Goal: Task Accomplishment & Management: Manage account settings

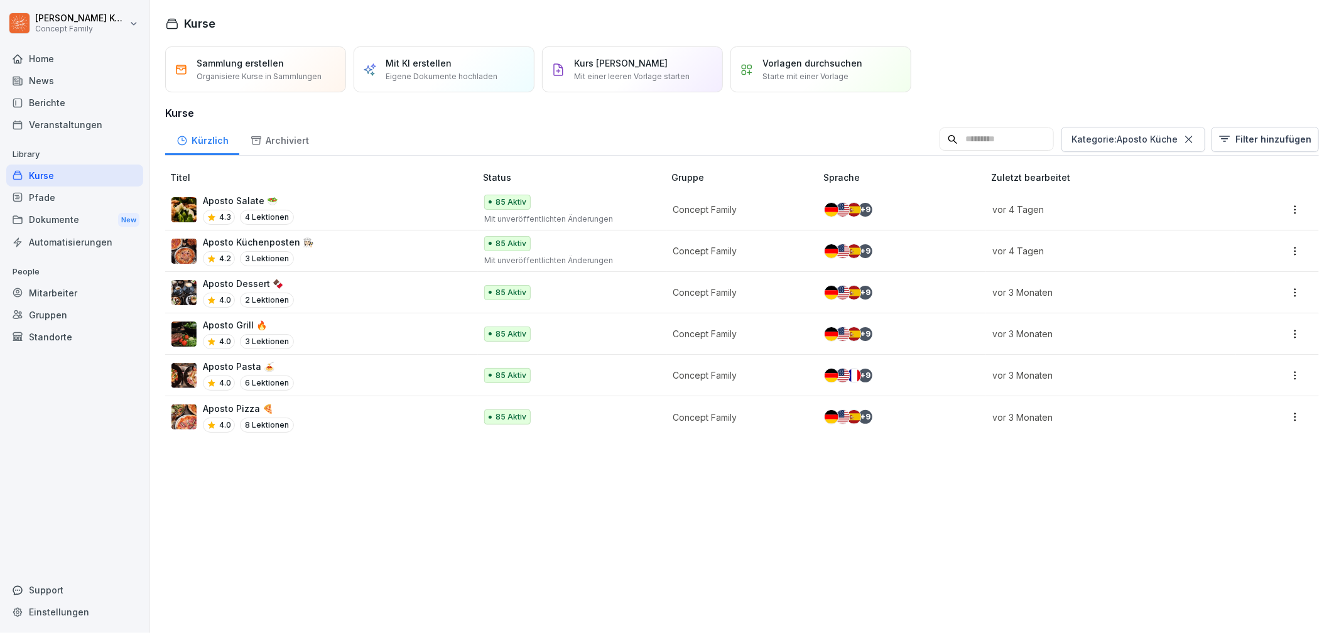
click at [62, 165] on div "Kurse" at bounding box center [74, 176] width 137 height 22
click at [51, 170] on div "Kurse" at bounding box center [74, 176] width 137 height 22
click at [1183, 142] on icon at bounding box center [1189, 139] width 13 height 13
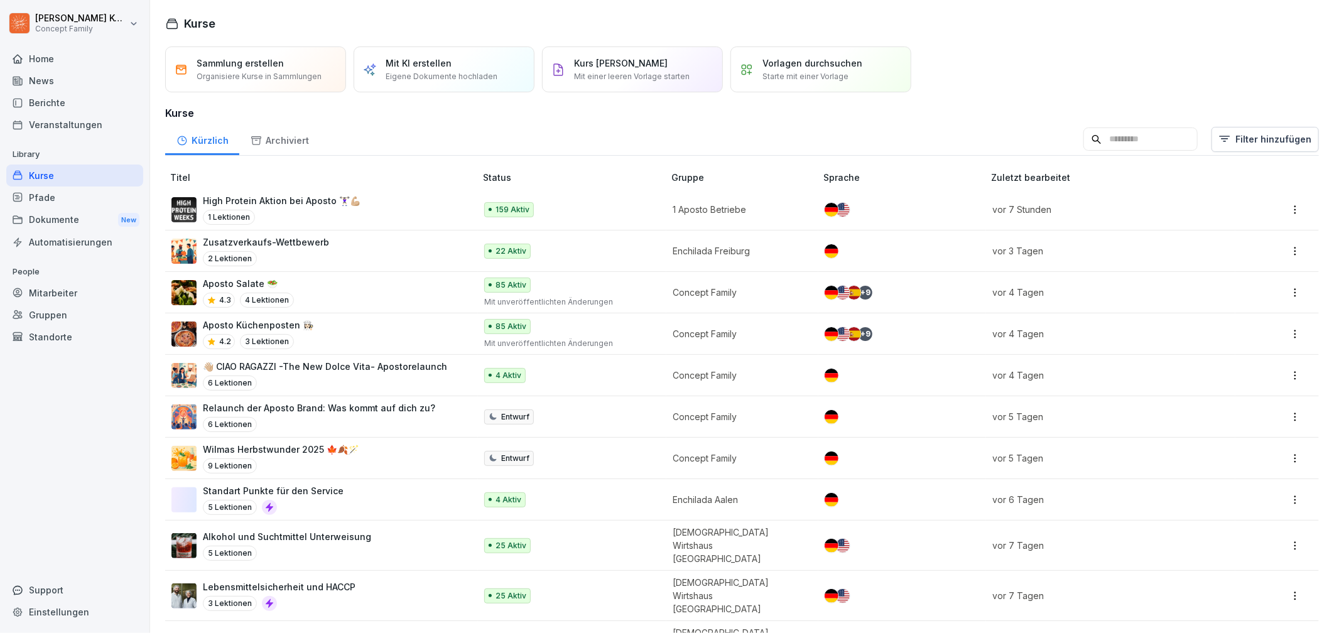
click at [357, 200] on div "High Protein Aktion bei Aposto 🏋🏻‍♀️💪🏼 1 Lektionen" at bounding box center [316, 209] width 291 height 31
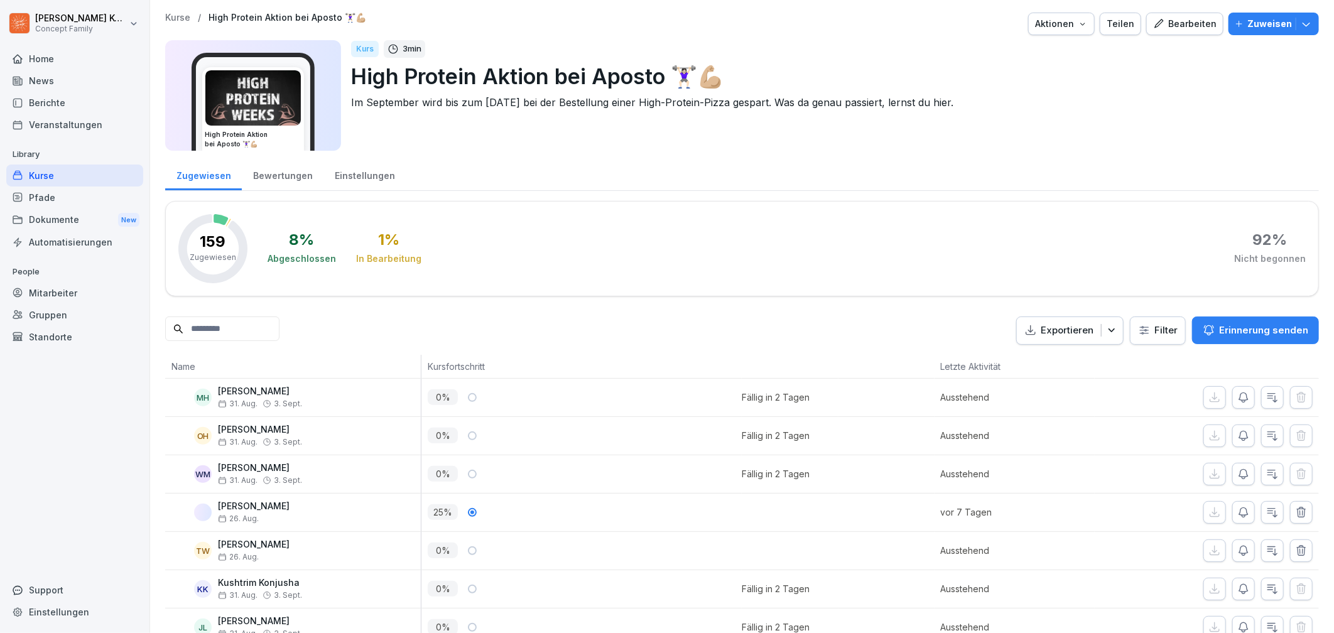
click at [269, 182] on div "Bewertungen" at bounding box center [283, 174] width 82 height 32
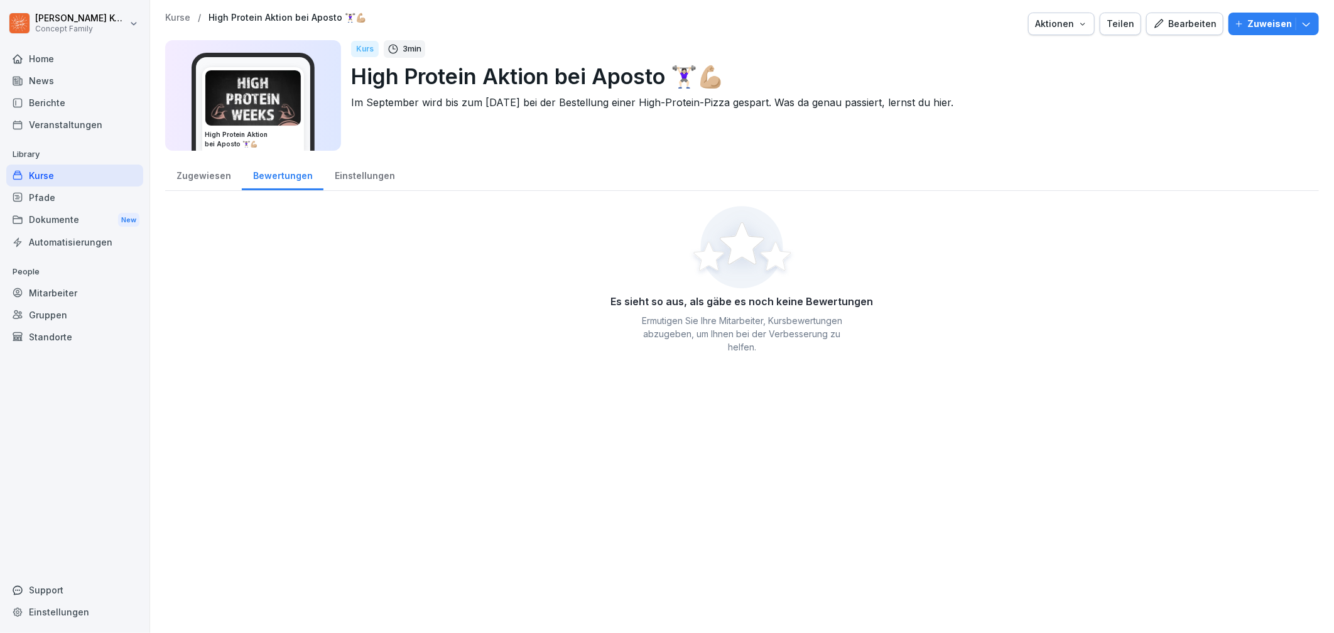
click at [331, 178] on div "Einstellungen" at bounding box center [364, 174] width 82 height 32
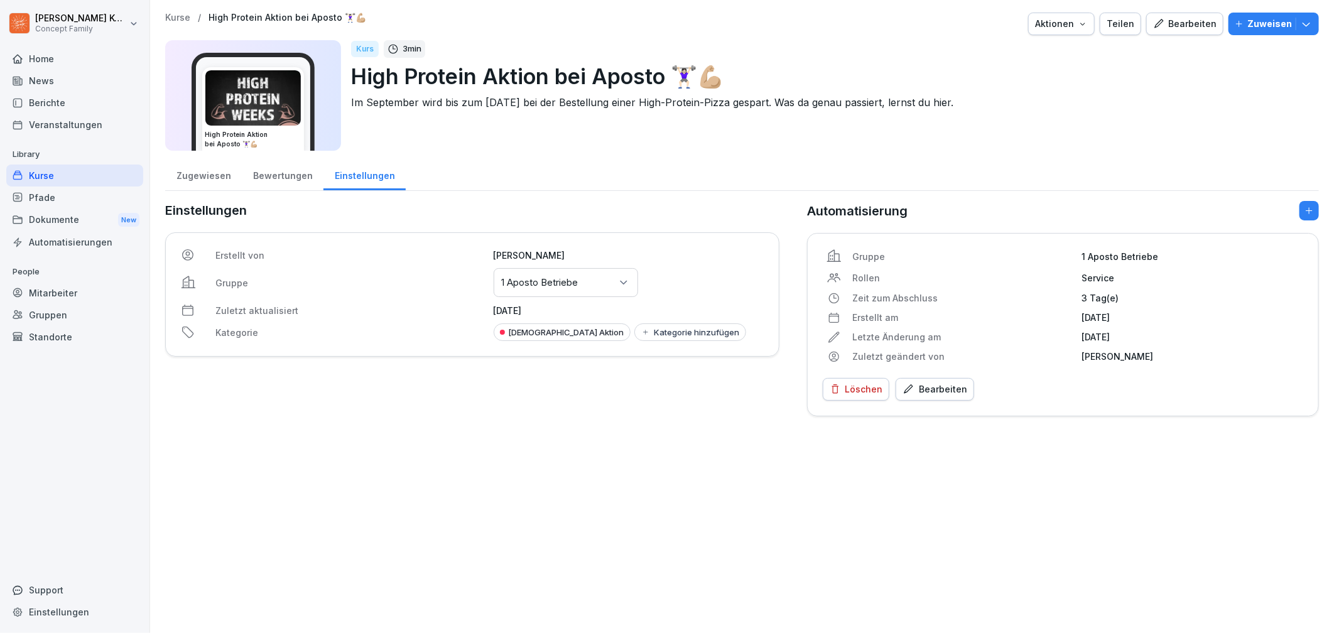
click at [217, 180] on div "Zugewiesen" at bounding box center [203, 174] width 77 height 32
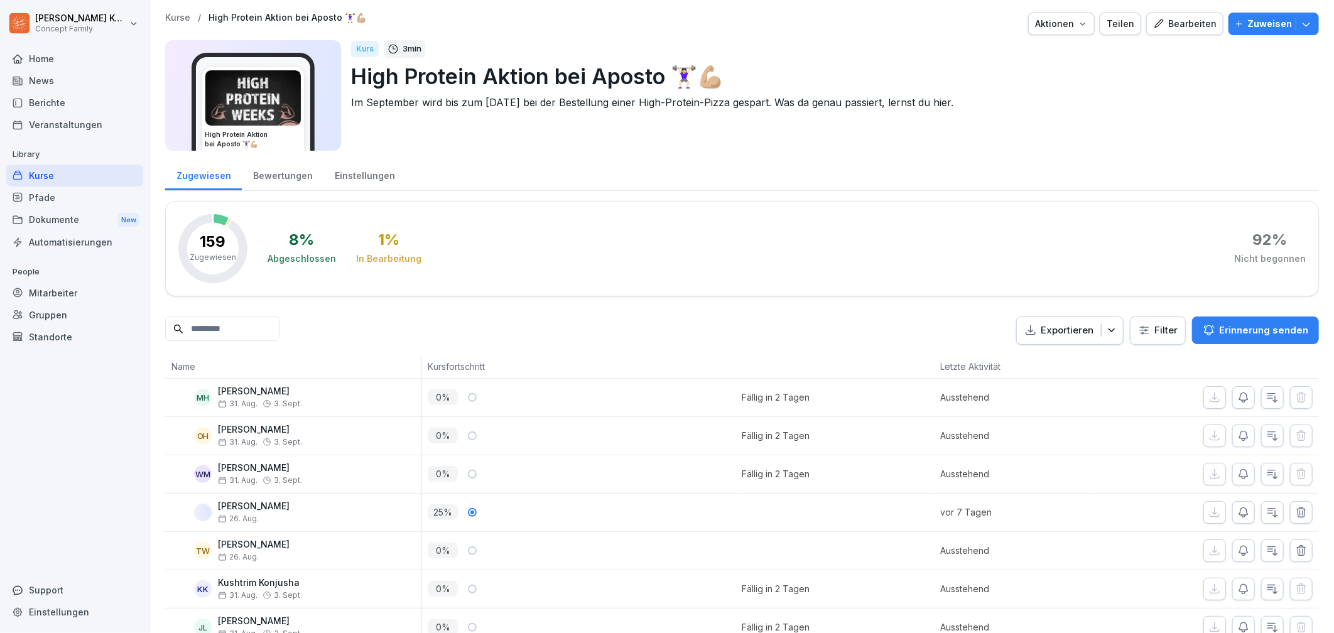
click at [328, 179] on div "Einstellungen" at bounding box center [364, 174] width 82 height 32
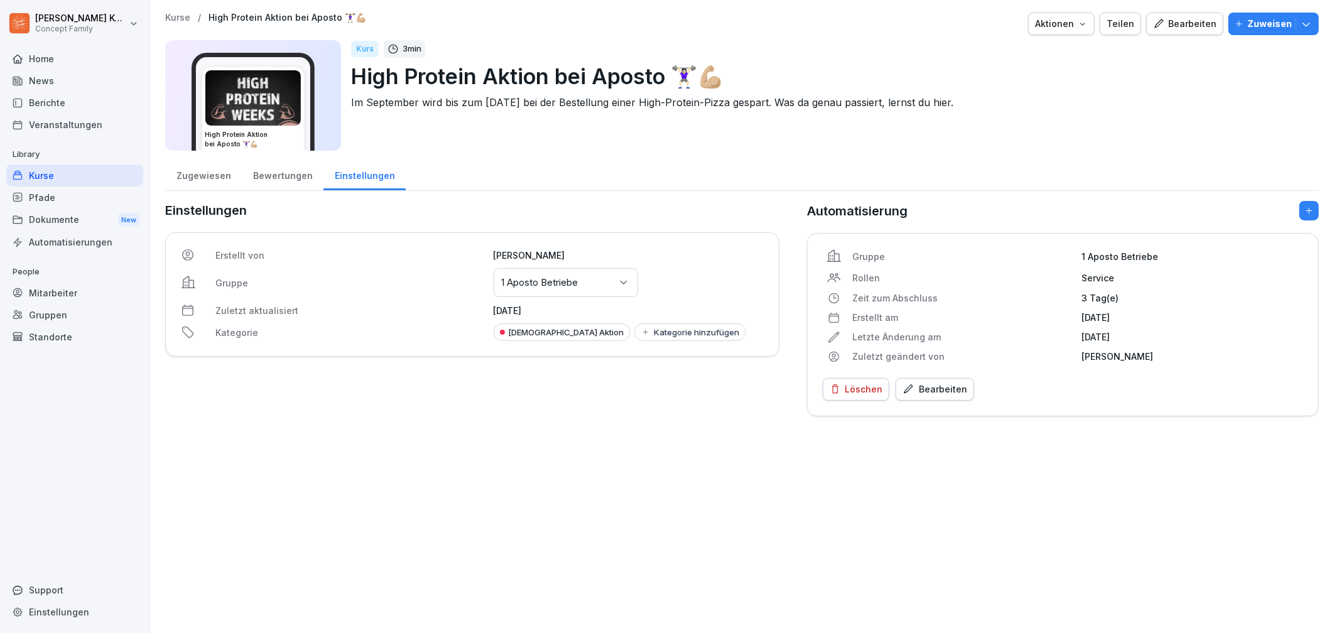
click at [209, 181] on div "Zugewiesen" at bounding box center [203, 174] width 77 height 32
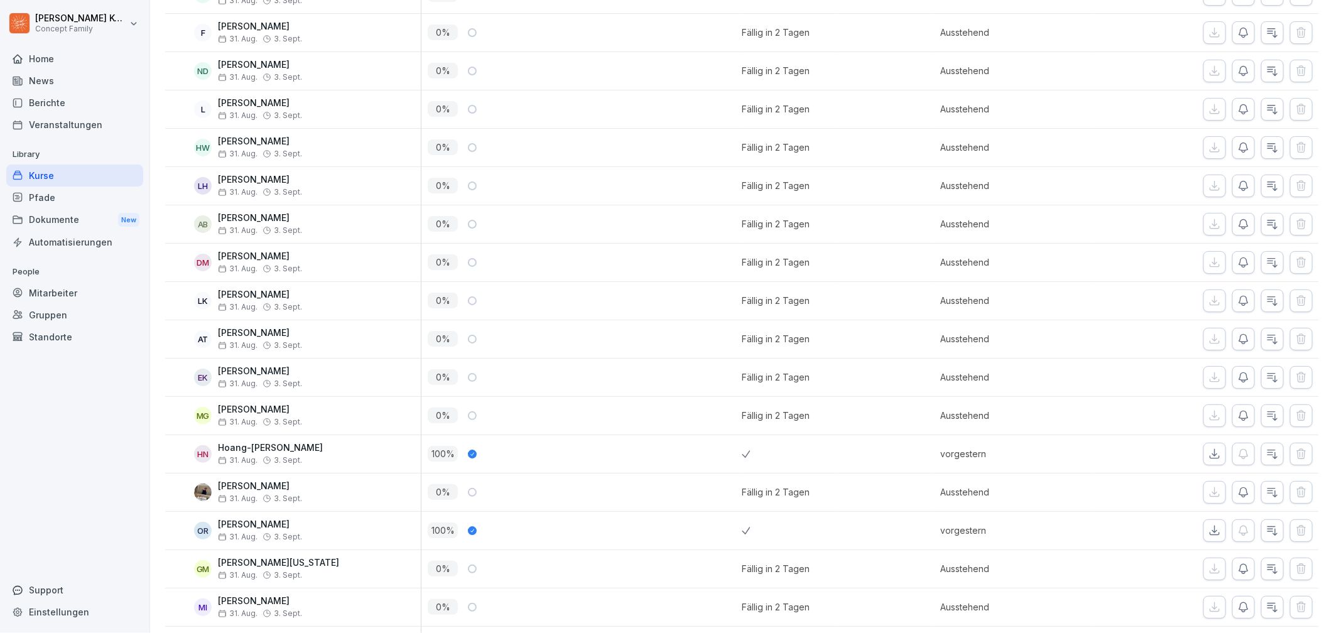
scroll to position [5034, 0]
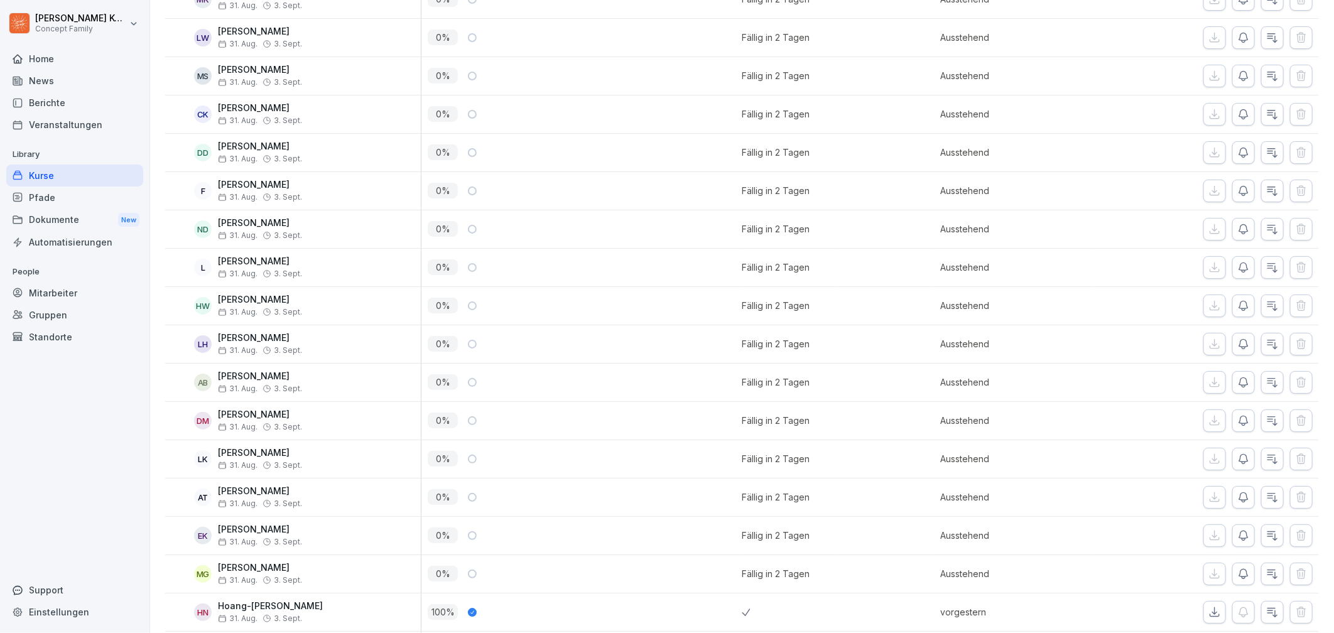
click at [52, 85] on div "News" at bounding box center [74, 81] width 137 height 22
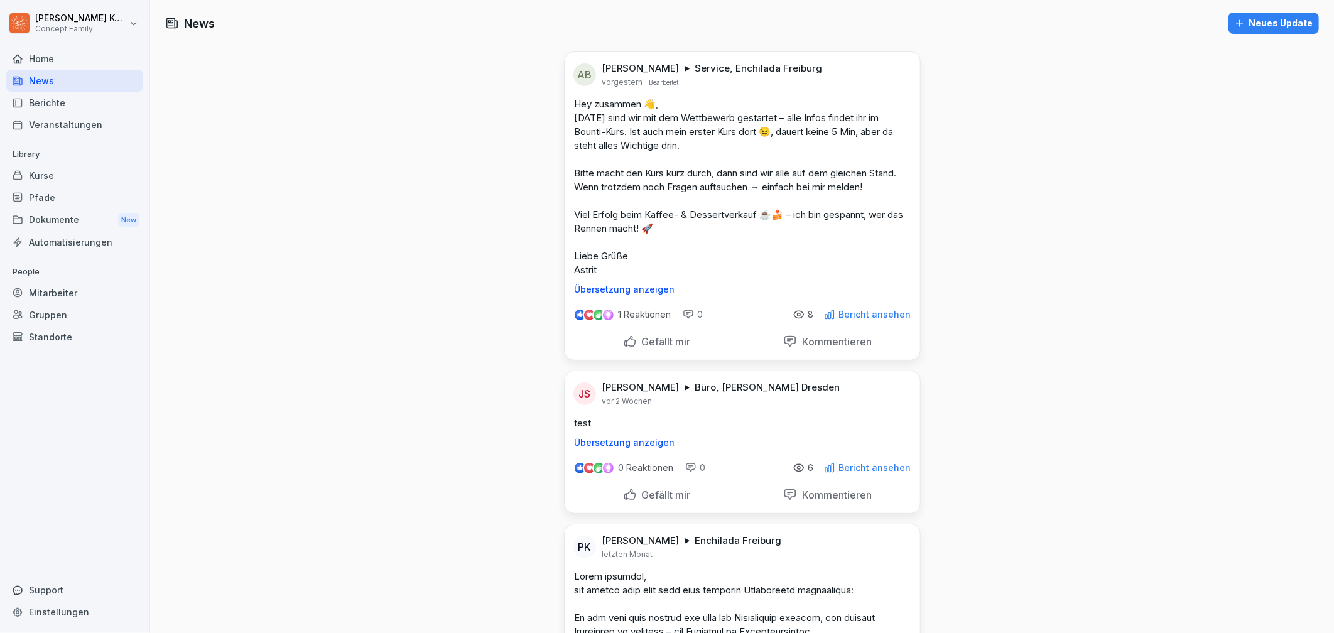
click at [808, 313] on p "8" at bounding box center [811, 315] width 6 height 10
click at [839, 310] on p "Bericht ansehen" at bounding box center [875, 315] width 72 height 10
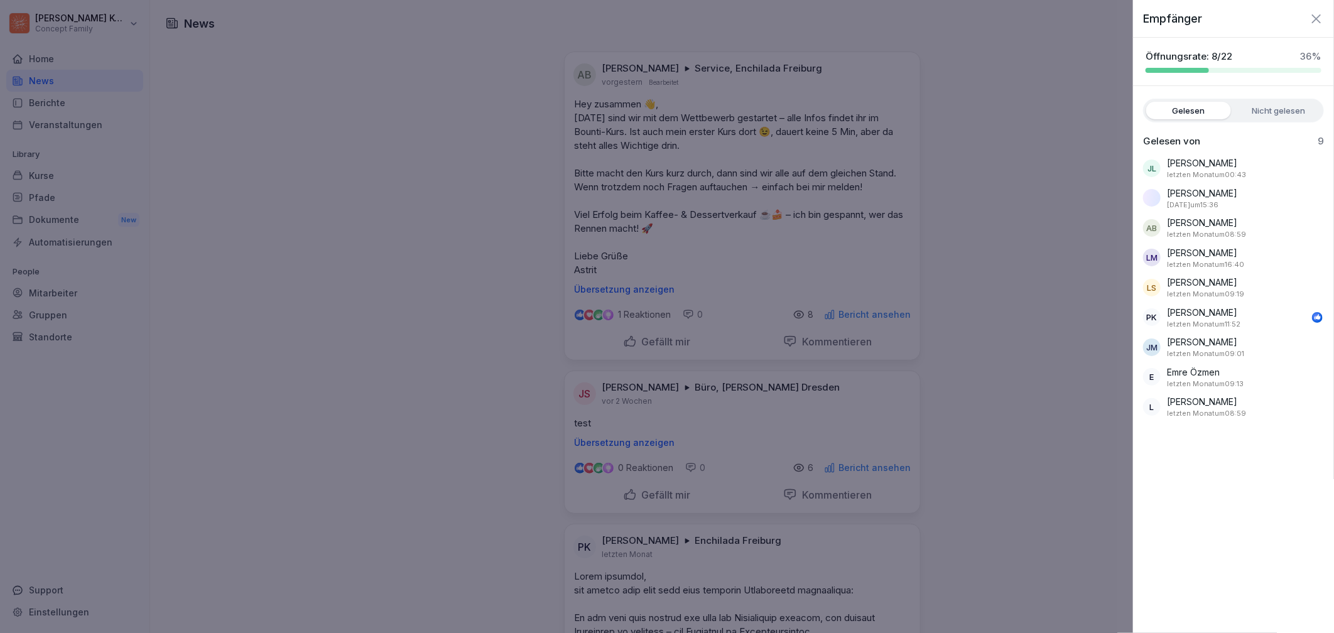
click at [1313, 21] on icon "button" at bounding box center [1316, 18] width 15 height 15
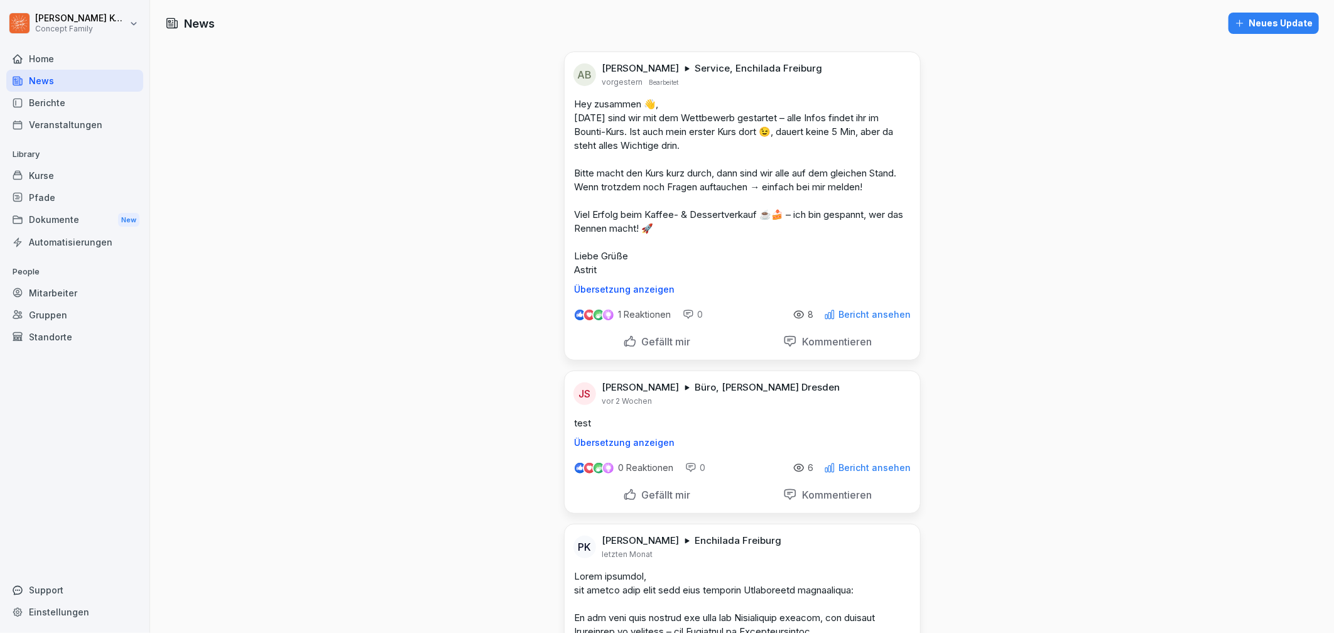
click at [58, 176] on div "Kurse" at bounding box center [74, 176] width 137 height 22
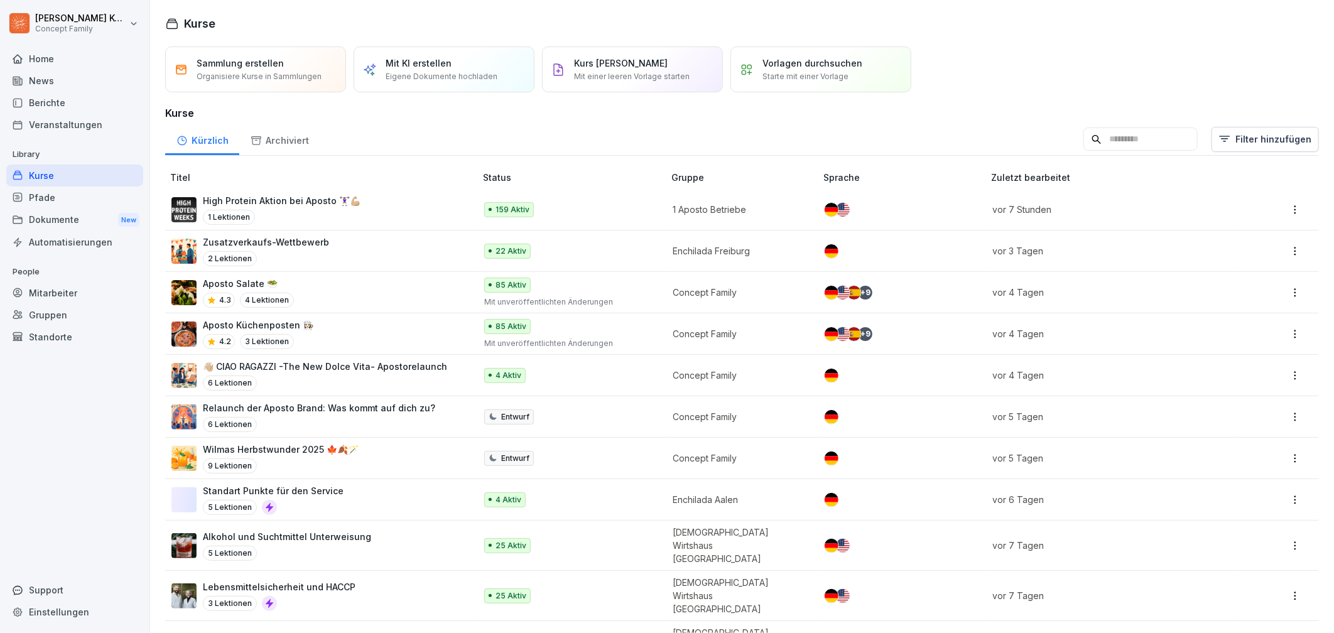
click at [276, 246] on p "Zusatzverkaufs-Wettbewerb" at bounding box center [266, 242] width 126 height 13
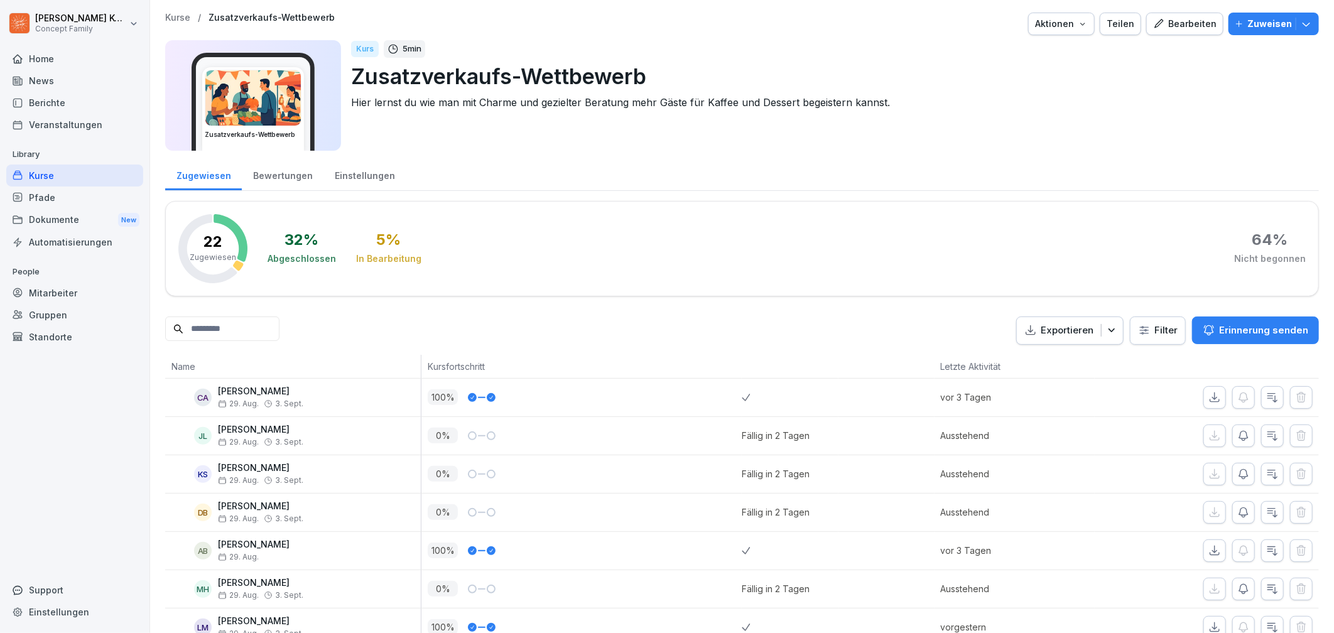
click at [273, 182] on div "Bewertungen" at bounding box center [283, 174] width 82 height 32
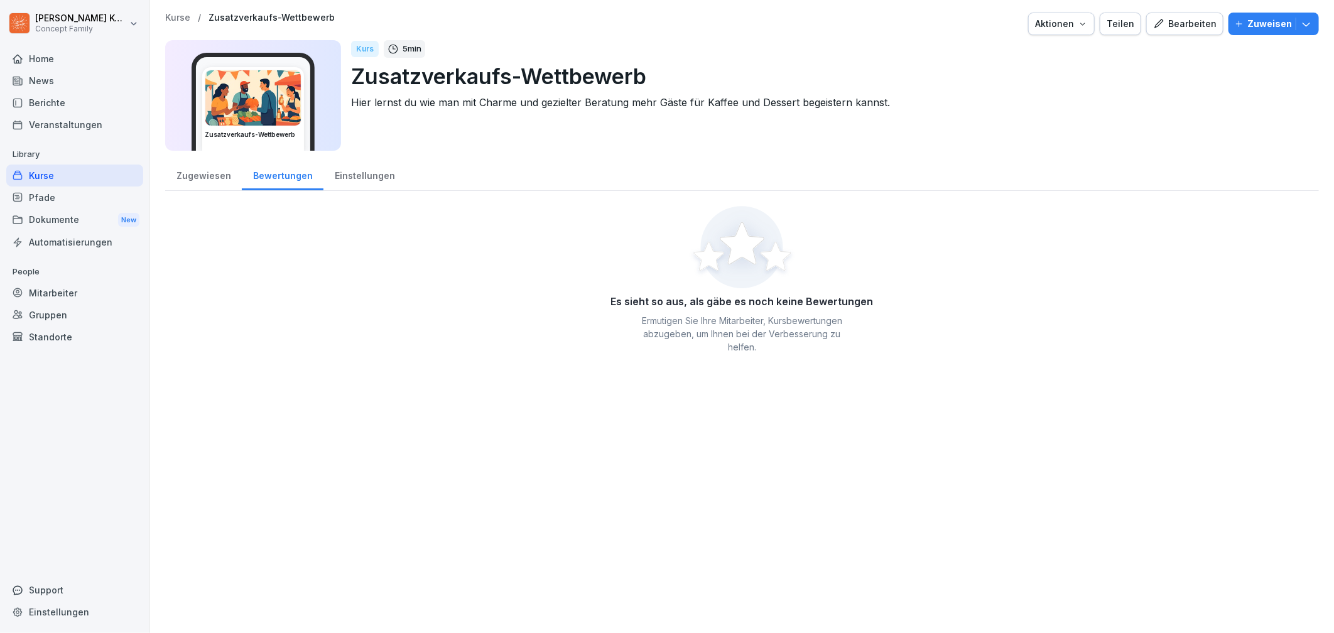
click at [350, 178] on div "Einstellungen" at bounding box center [364, 174] width 82 height 32
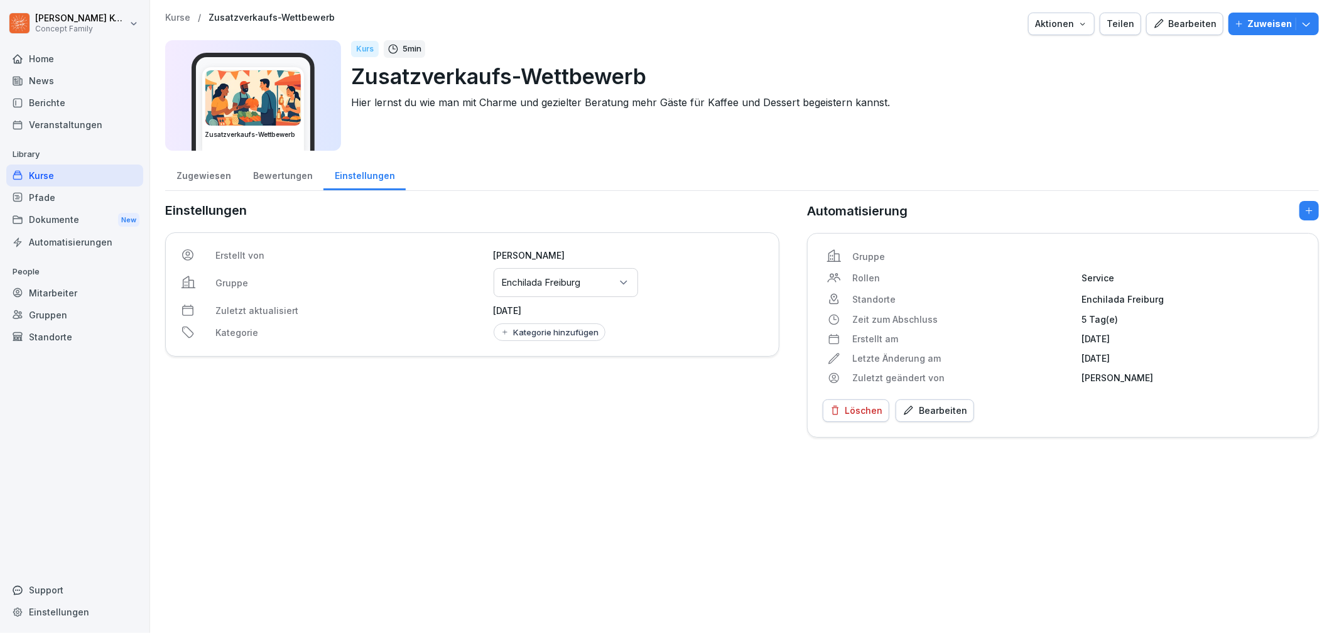
click at [213, 183] on div "Zugewiesen" at bounding box center [203, 174] width 77 height 32
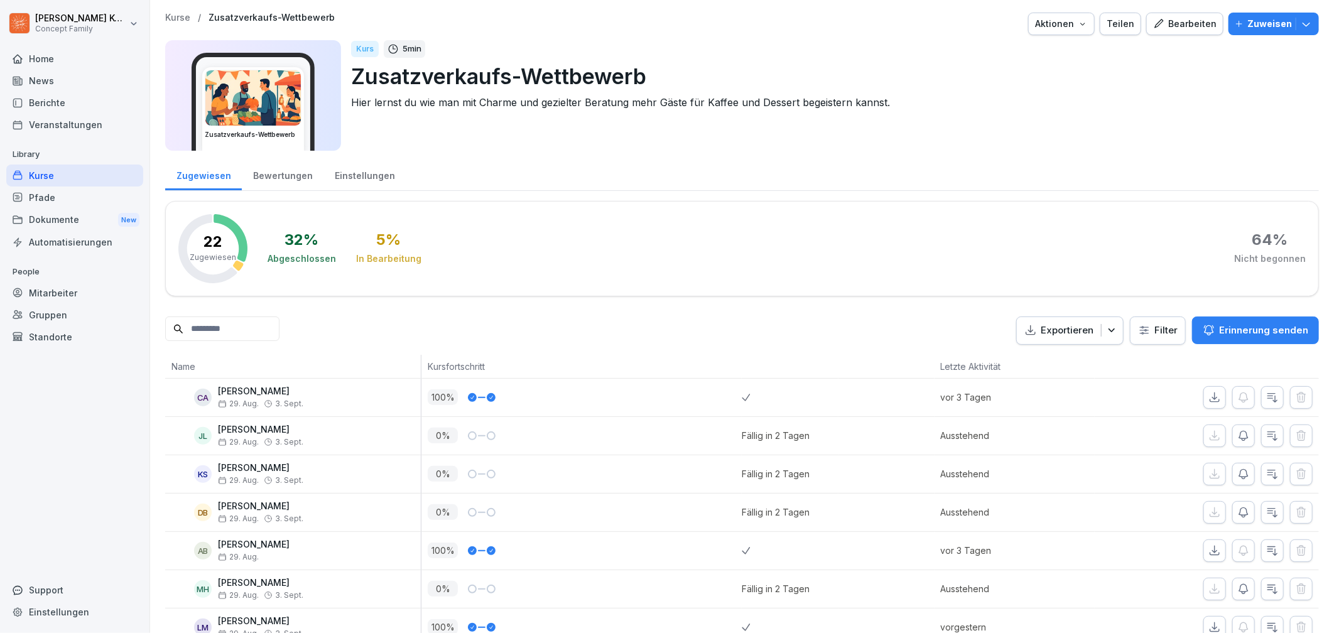
click at [1192, 21] on div "Bearbeiten" at bounding box center [1184, 24] width 63 height 14
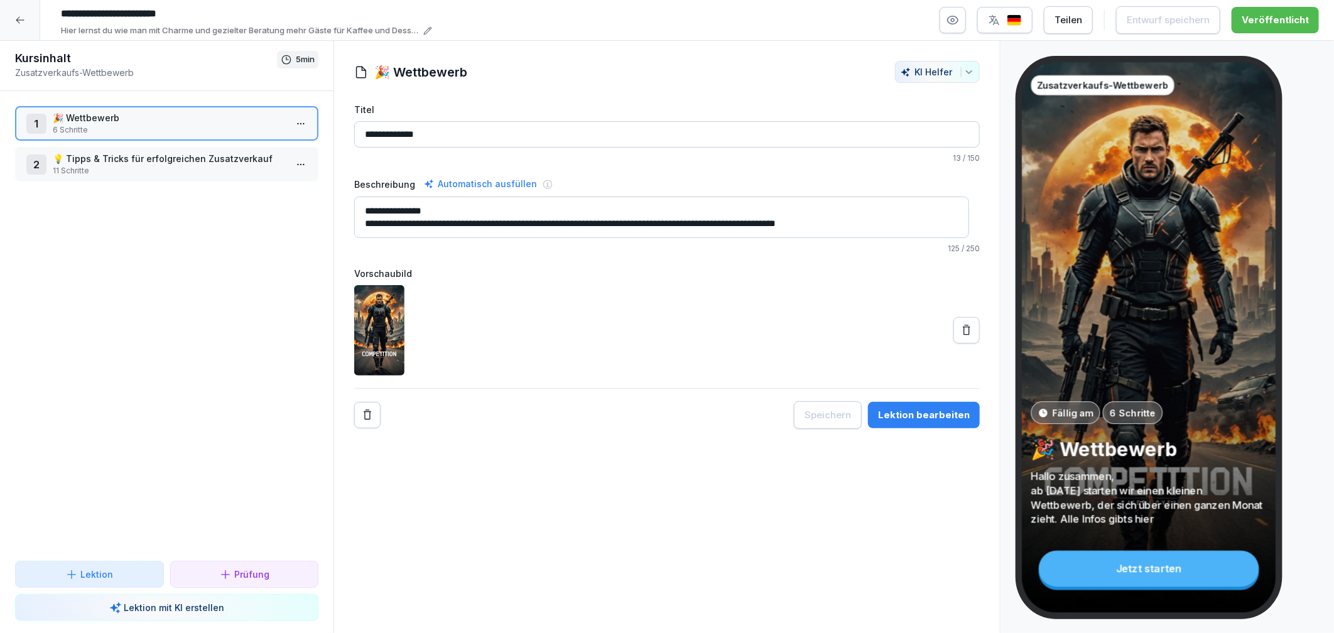
click at [954, 415] on div "Lektion bearbeiten" at bounding box center [924, 415] width 92 height 14
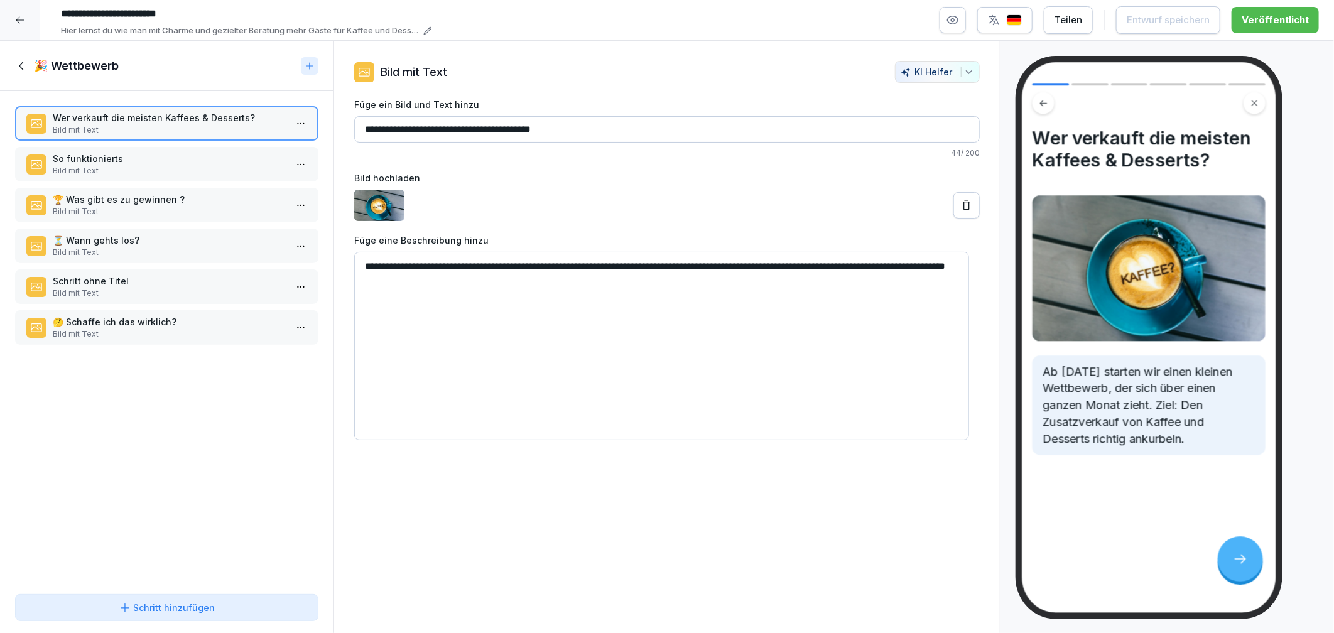
click at [92, 167] on p "Bild mit Text" at bounding box center [169, 170] width 233 height 11
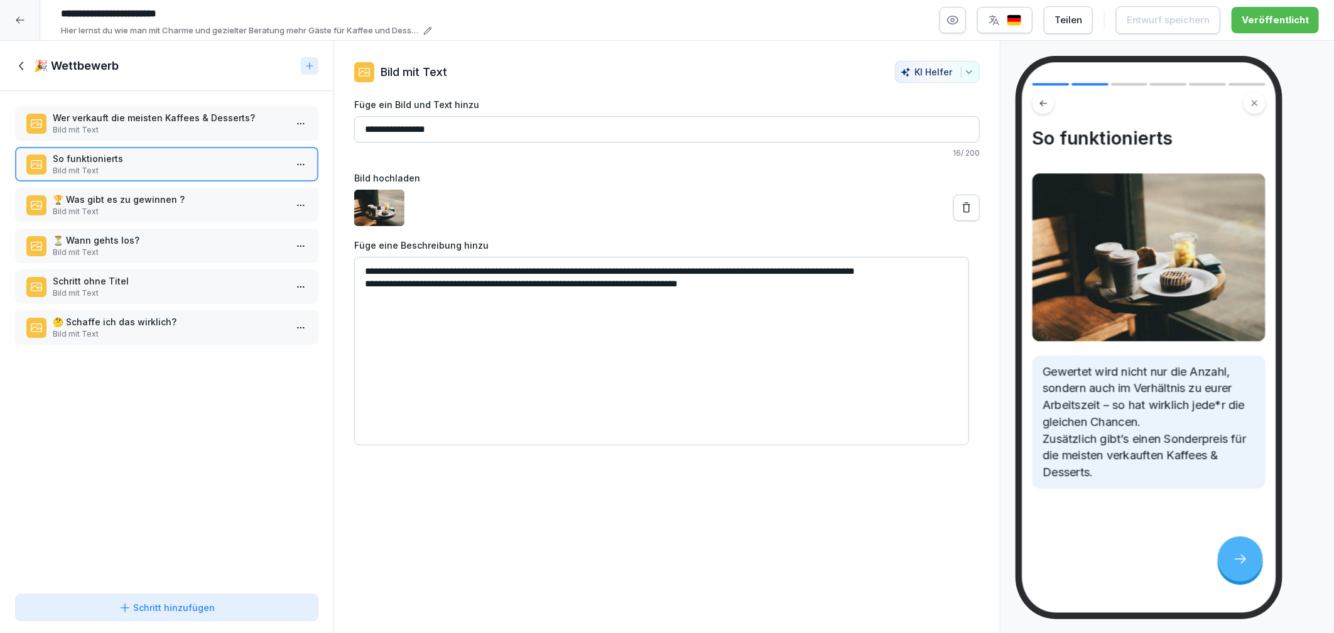
click at [90, 200] on p "🏆 Was gibt es zu gewinnen ?" at bounding box center [169, 199] width 233 height 13
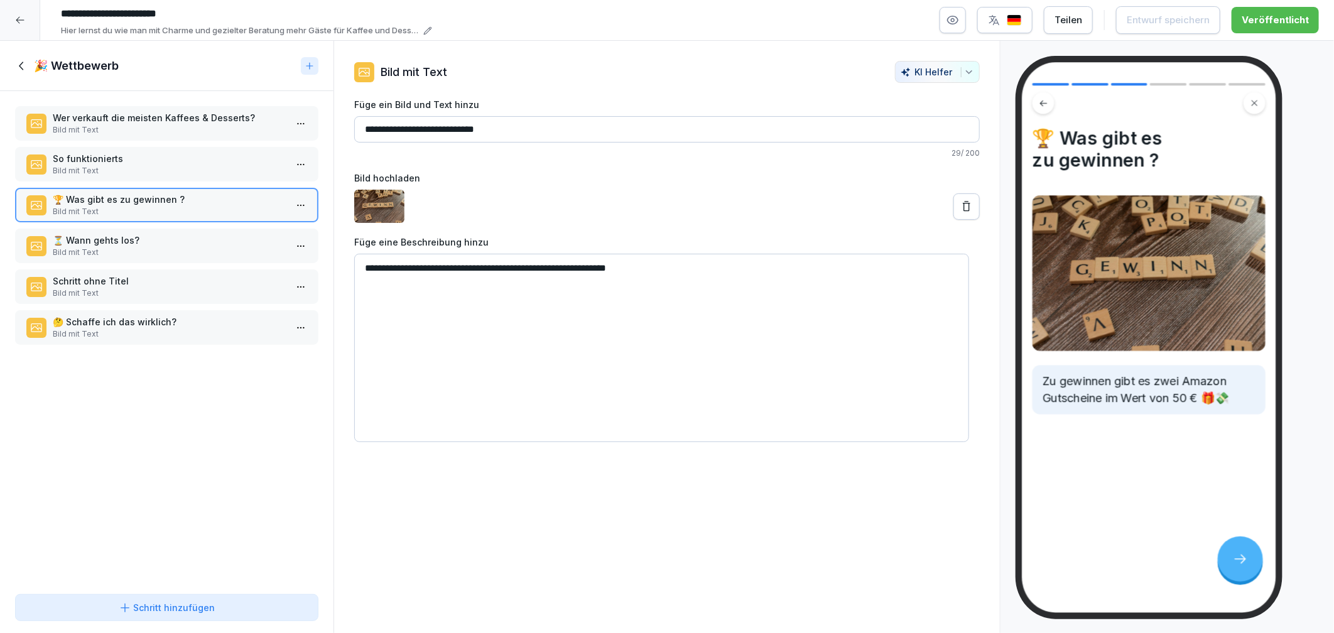
click at [89, 259] on div "Wer verkauft die meisten Kaffees & Desserts? Bild mit Text So funktionierts Bil…" at bounding box center [166, 340] width 333 height 498
click at [90, 247] on p "Bild mit Text" at bounding box center [169, 252] width 233 height 11
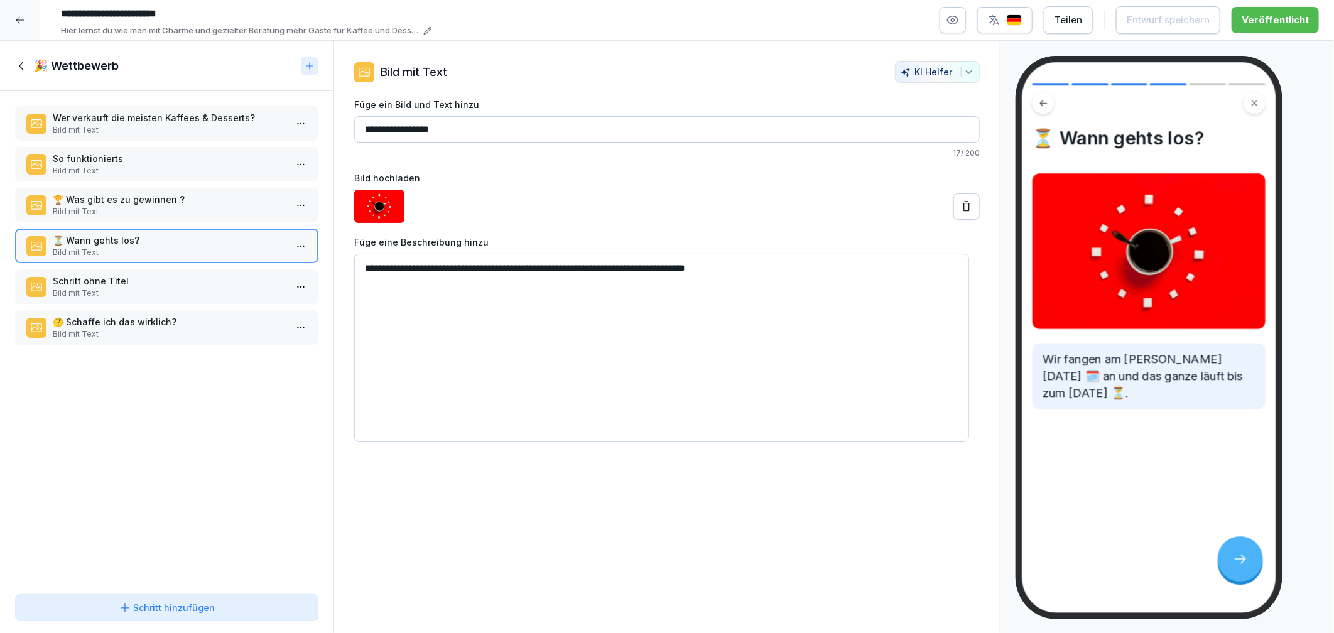
click at [89, 274] on p "Schritt ohne Titel" at bounding box center [169, 280] width 233 height 13
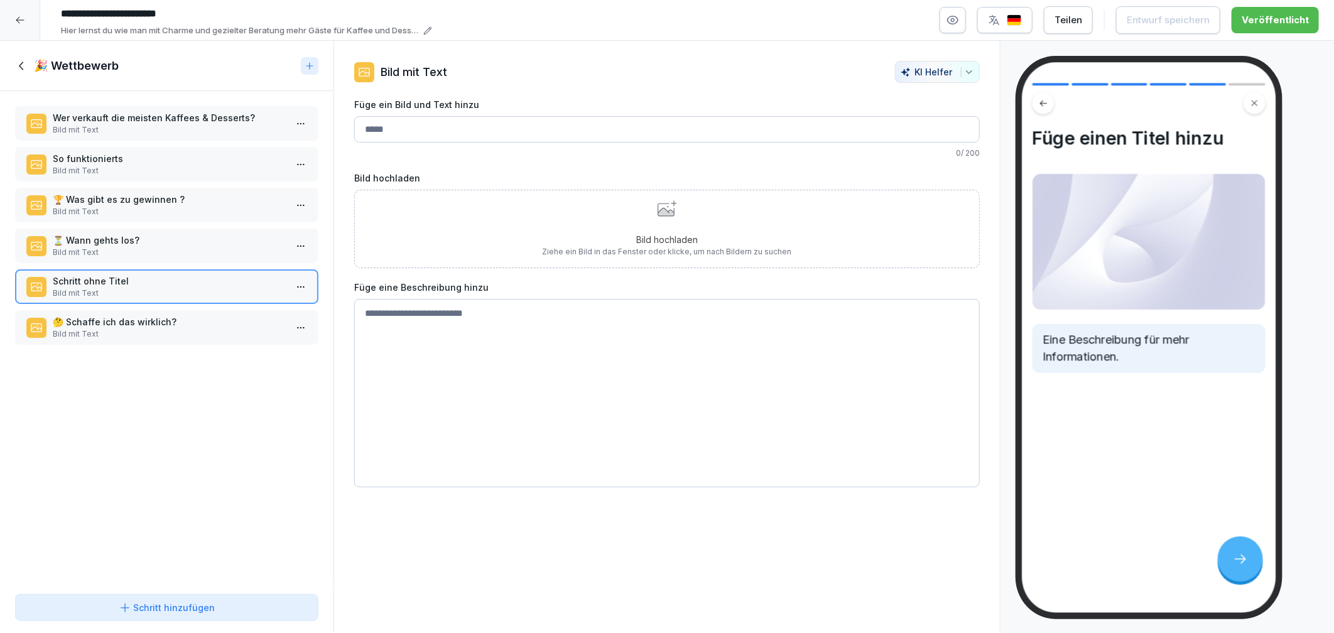
click at [94, 315] on p "🤔 Schaffe ich das wirklich?" at bounding box center [169, 321] width 233 height 13
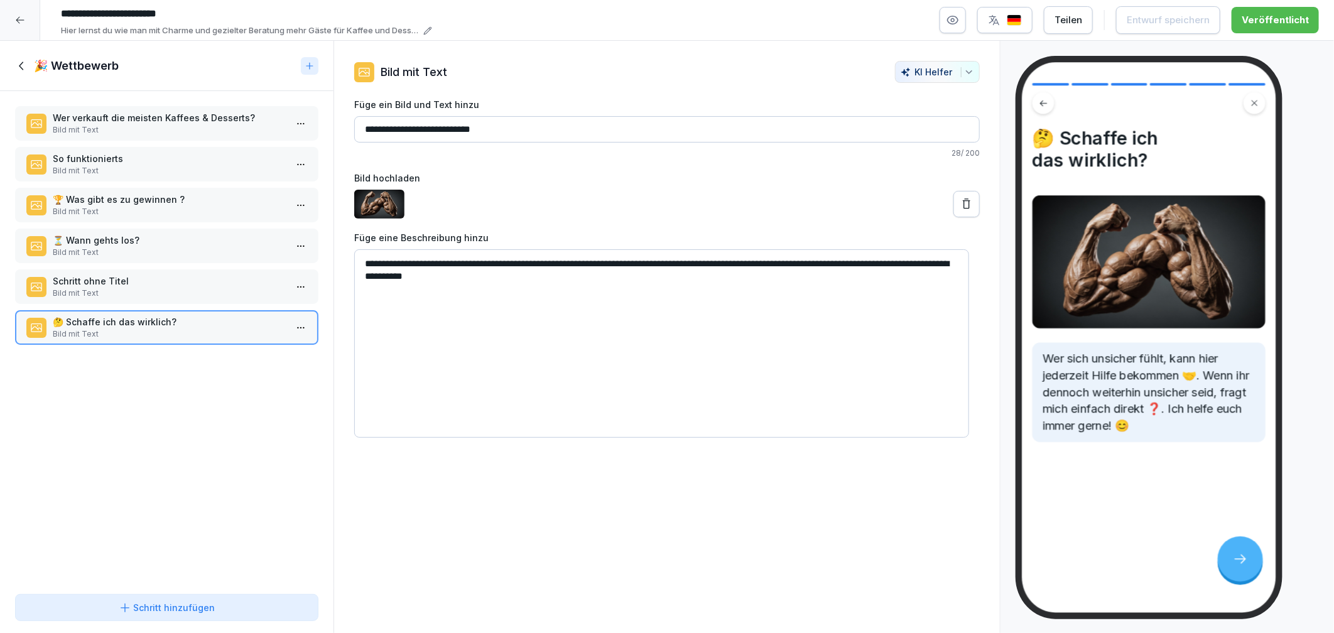
click at [18, 70] on icon at bounding box center [22, 66] width 14 height 14
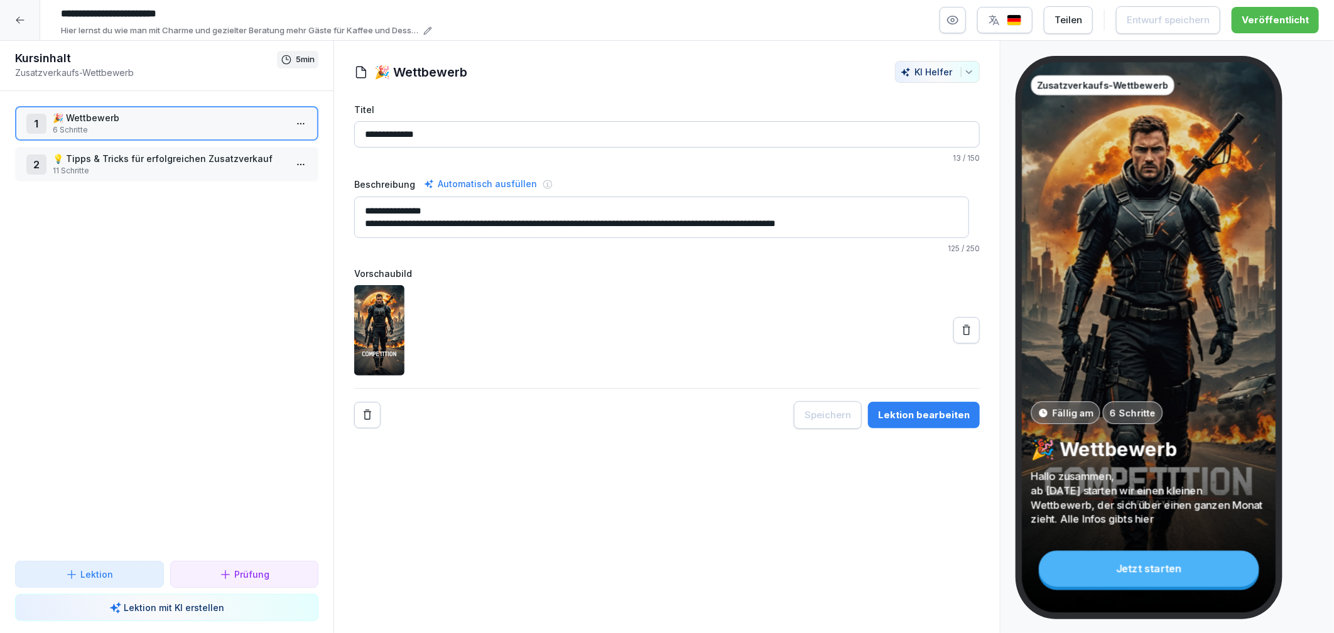
click at [87, 169] on p "11 Schritte" at bounding box center [169, 170] width 233 height 11
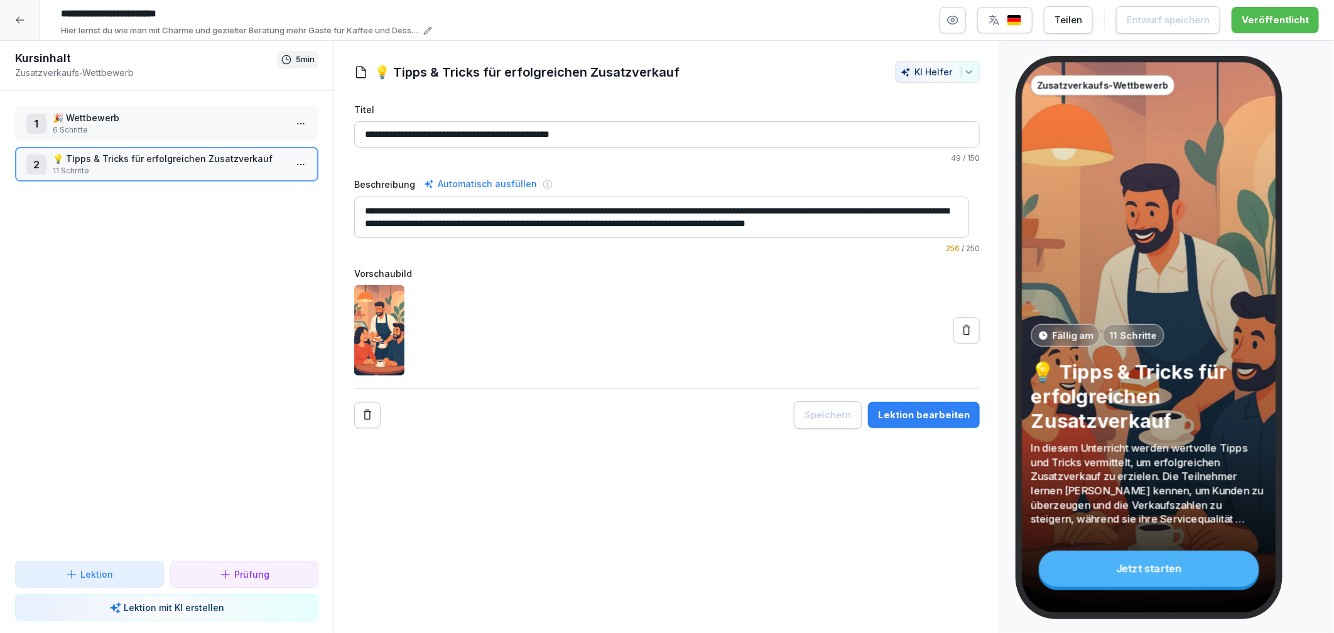
click at [912, 416] on div "Lektion bearbeiten" at bounding box center [924, 415] width 92 height 14
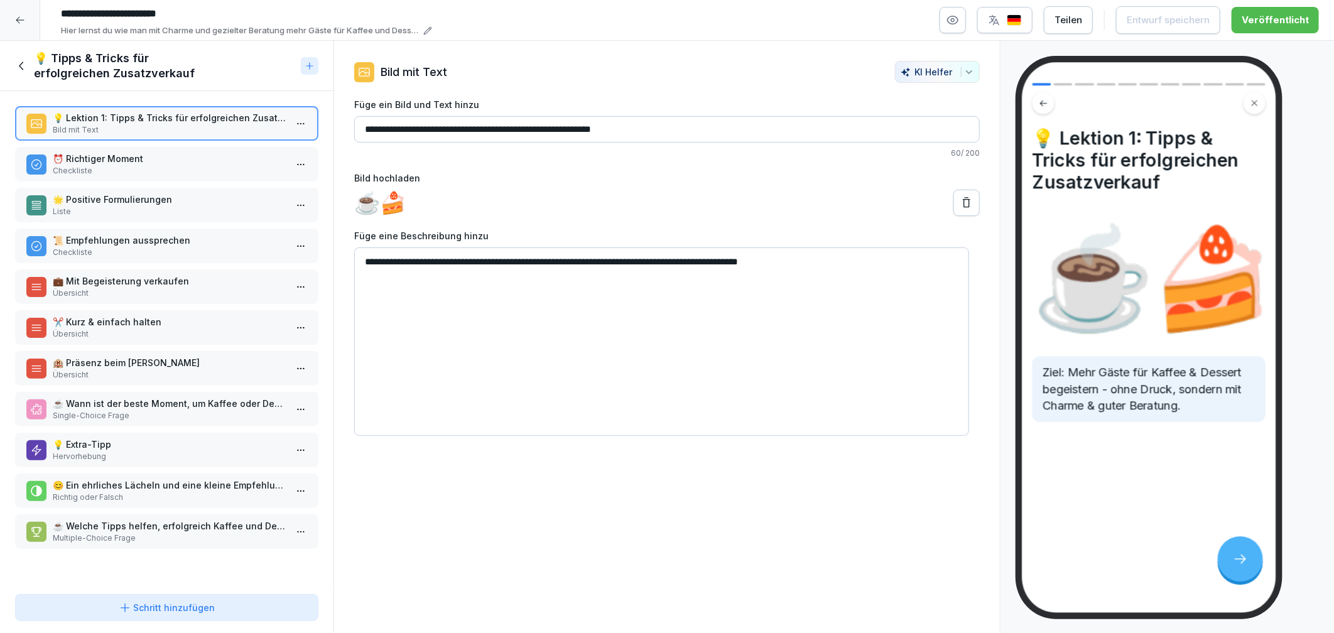
click at [149, 159] on p "⏰ Richtiger Moment" at bounding box center [169, 158] width 233 height 13
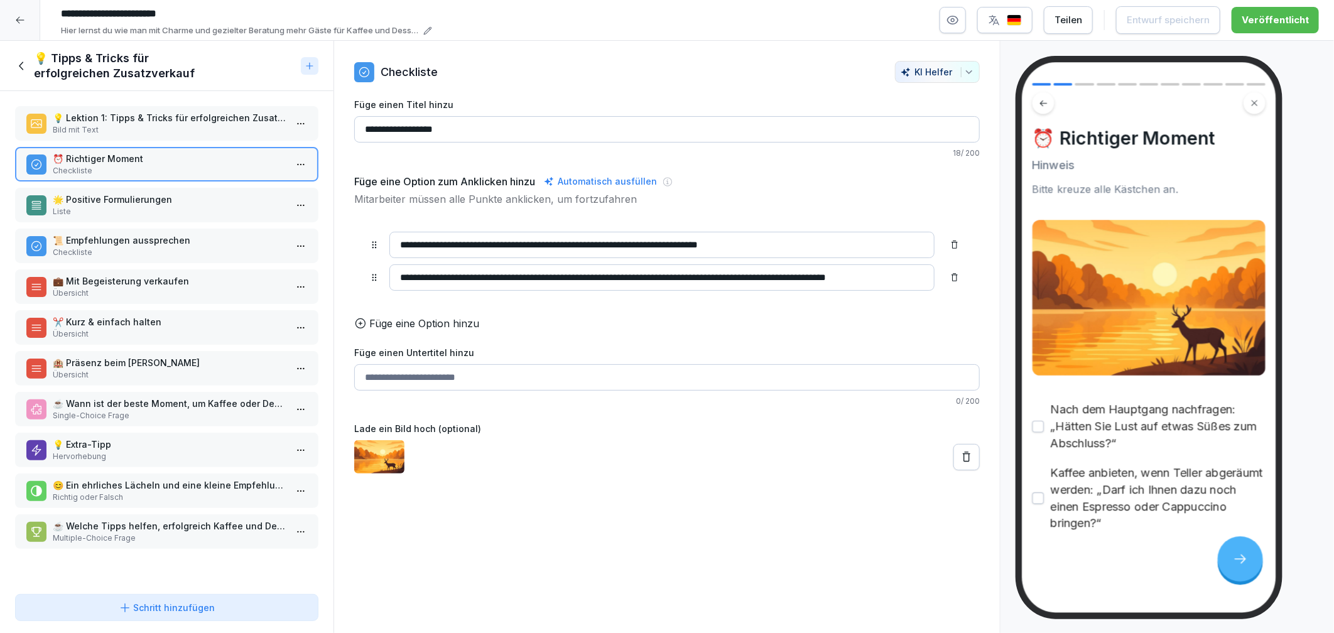
click at [112, 217] on div "🌟 Positive Formulierungen Liste" at bounding box center [166, 205] width 303 height 35
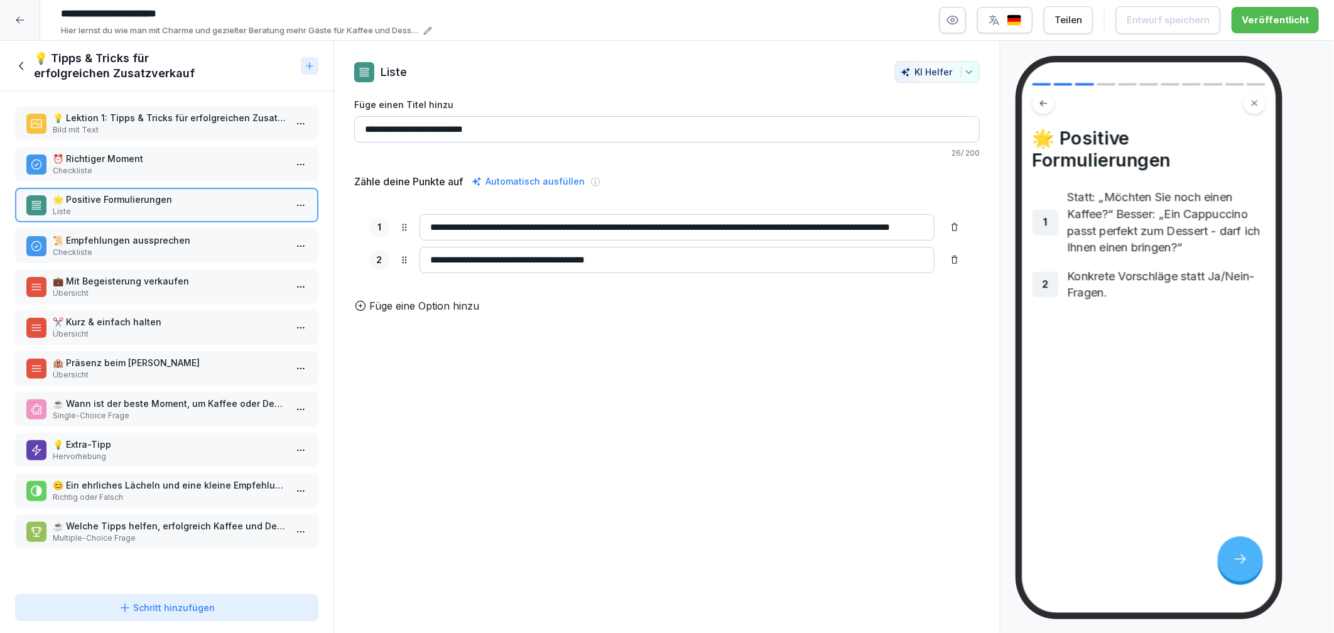
click at [137, 247] on p "Checkliste" at bounding box center [169, 252] width 233 height 11
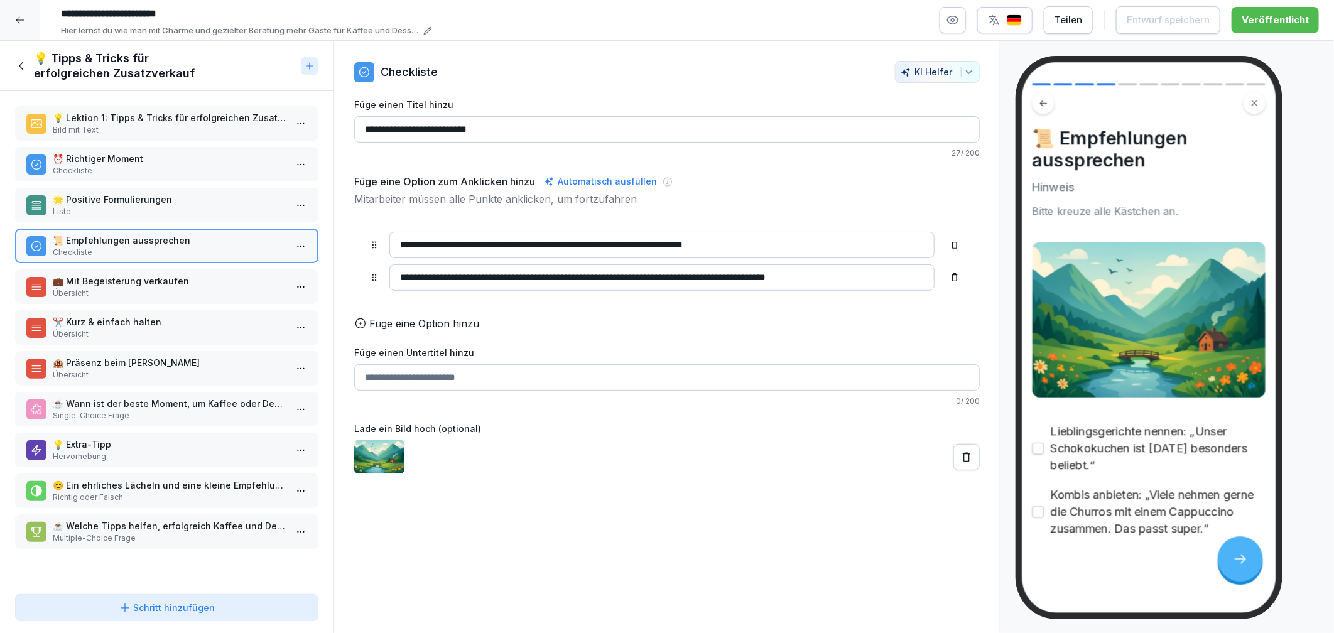
click at [117, 289] on p "Übersicht" at bounding box center [169, 293] width 233 height 11
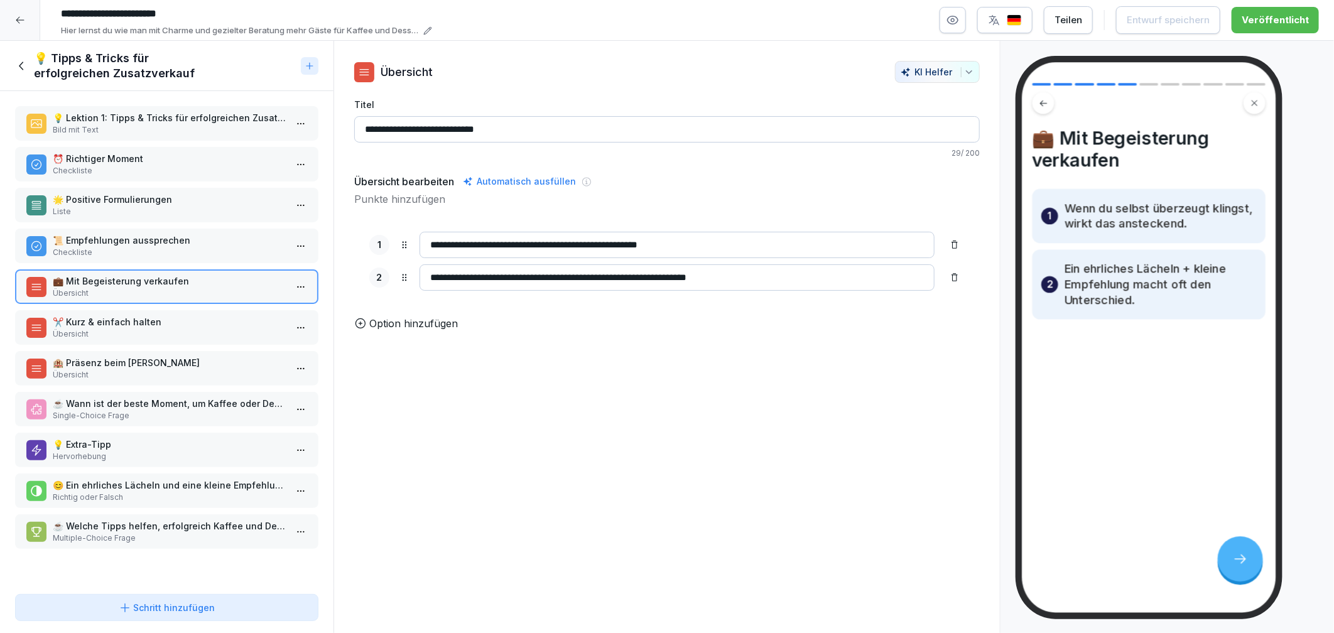
click at [117, 328] on p "Übersicht" at bounding box center [169, 333] width 233 height 11
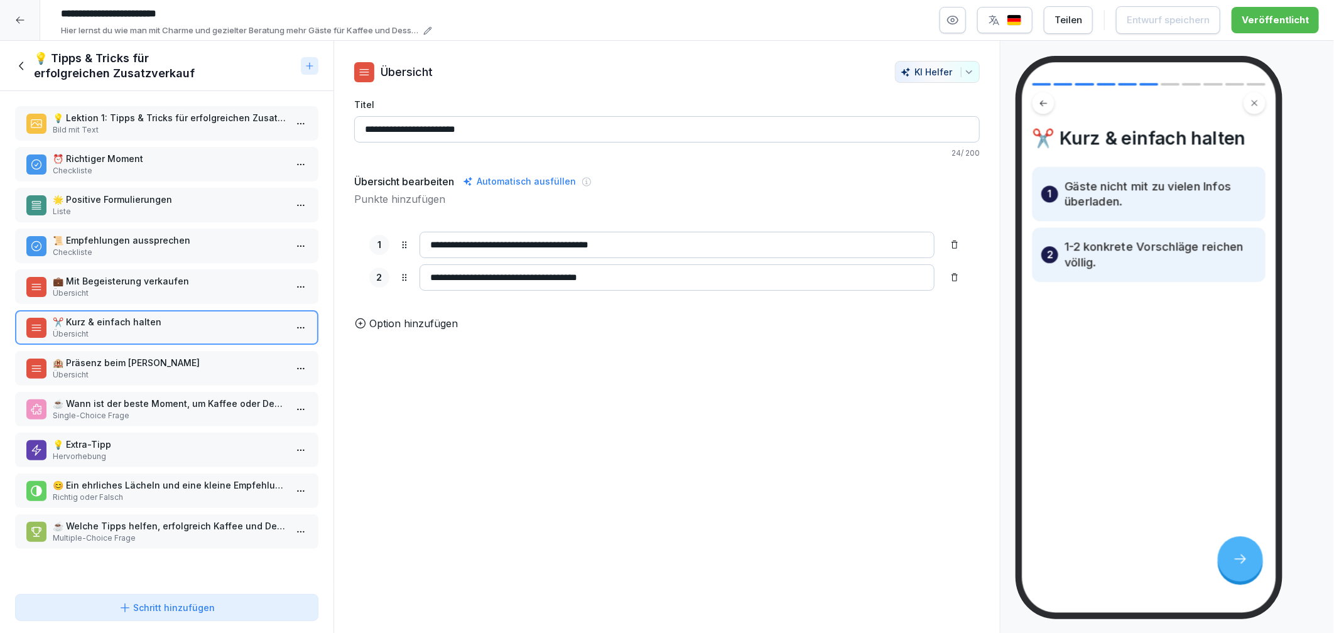
click at [106, 382] on div "💡 Lektion 1: Tipps & Tricks für erfolgreichen Zusatzverkauf Bild mit Text ⏰ Ric…" at bounding box center [166, 340] width 333 height 498
click at [113, 372] on p "Übersicht" at bounding box center [169, 374] width 233 height 11
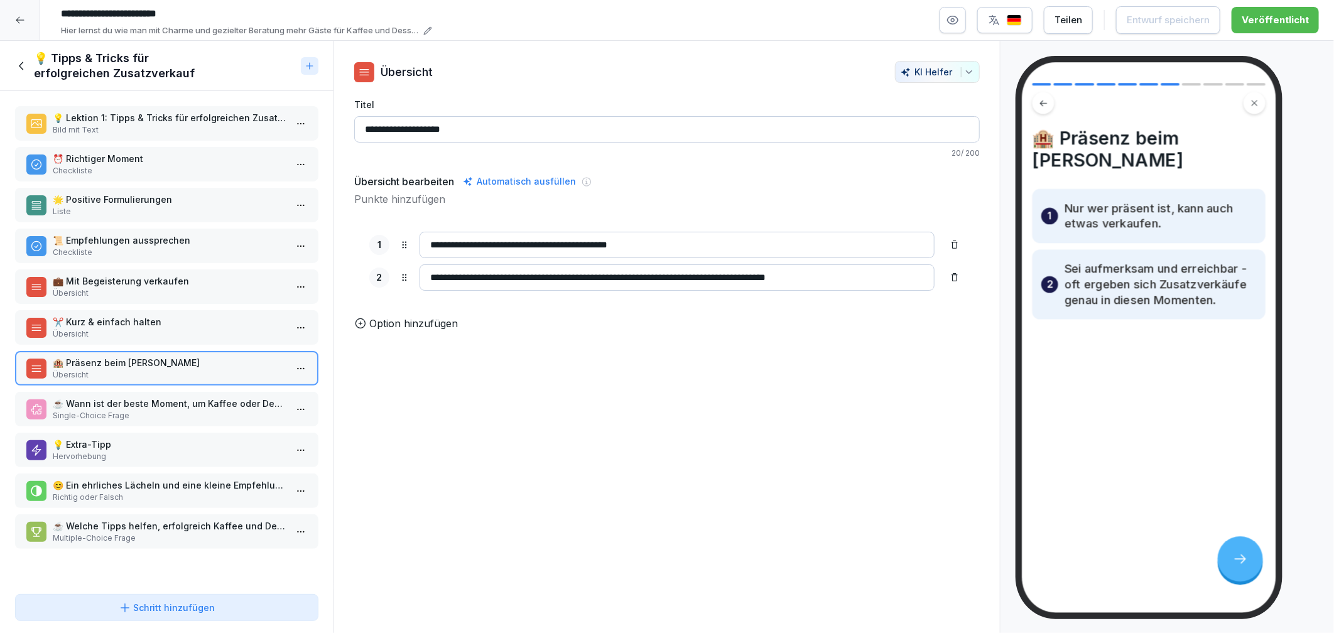
click at [112, 410] on p "Single-Choice Frage" at bounding box center [169, 415] width 233 height 11
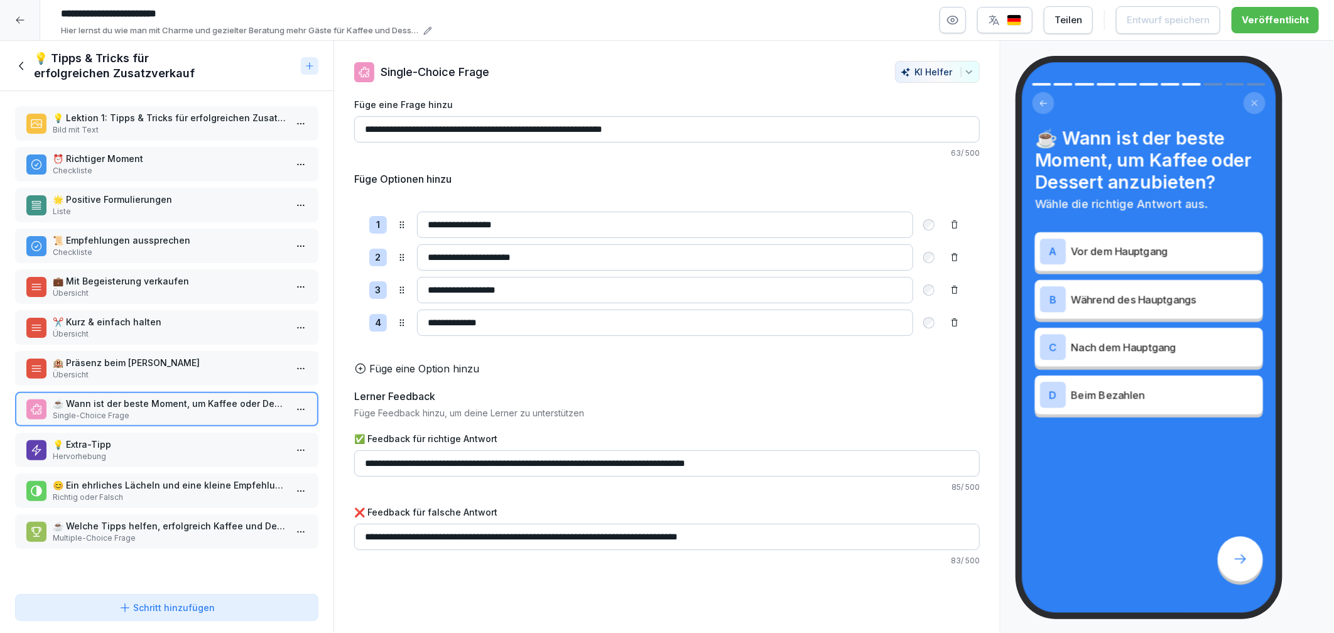
click at [122, 452] on div "💡 Extra-Tipp Hervorhebung" at bounding box center [166, 450] width 303 height 35
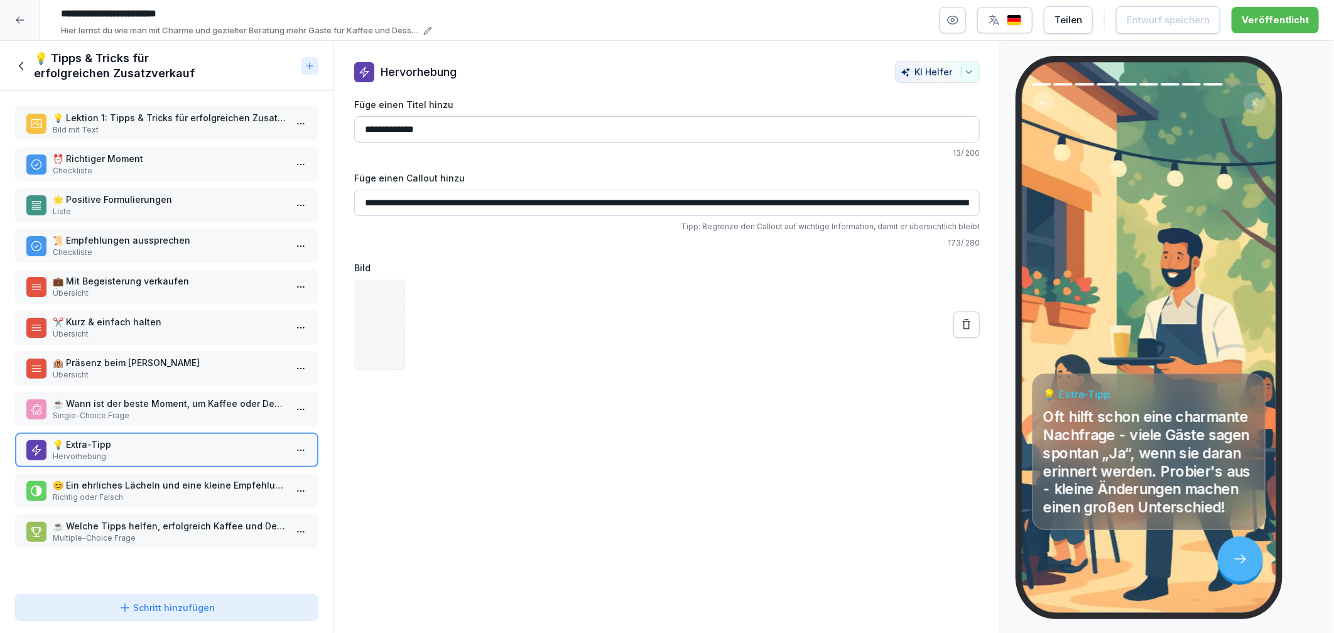
click at [127, 479] on p "😊 Ein ehrliches Lächeln und eine kleine Empfehlung können den Unterschied mache…" at bounding box center [169, 485] width 233 height 13
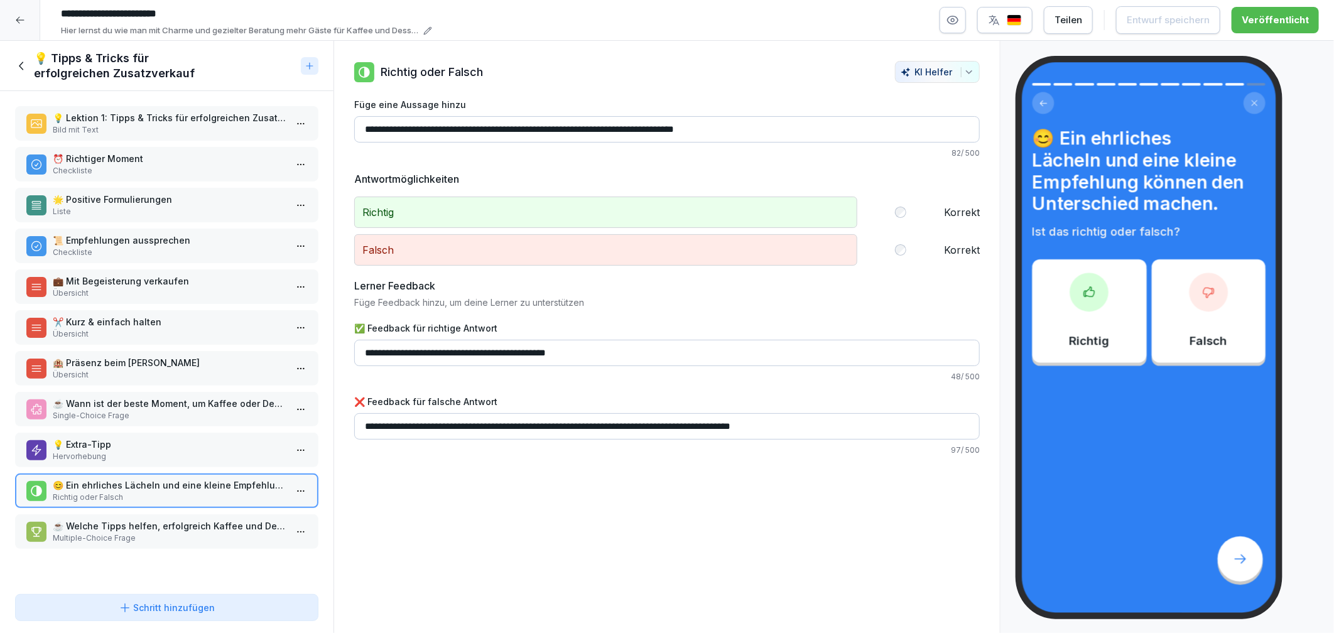
click at [127, 519] on p "☕ Welche Tipps helfen, erfolgreich Kaffee und Dessert zu verkaufen?" at bounding box center [169, 525] width 233 height 13
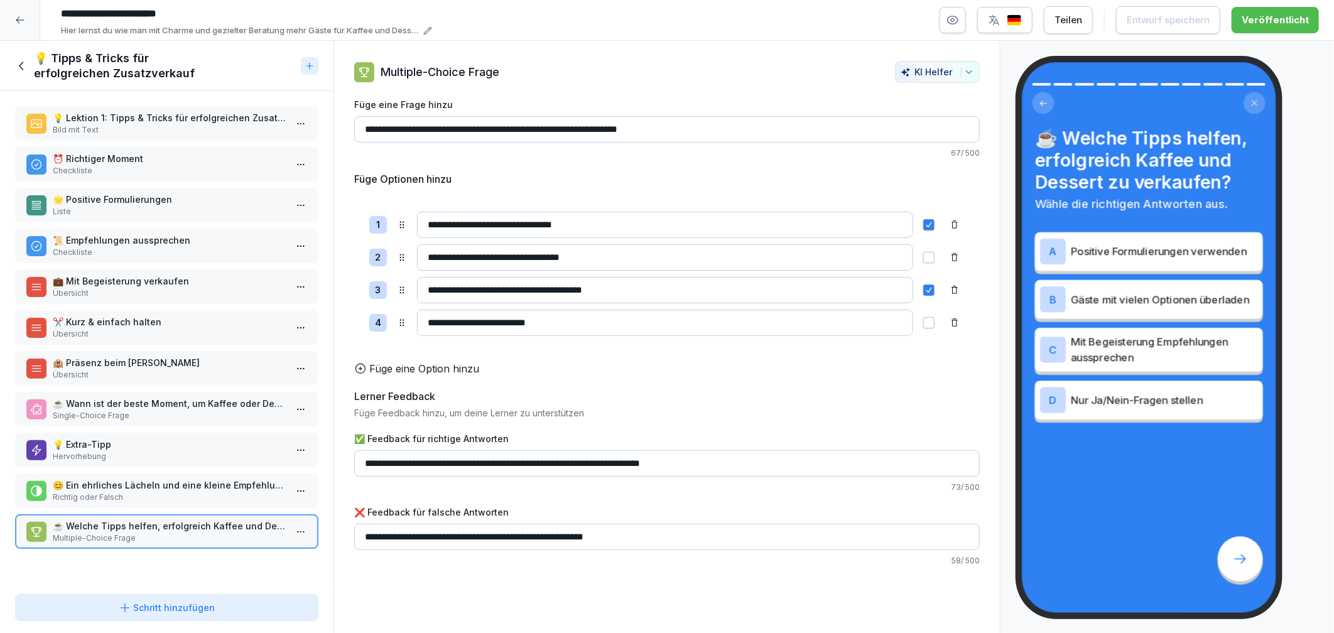
click at [25, 68] on icon at bounding box center [22, 66] width 14 height 14
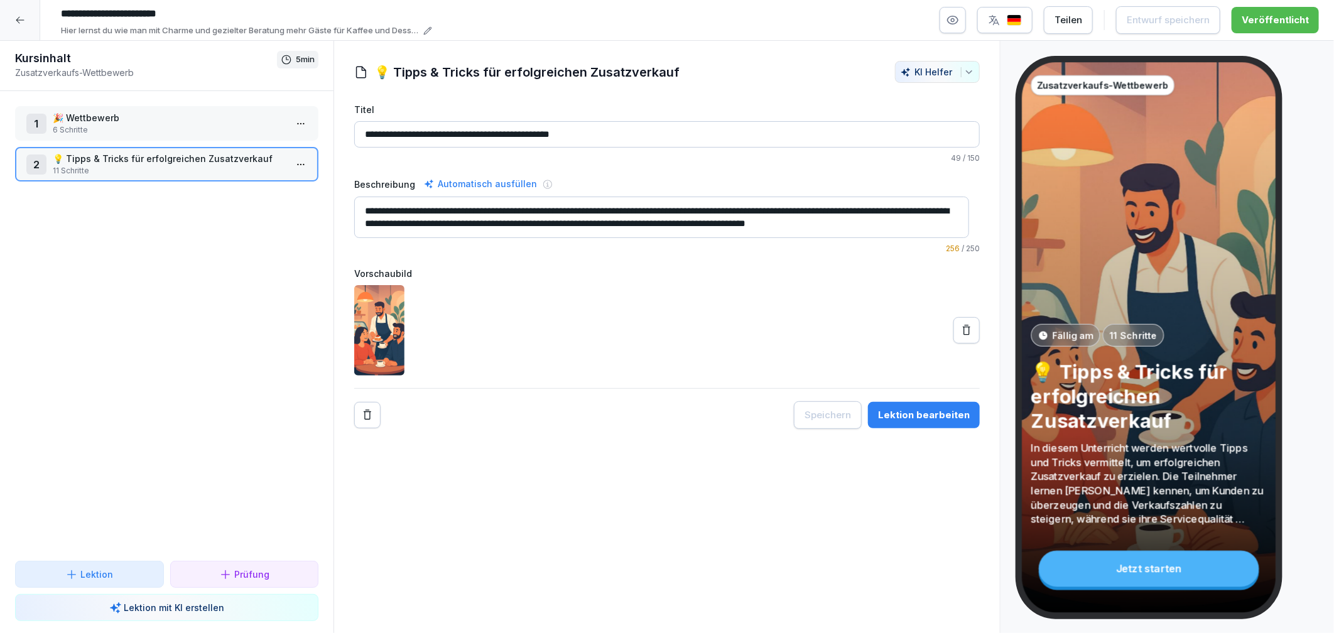
click at [30, 28] on div at bounding box center [20, 20] width 40 height 40
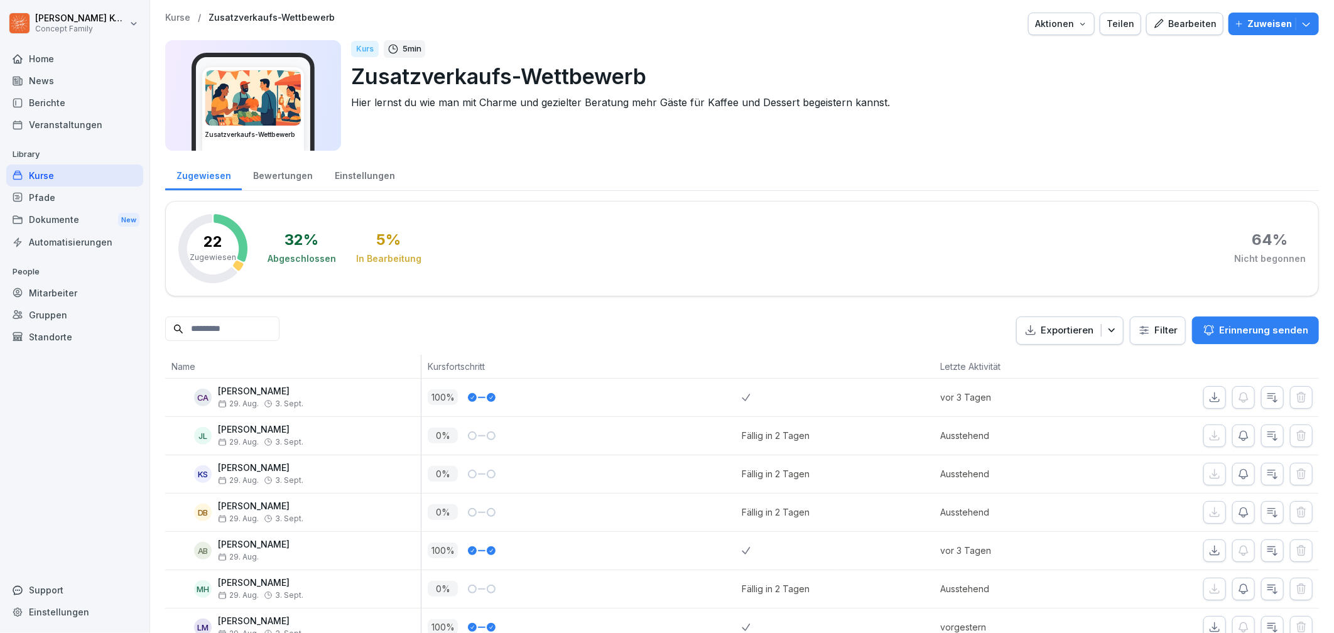
click at [258, 165] on div "Bewertungen" at bounding box center [283, 174] width 82 height 32
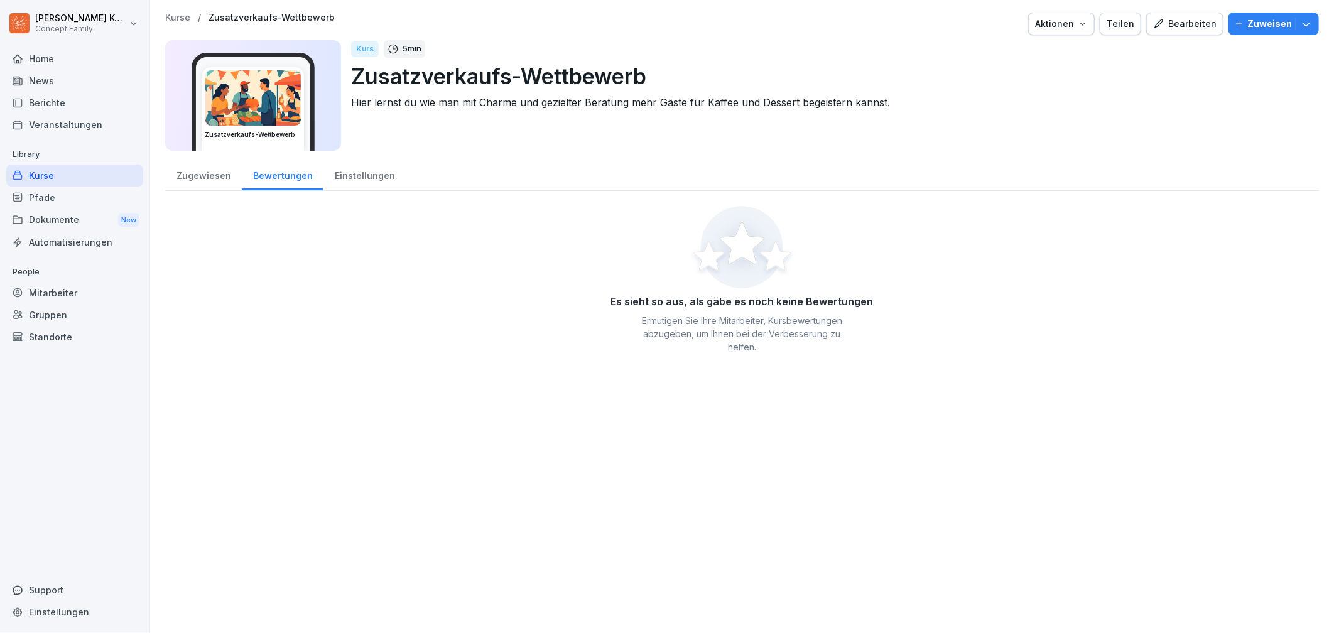
click at [348, 183] on div "Einstellungen" at bounding box center [364, 174] width 82 height 32
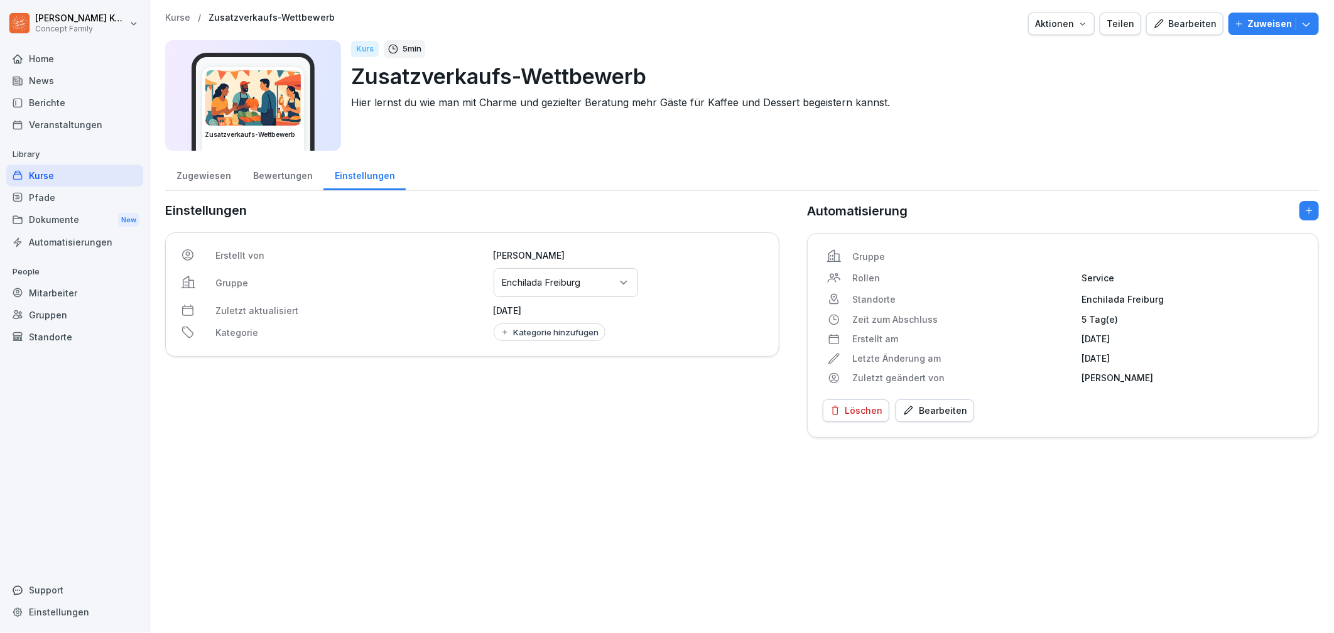
click at [49, 184] on div "Kurse" at bounding box center [74, 176] width 137 height 22
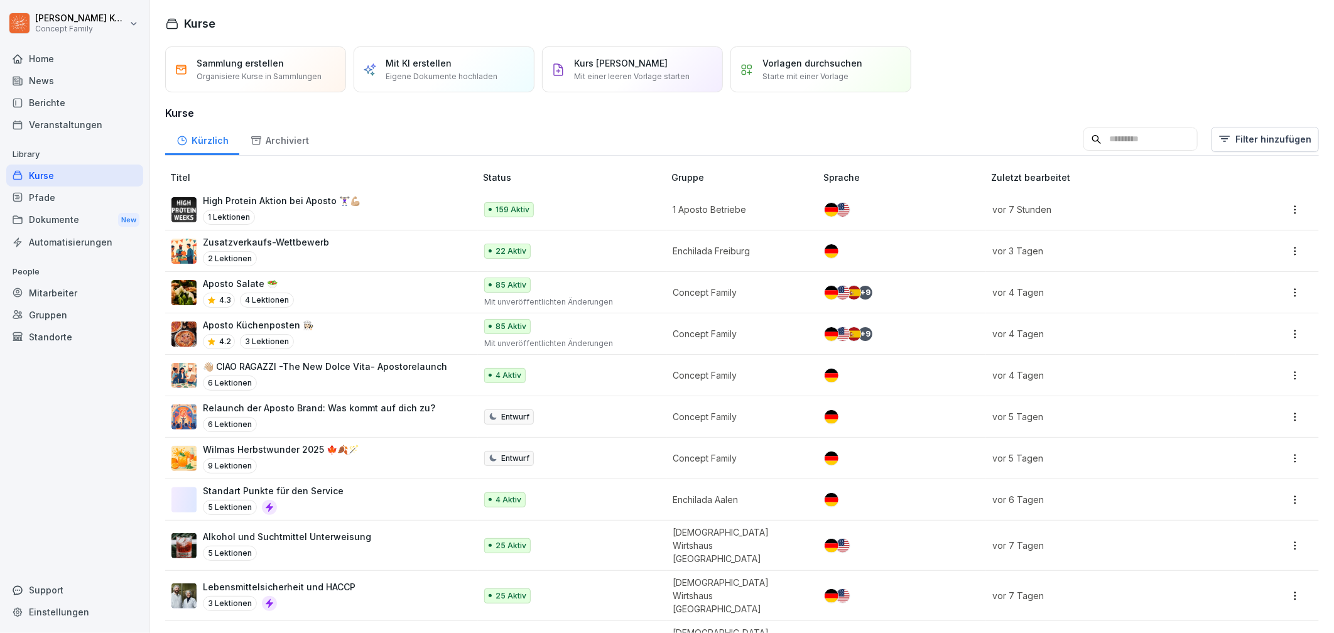
click at [293, 382] on div "6 Lektionen" at bounding box center [325, 383] width 244 height 15
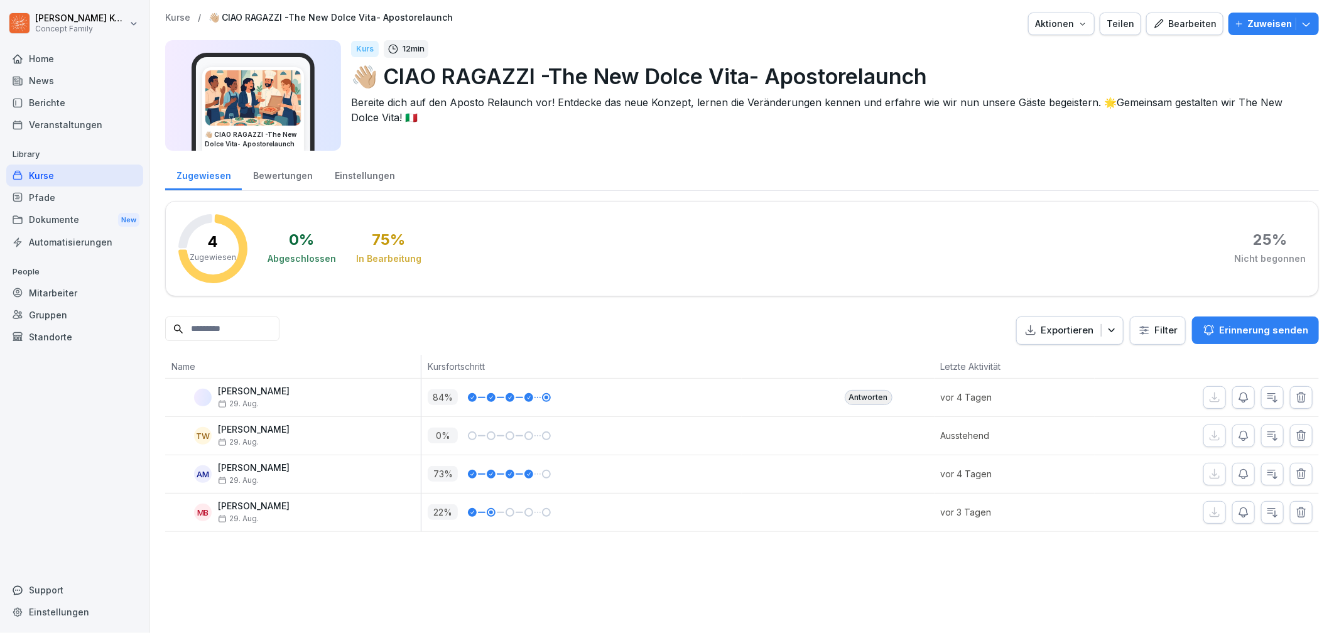
click at [1181, 26] on div "Bearbeiten" at bounding box center [1184, 24] width 63 height 14
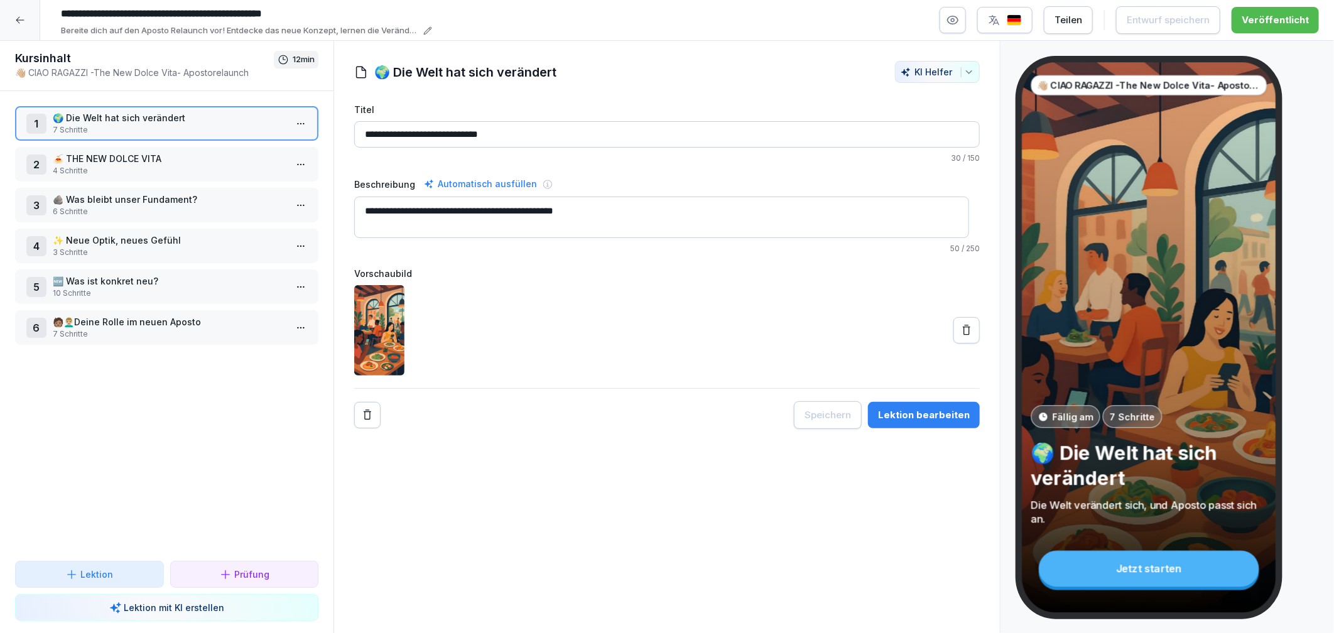
click at [942, 419] on div "Lektion bearbeiten" at bounding box center [924, 415] width 92 height 14
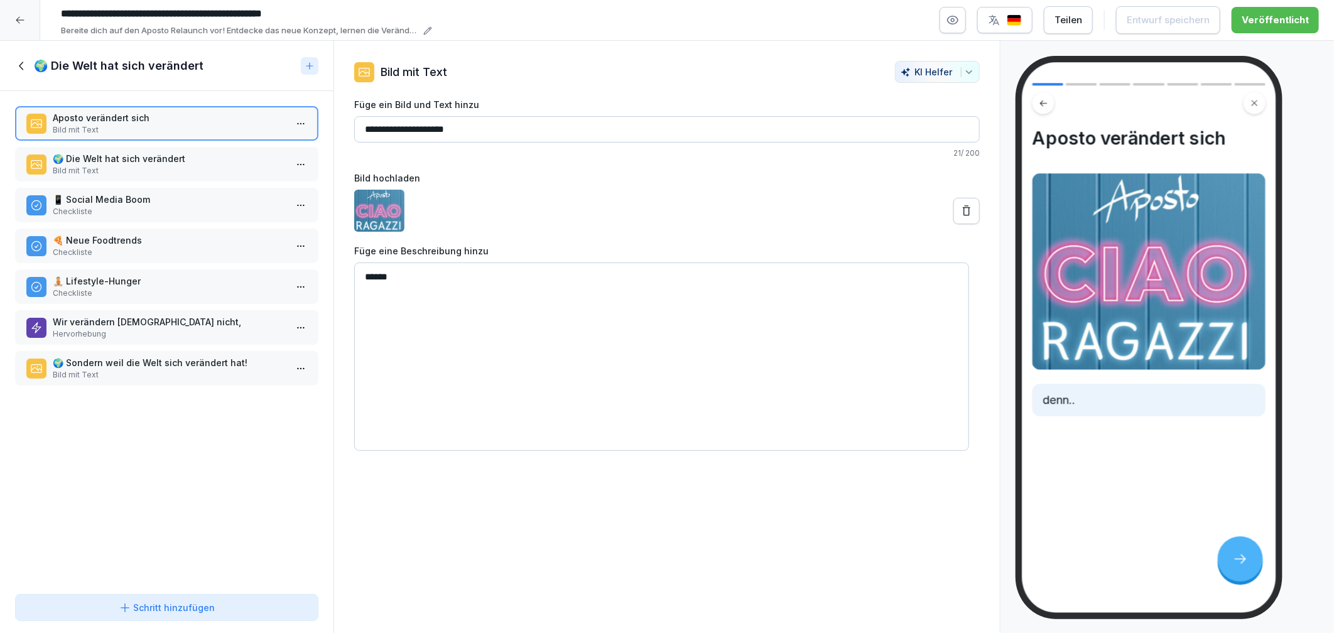
click at [112, 165] on p "Bild mit Text" at bounding box center [169, 170] width 233 height 11
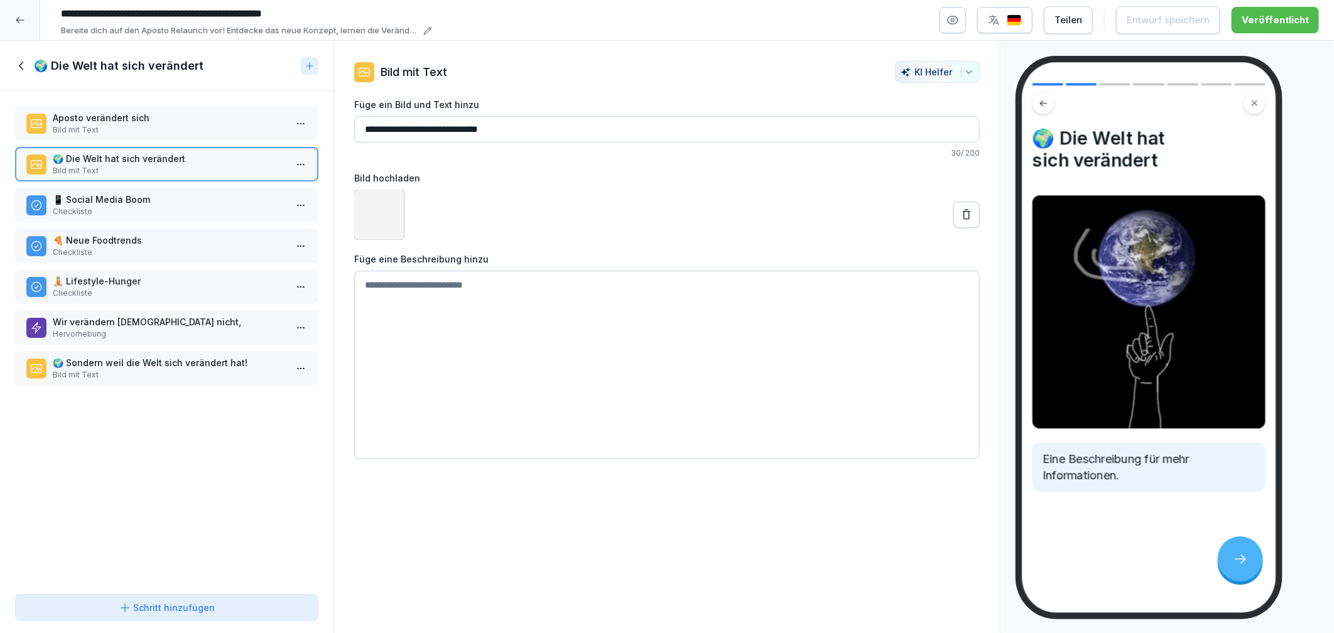
click at [115, 197] on p "📱 Social Media Boom" at bounding box center [169, 199] width 233 height 13
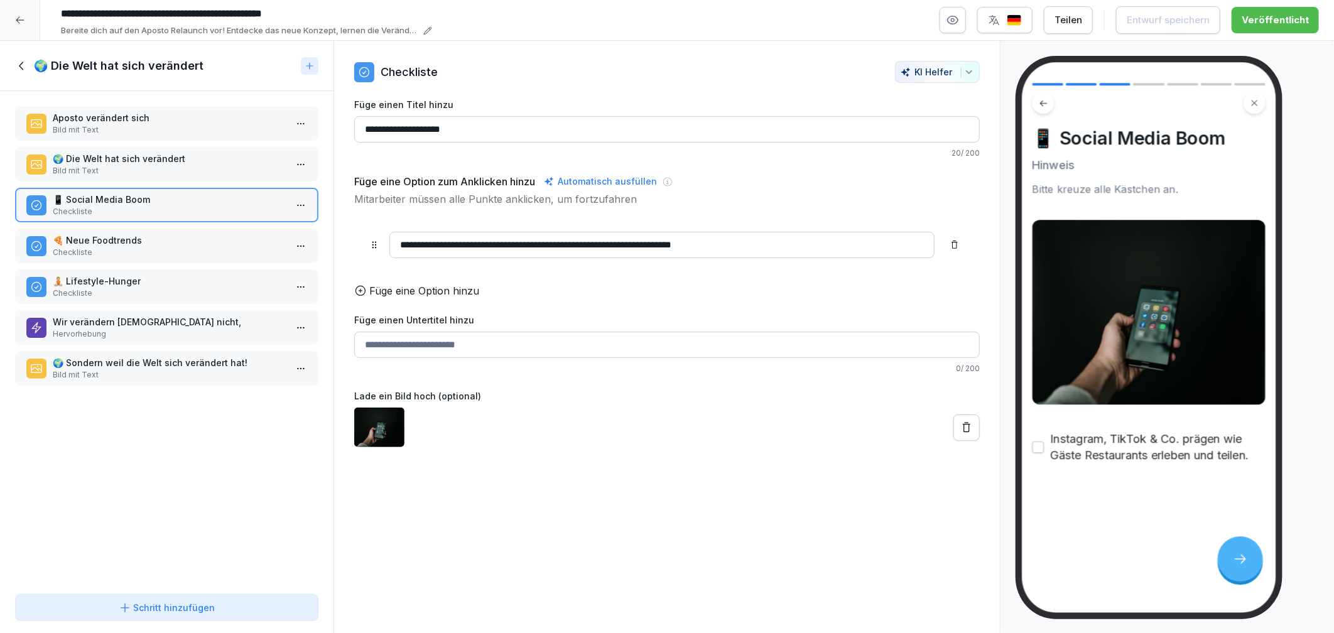
click at [136, 269] on div "🧘🏼 Lifestyle-Hunger Checkliste" at bounding box center [166, 286] width 303 height 35
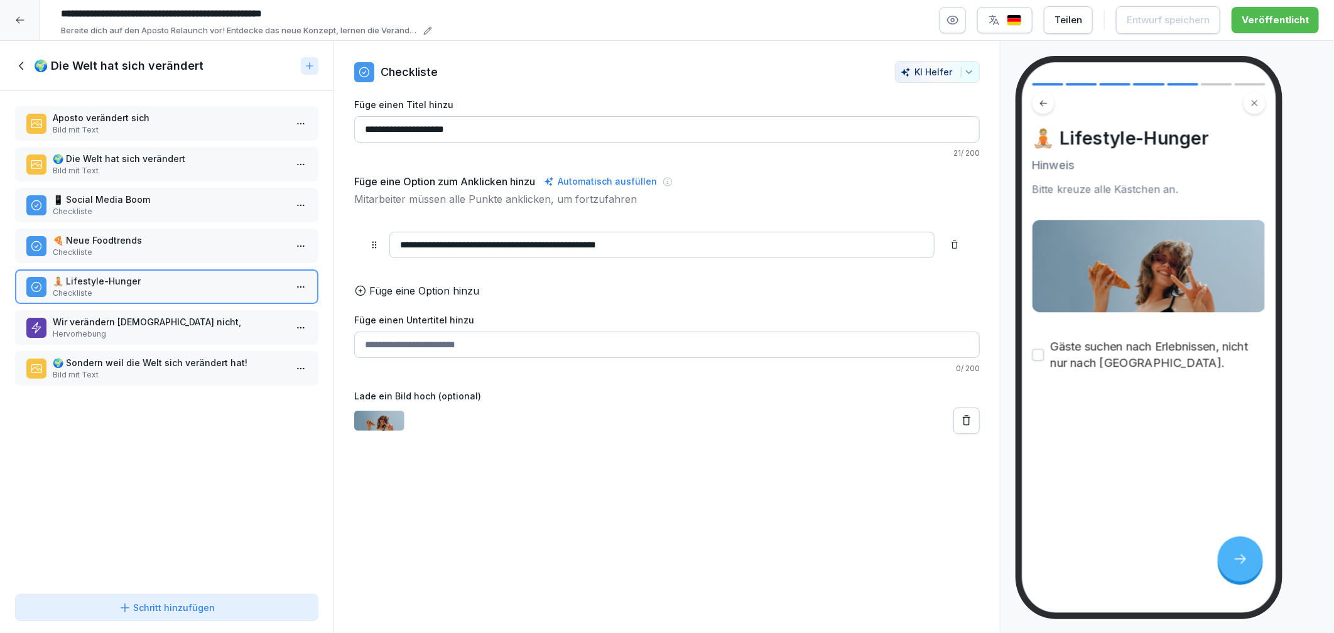
click at [13, 62] on div "🌍 Die Welt hat sich verändert" at bounding box center [166, 66] width 333 height 50
click at [25, 65] on icon at bounding box center [22, 66] width 14 height 14
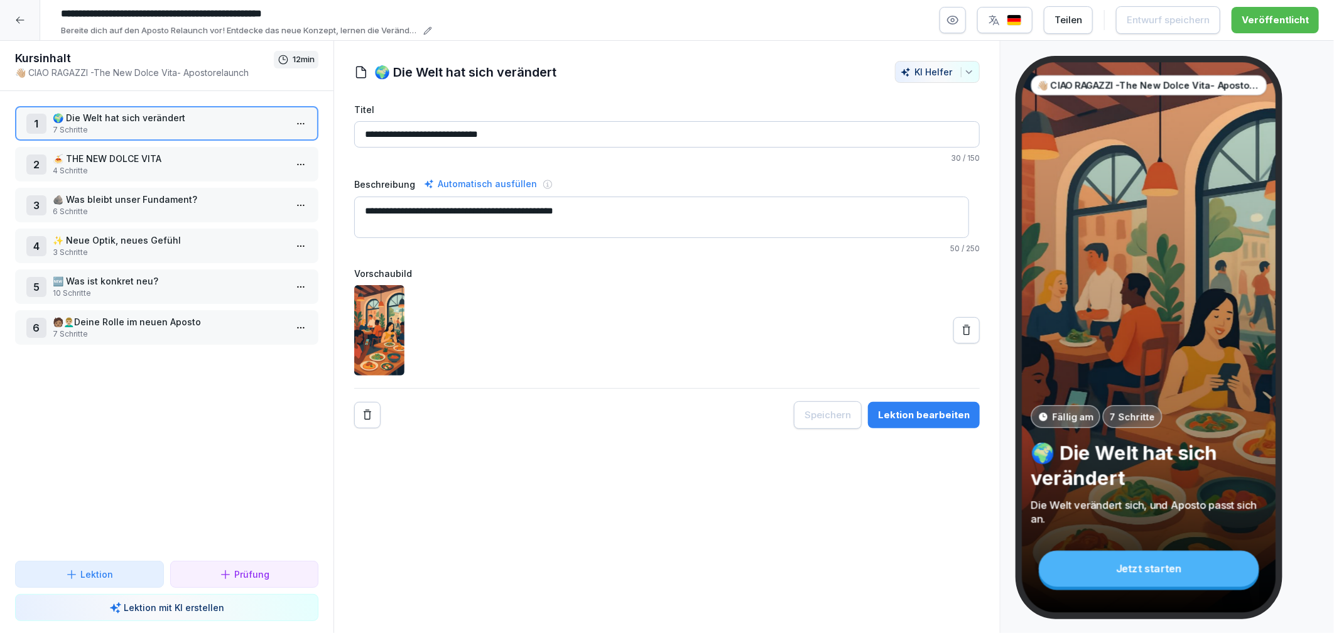
click at [92, 229] on div "4 ✨ Neue Optik, neues Gefühl 3 Schritte" at bounding box center [166, 246] width 303 height 35
click at [99, 239] on p "✨ Neue Optik, neues Gefühl" at bounding box center [169, 240] width 233 height 13
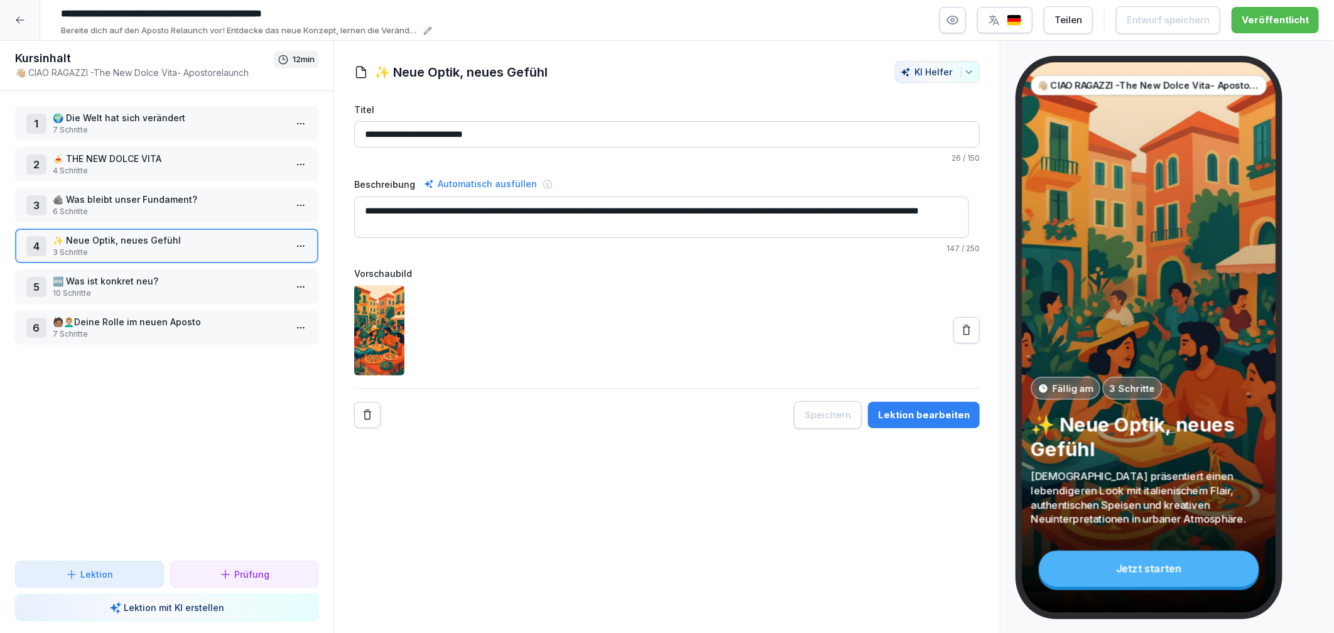
click at [19, 19] on icon at bounding box center [20, 20] width 10 height 10
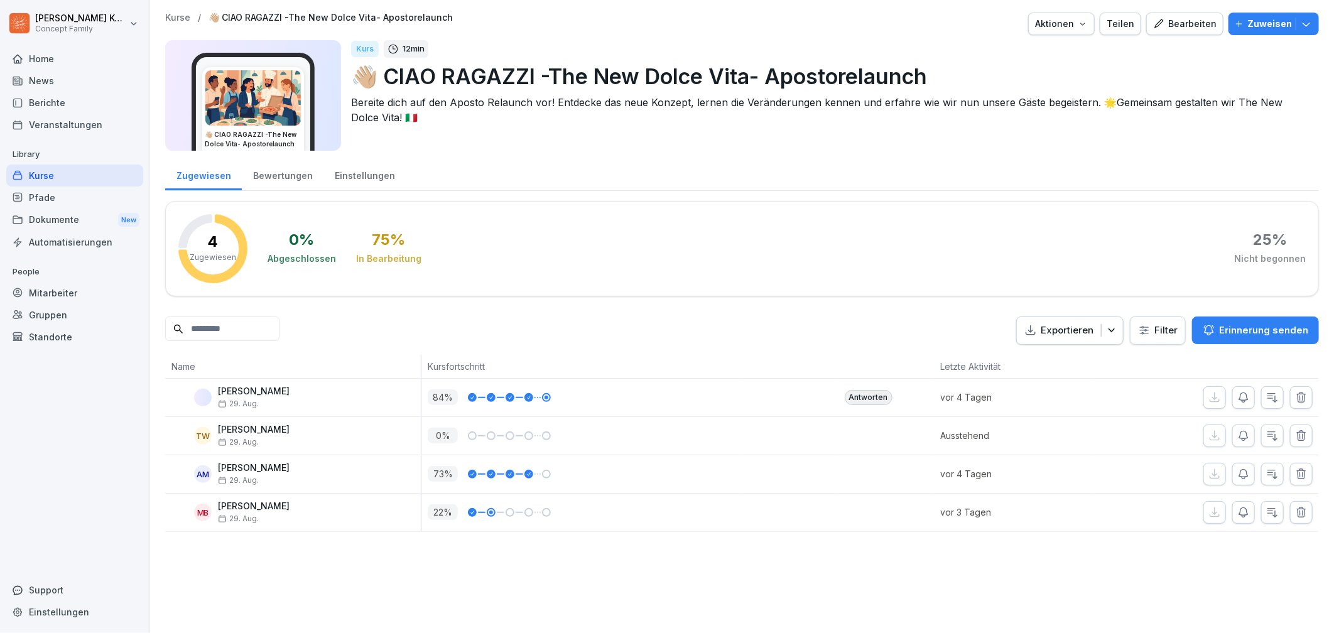
click at [58, 168] on div "Kurse" at bounding box center [74, 176] width 137 height 22
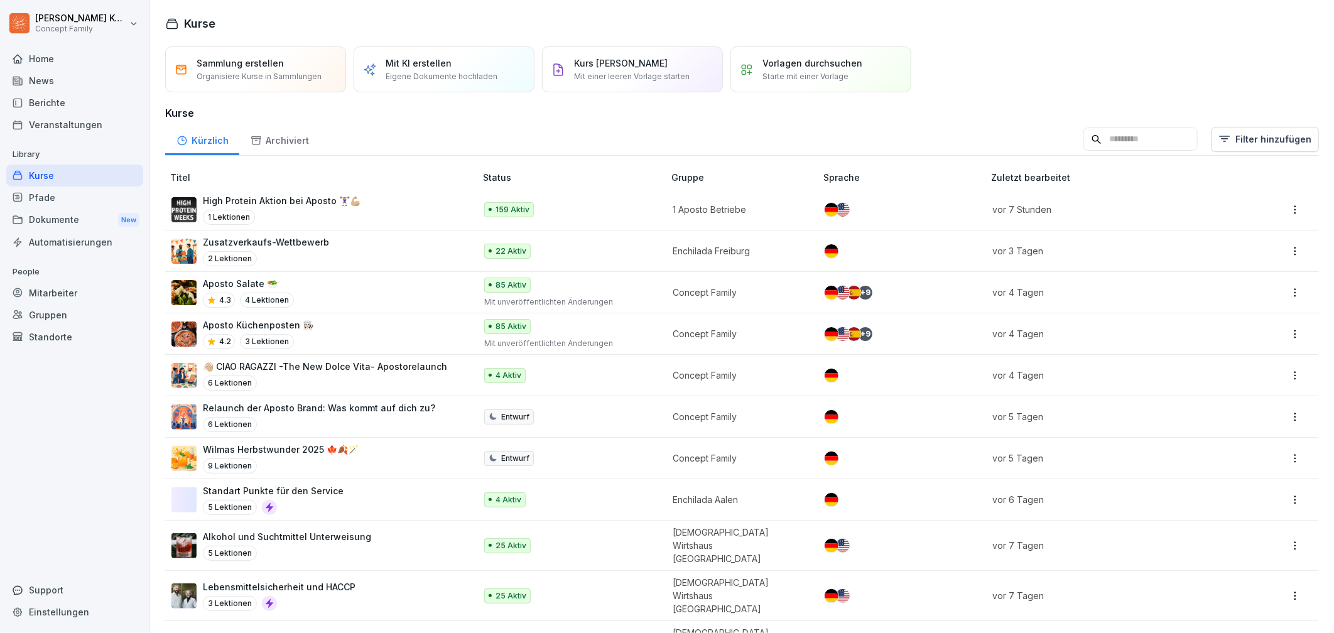
click at [410, 426] on div "6 Lektionen" at bounding box center [319, 424] width 232 height 15
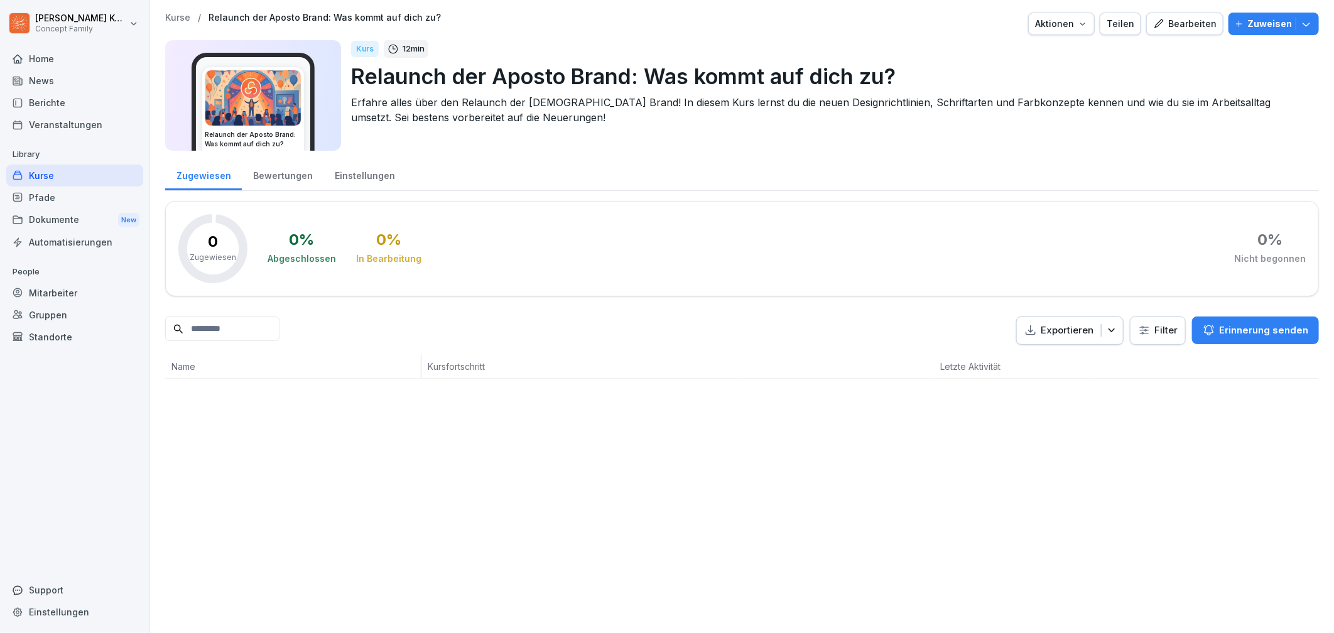
click at [799, 74] on p "Relaunch der Aposto Brand: Was kommt auf dich zu?" at bounding box center [830, 76] width 958 height 32
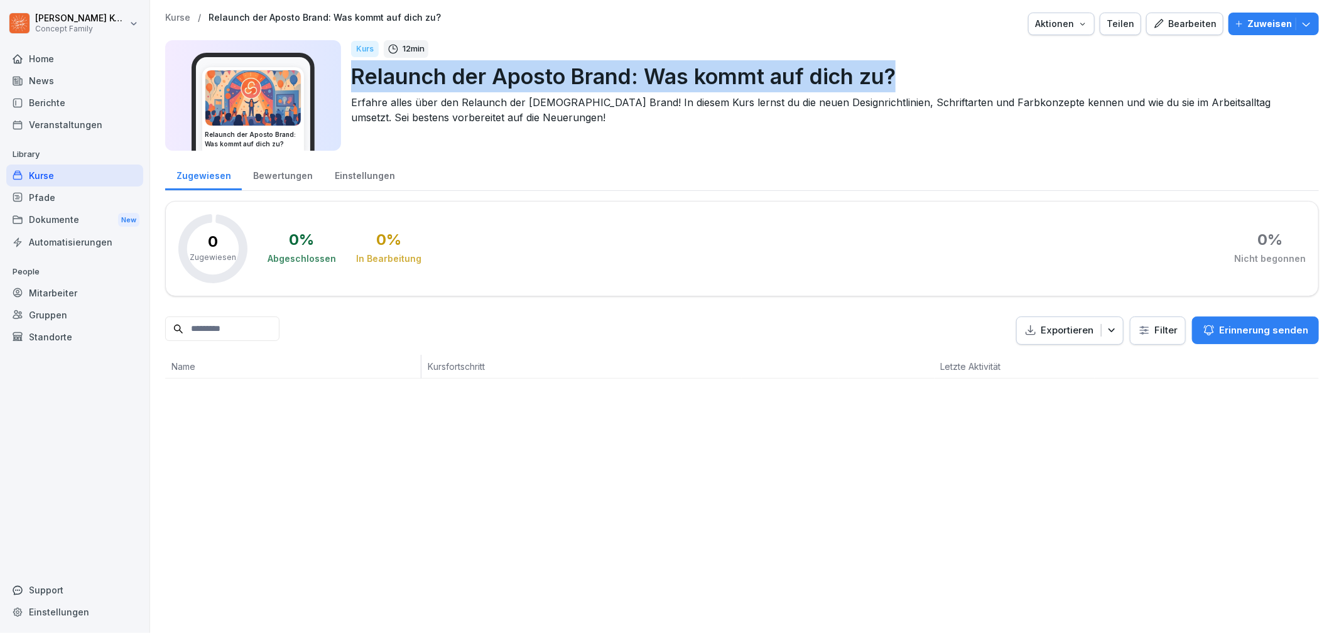
click at [799, 74] on p "Relaunch der Aposto Brand: Was kommt auf dich zu?" at bounding box center [830, 76] width 958 height 32
copy p "Relaunch der Aposto Brand: Was kommt auf dich zu?"
click at [1053, 23] on div "Aktionen" at bounding box center [1061, 24] width 53 height 14
click at [1201, 17] on div "Bearbeiten" at bounding box center [1184, 24] width 63 height 14
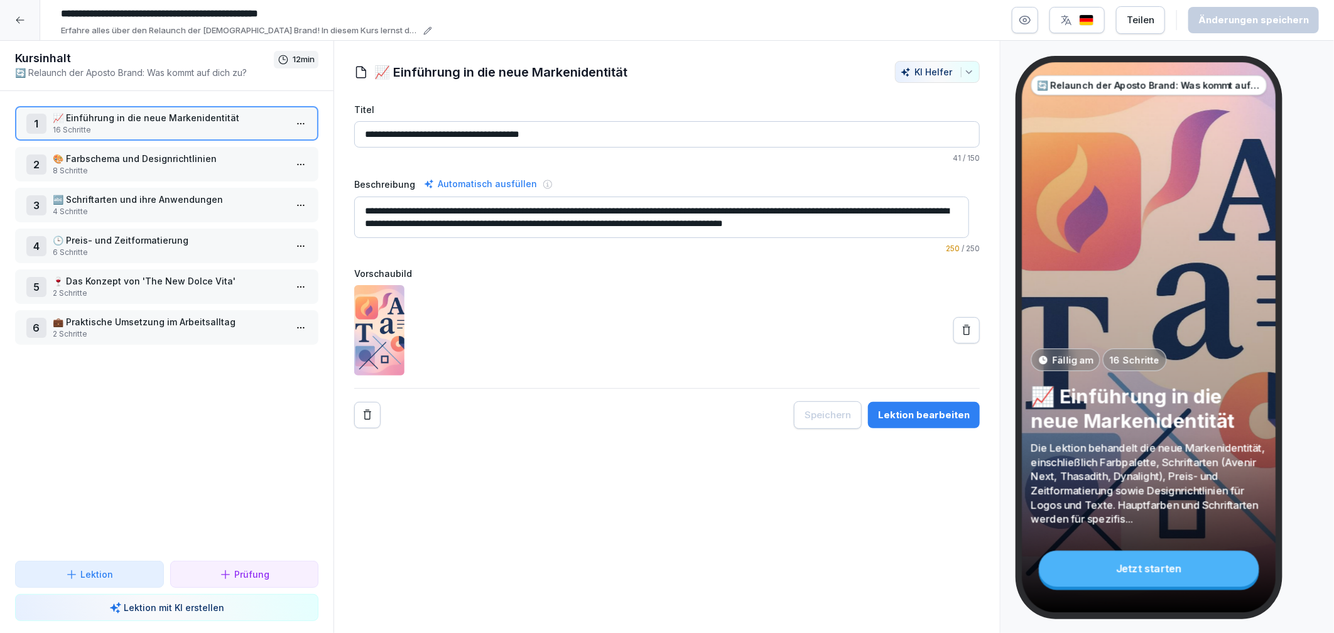
click at [117, 141] on div "1 📈 Einführung in die neue Markenidentität 16 Schritte 2 🎨 Farbschema und Desig…" at bounding box center [166, 326] width 333 height 470
click at [134, 188] on div "3 🔤 Schriftarten und ihre Anwendungen 4 Schritte" at bounding box center [166, 205] width 303 height 35
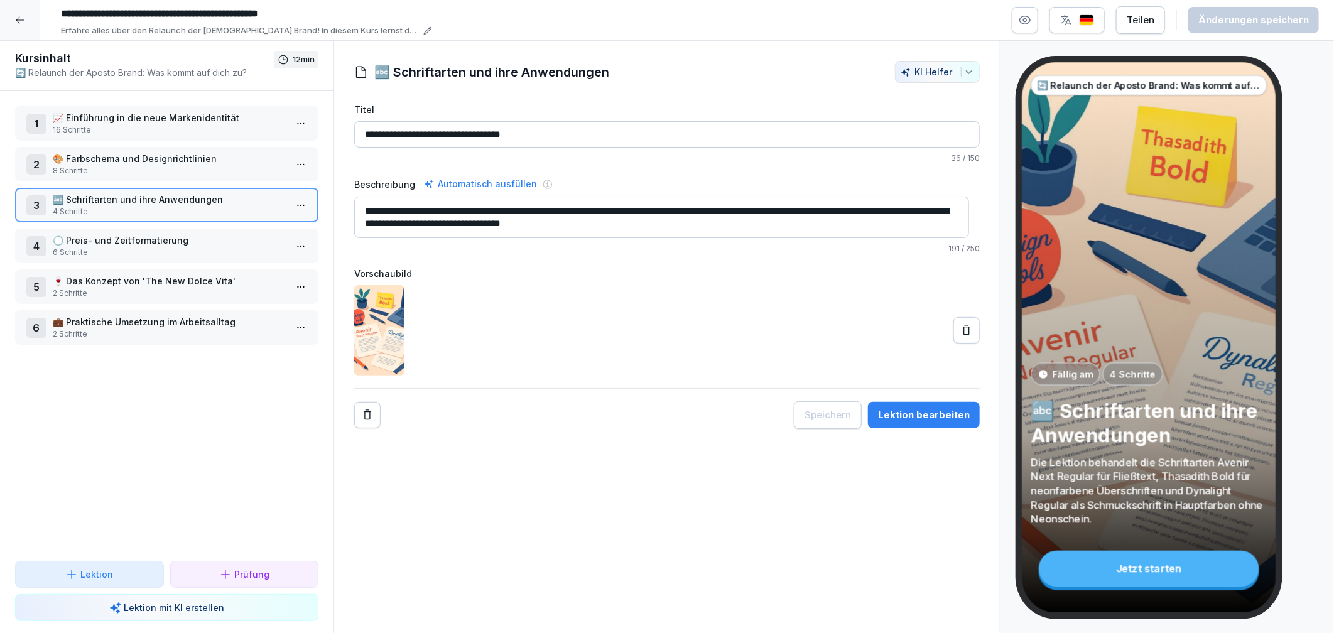
click at [146, 262] on div "1 📈 Einführung in die neue Markenidentität 16 Schritte 2 🎨 Farbschema und Desig…" at bounding box center [166, 326] width 333 height 470
click at [161, 292] on p "2 Schritte" at bounding box center [169, 293] width 233 height 11
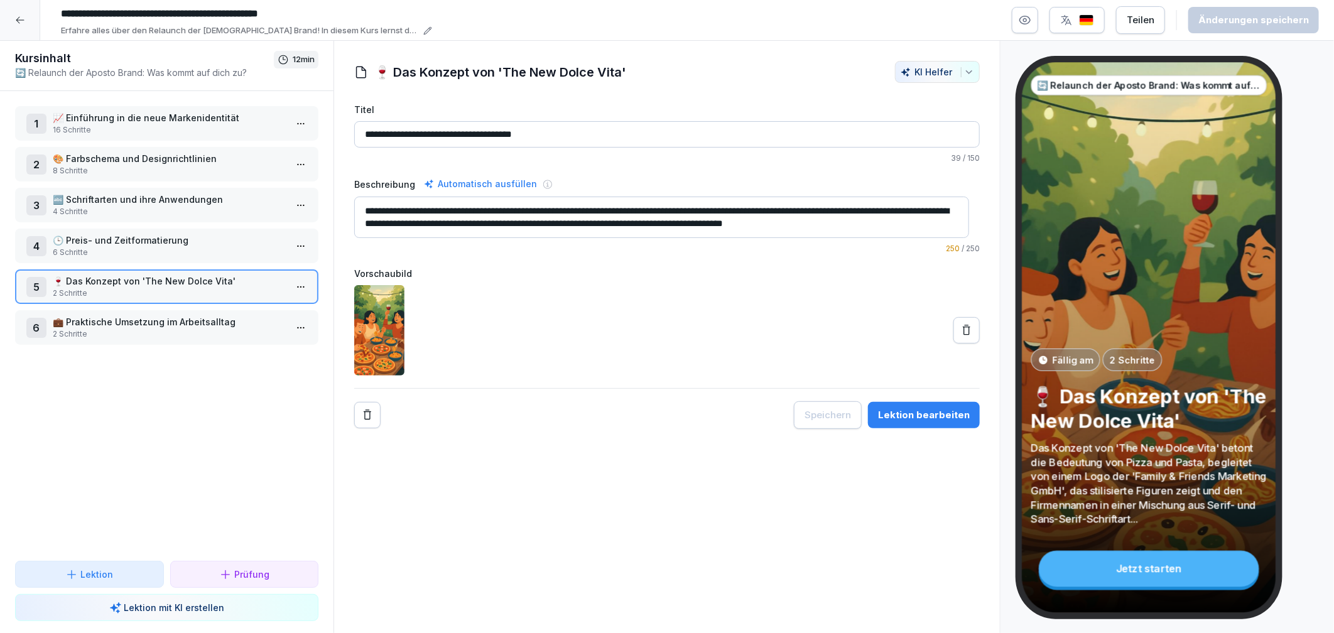
click at [20, 21] on icon at bounding box center [20, 20] width 10 height 10
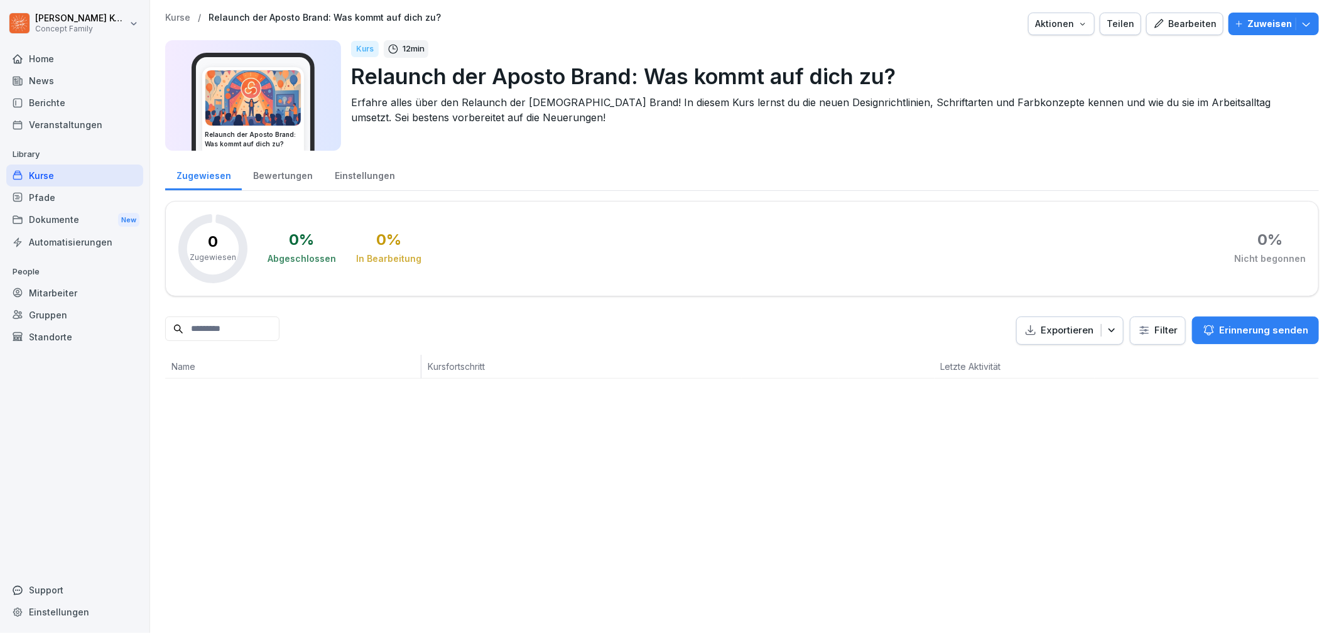
click at [1067, 28] on div "Aktionen" at bounding box center [1061, 24] width 53 height 14
click at [1016, 146] on div "Kurs löschen" at bounding box center [1020, 138] width 139 height 21
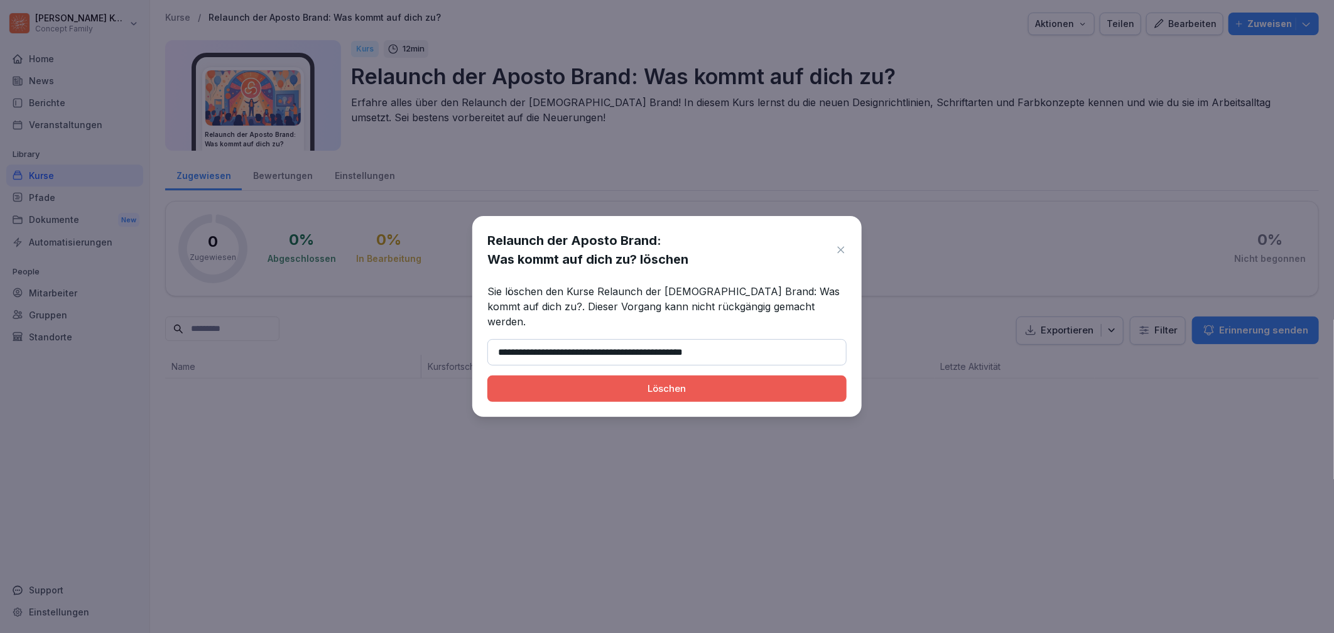
type input "**********"
click at [609, 382] on div "Löschen" at bounding box center [666, 389] width 339 height 14
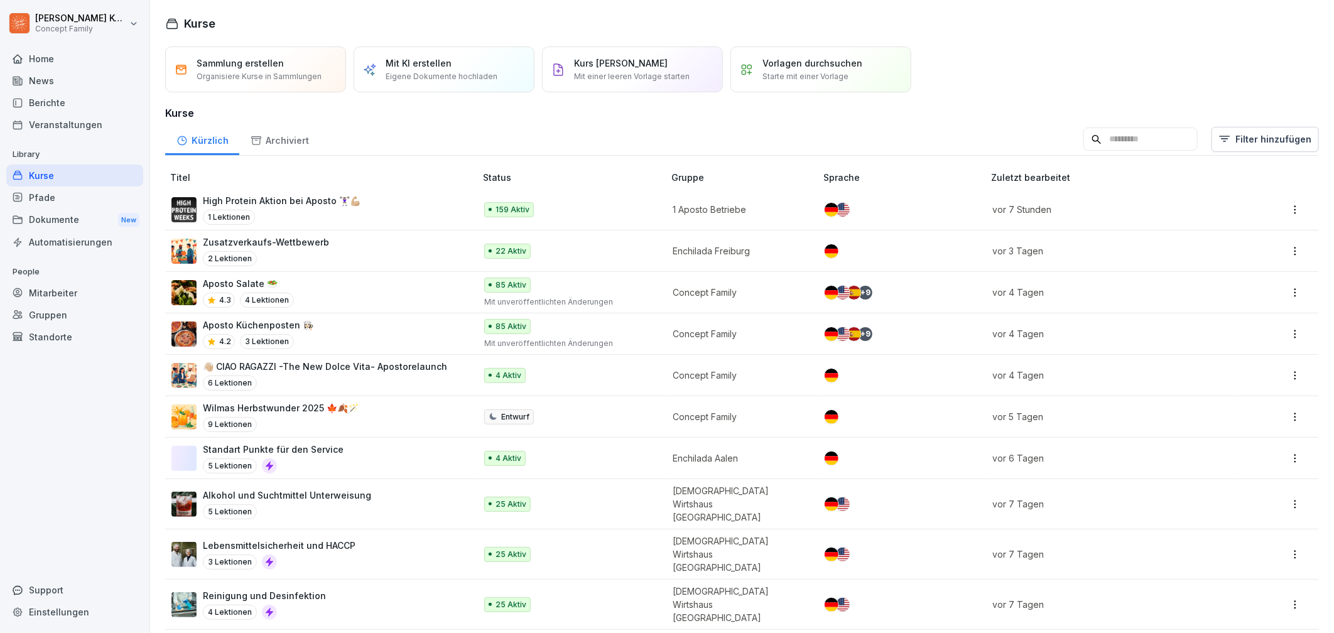
scroll to position [251, 0]
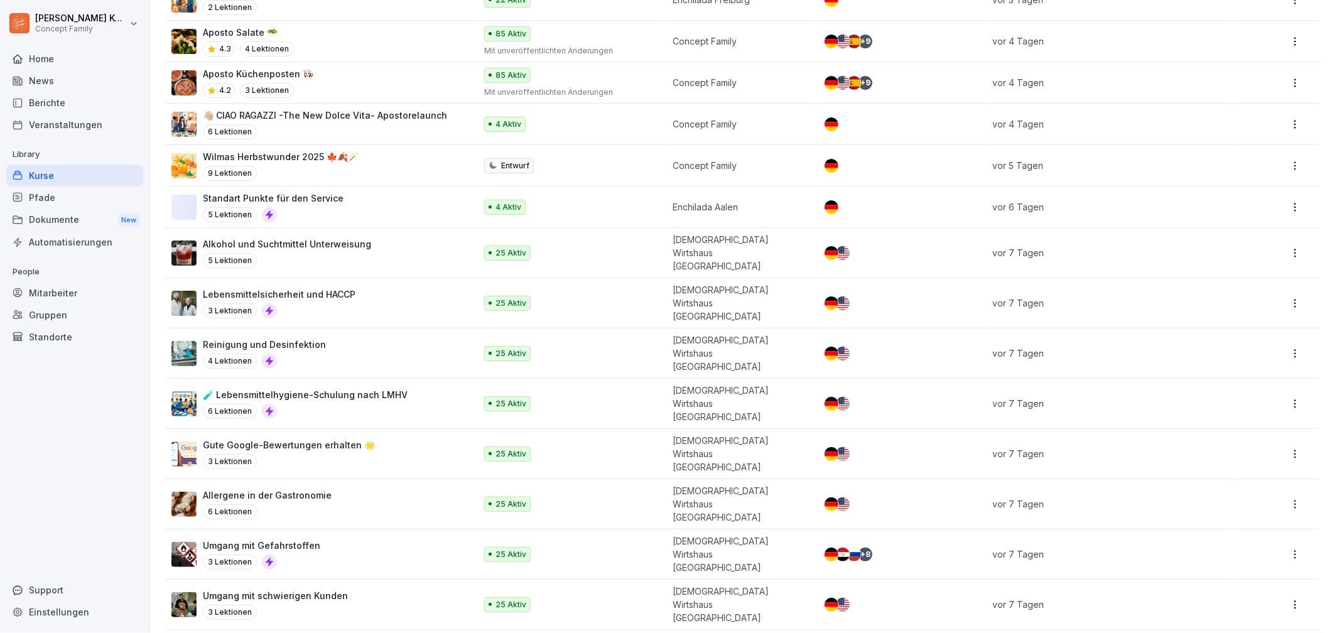
click at [314, 214] on div "5 Lektionen" at bounding box center [273, 214] width 141 height 15
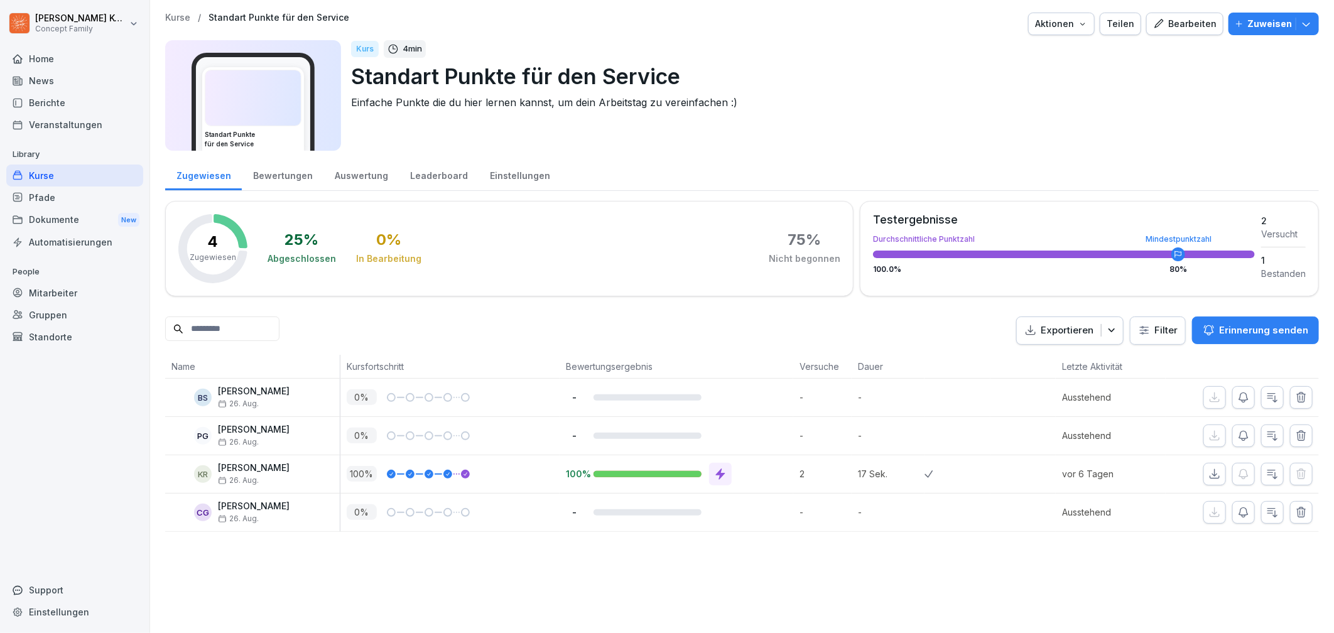
click at [1187, 25] on div "Bearbeiten" at bounding box center [1184, 24] width 63 height 14
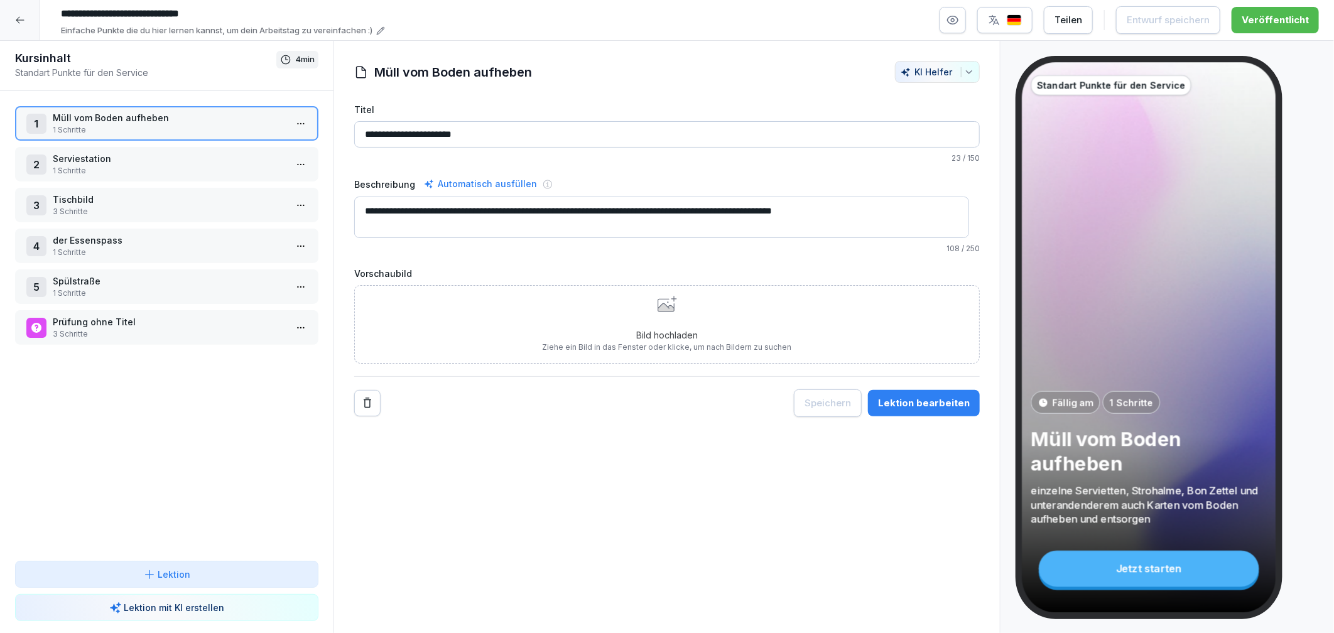
click at [89, 163] on p "Serviestation" at bounding box center [169, 158] width 233 height 13
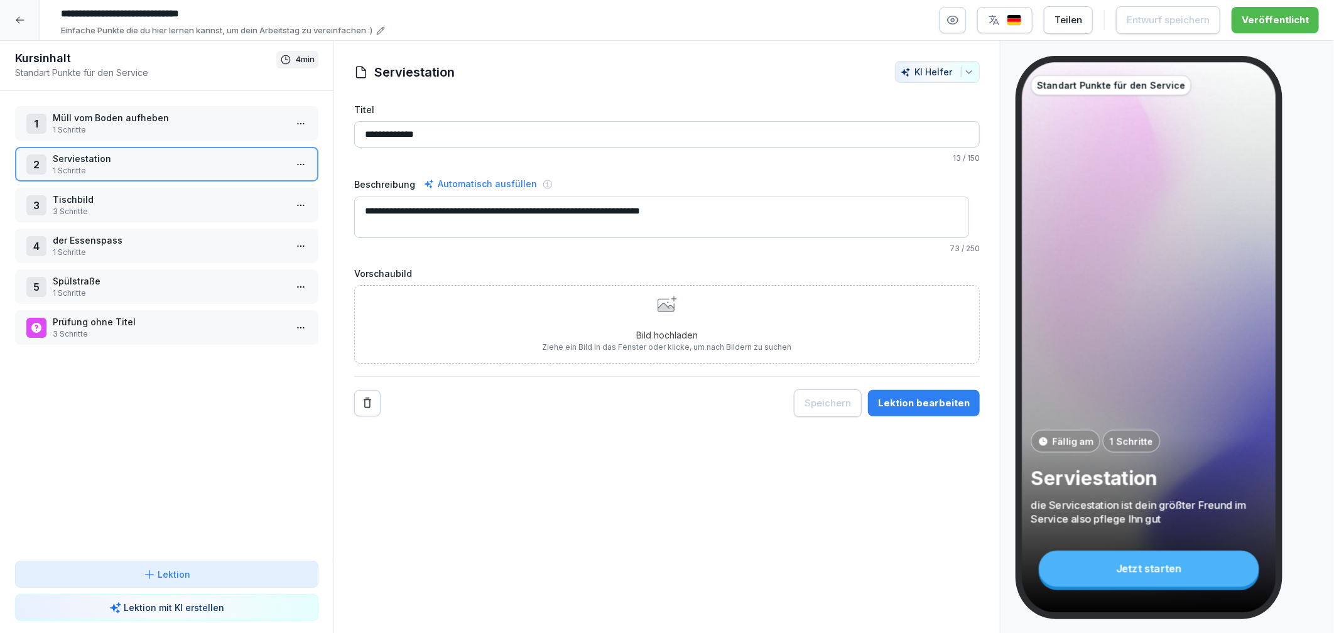
click at [20, 23] on icon at bounding box center [20, 20] width 10 height 10
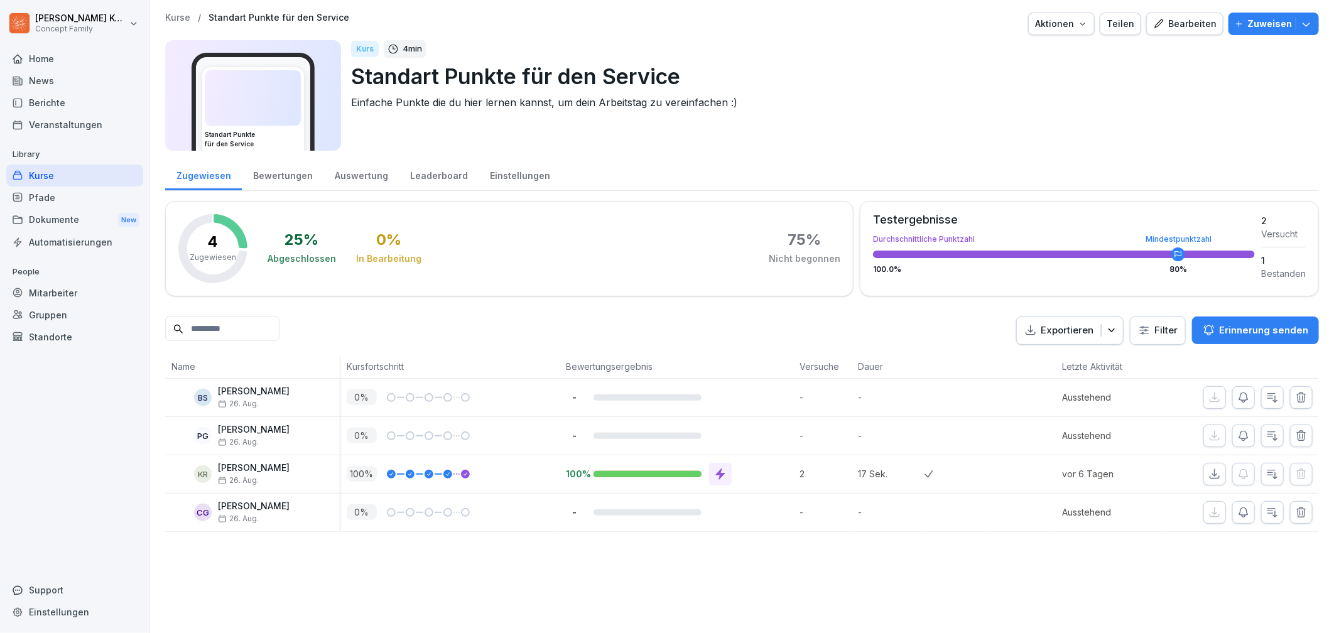
click at [36, 58] on div "Home" at bounding box center [74, 59] width 137 height 22
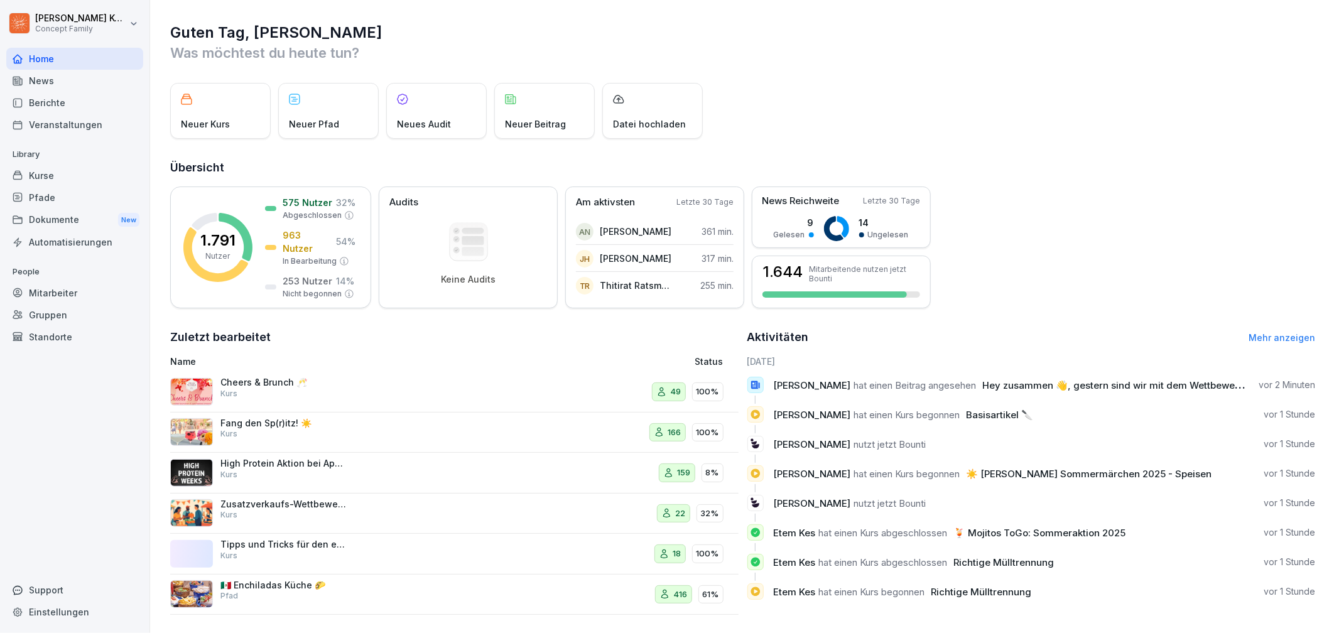
click at [30, 165] on div "Kurse" at bounding box center [74, 176] width 137 height 22
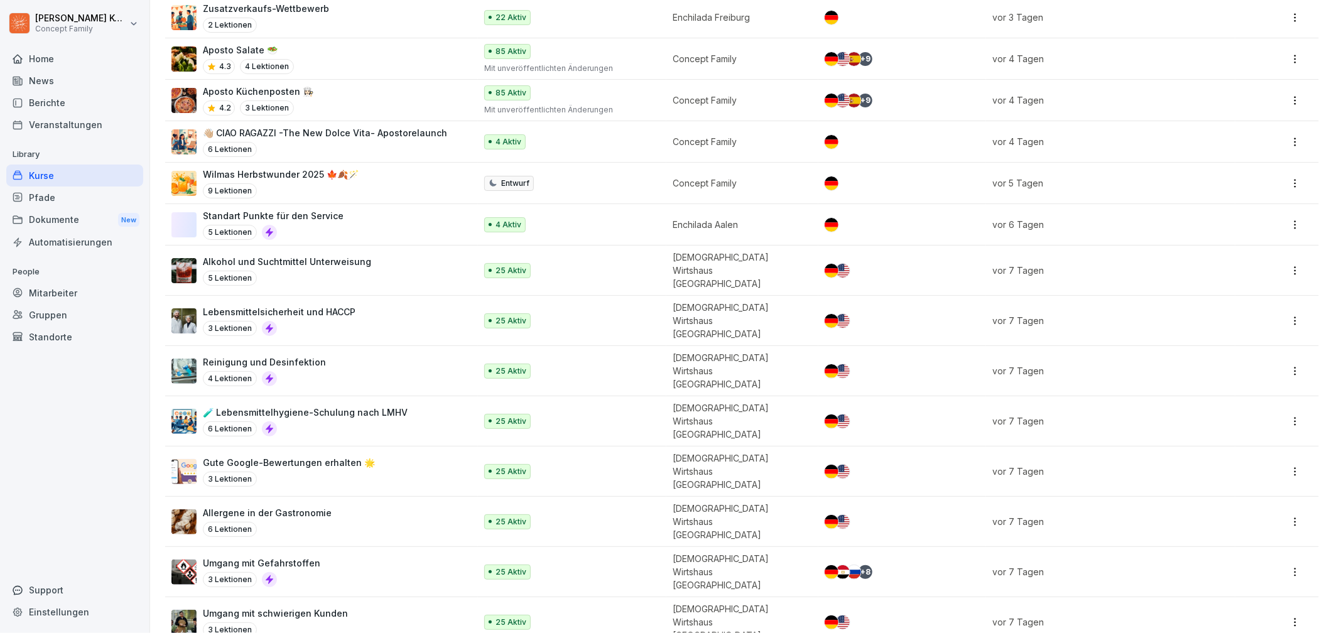
scroll to position [278, 0]
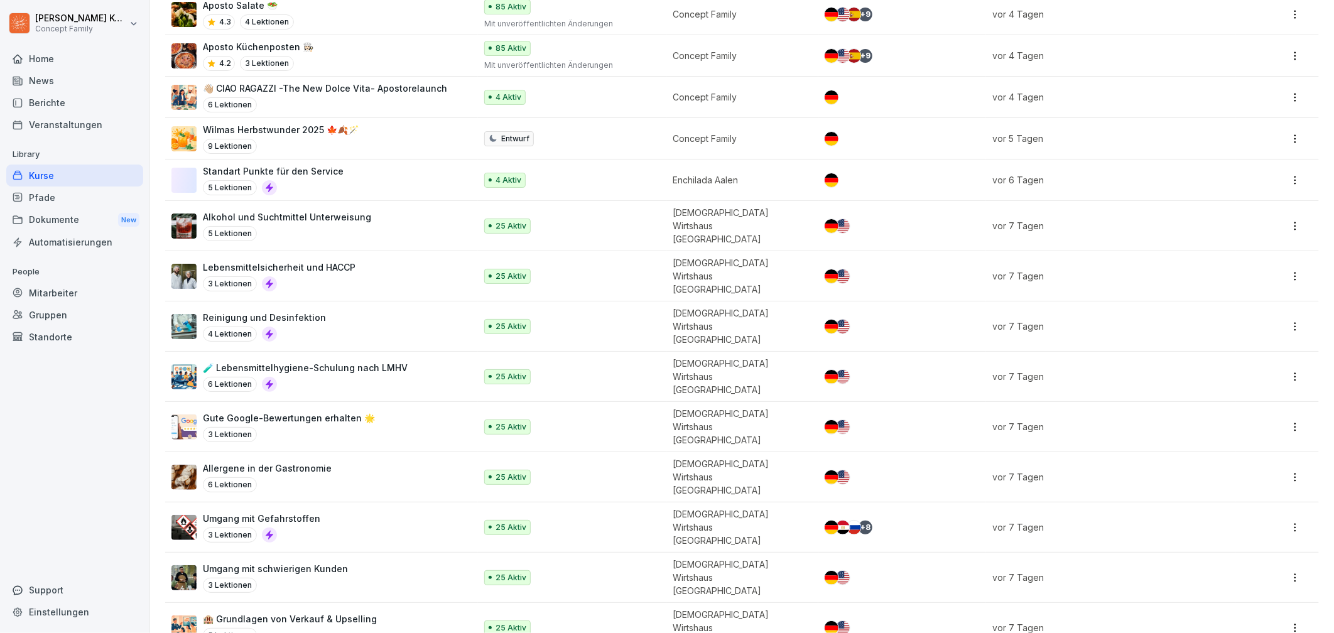
click at [356, 217] on p "Alkohol und Suchtmittel Unterweisung" at bounding box center [287, 216] width 168 height 13
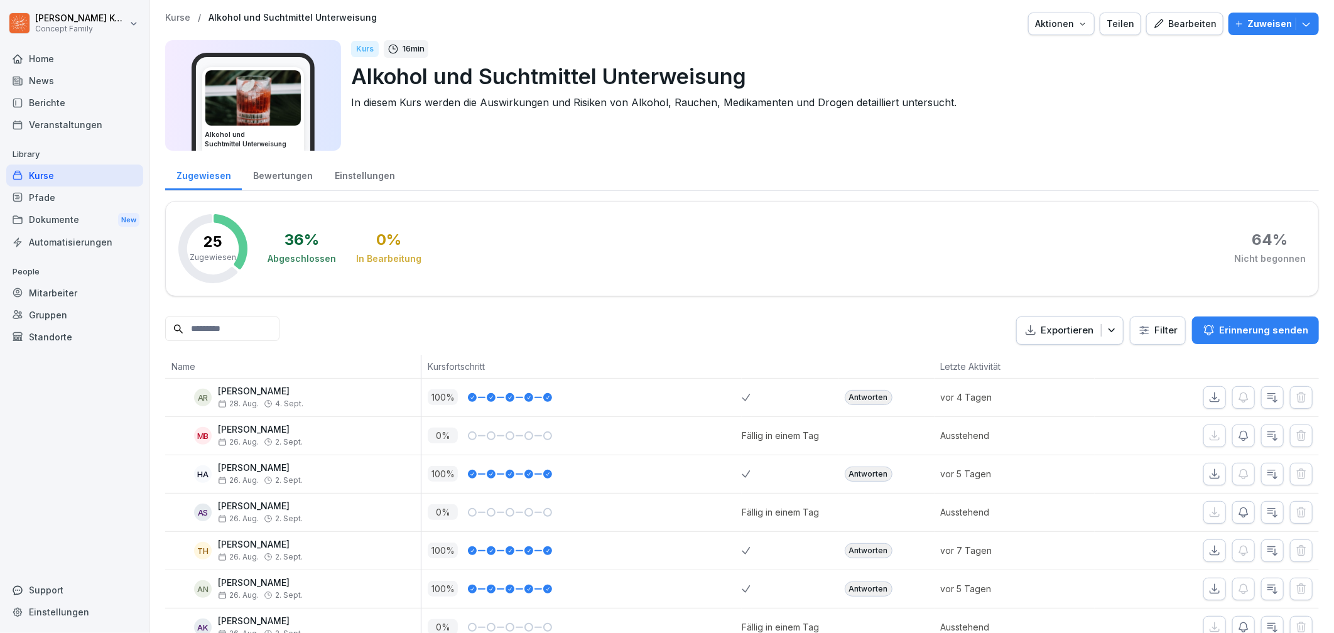
click at [293, 175] on div "Bewertungen" at bounding box center [283, 174] width 82 height 32
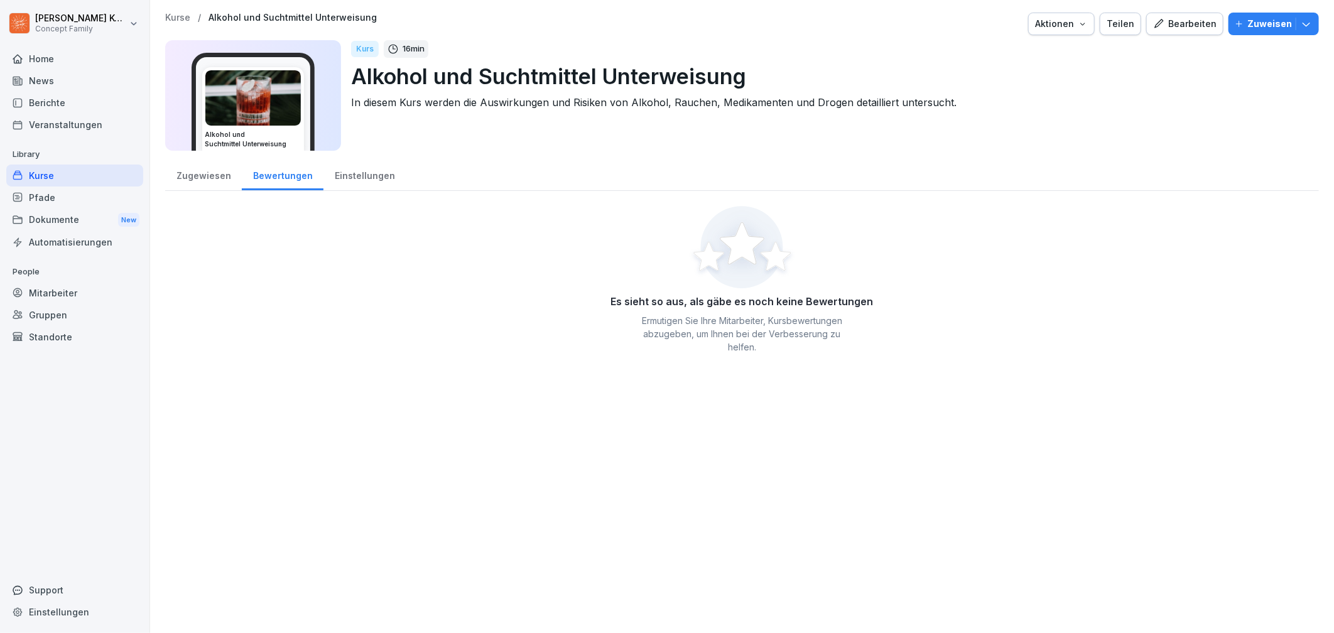
click at [195, 170] on div "Zugewiesen" at bounding box center [203, 174] width 77 height 32
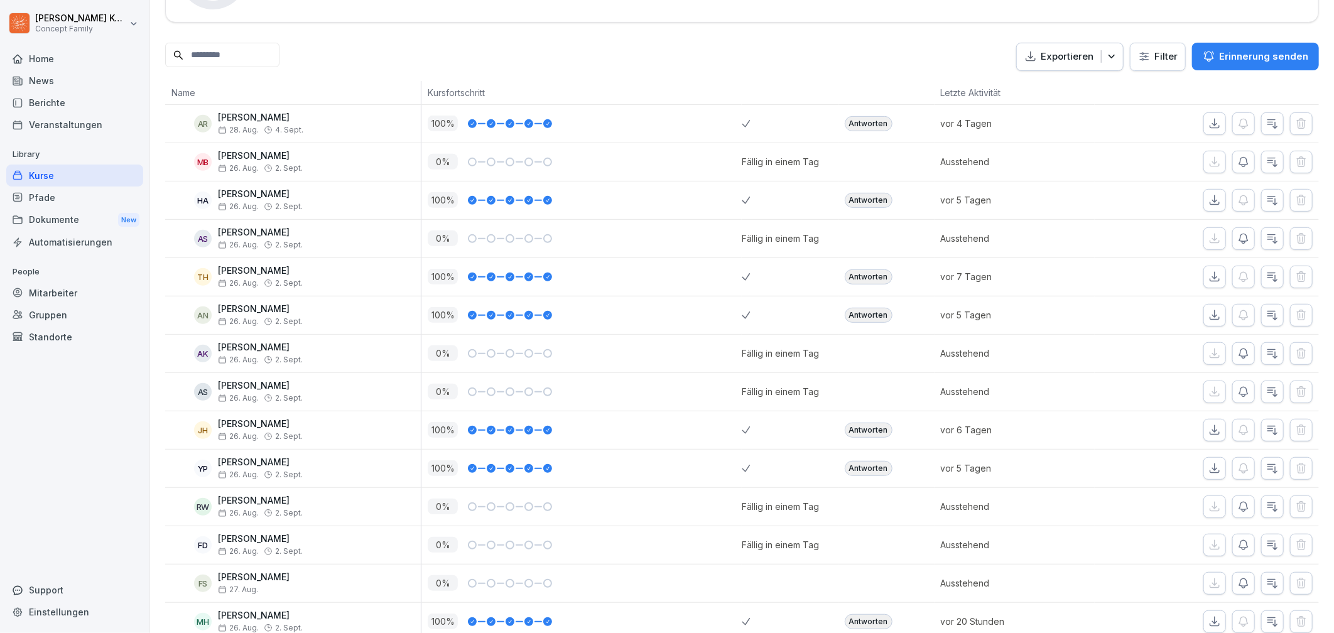
scroll to position [276, 0]
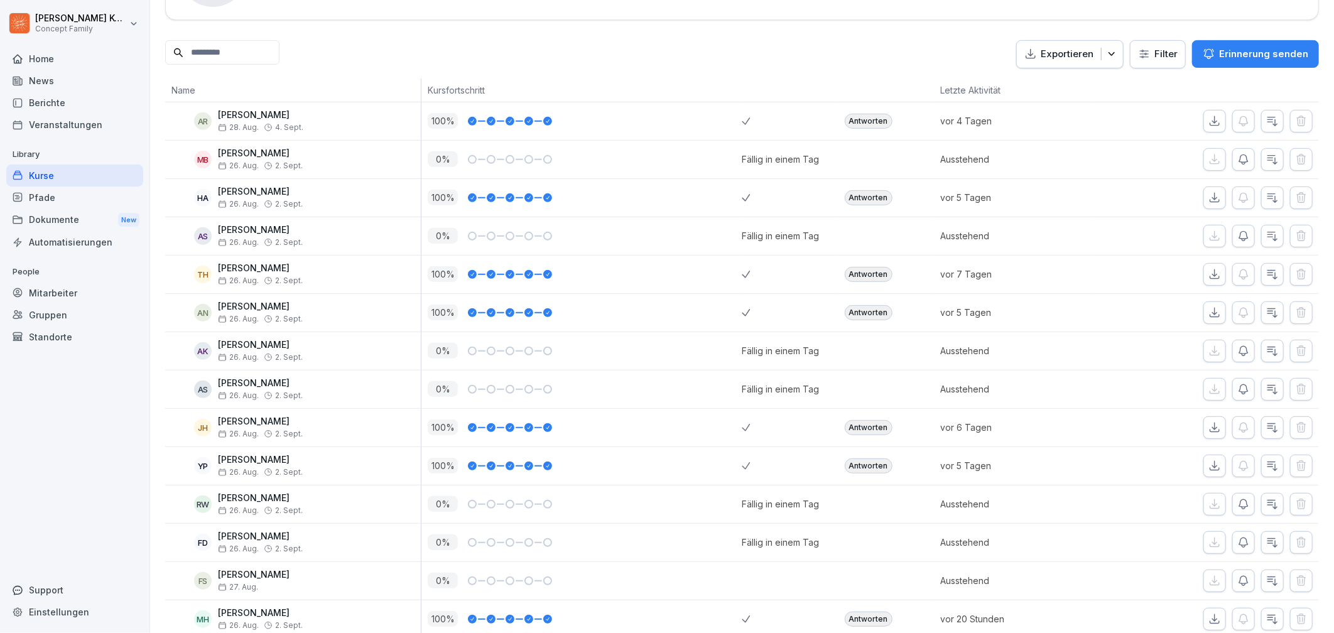
click at [854, 430] on div "Antworten" at bounding box center [869, 427] width 48 height 15
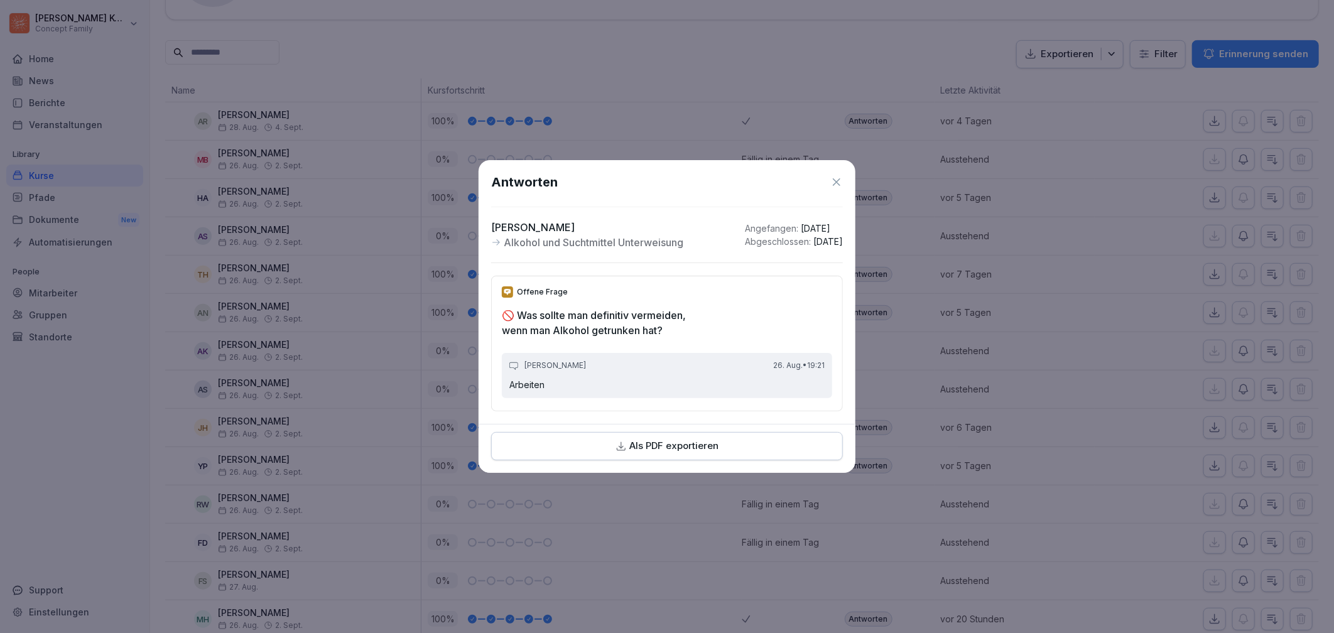
click at [834, 178] on icon at bounding box center [837, 182] width 8 height 8
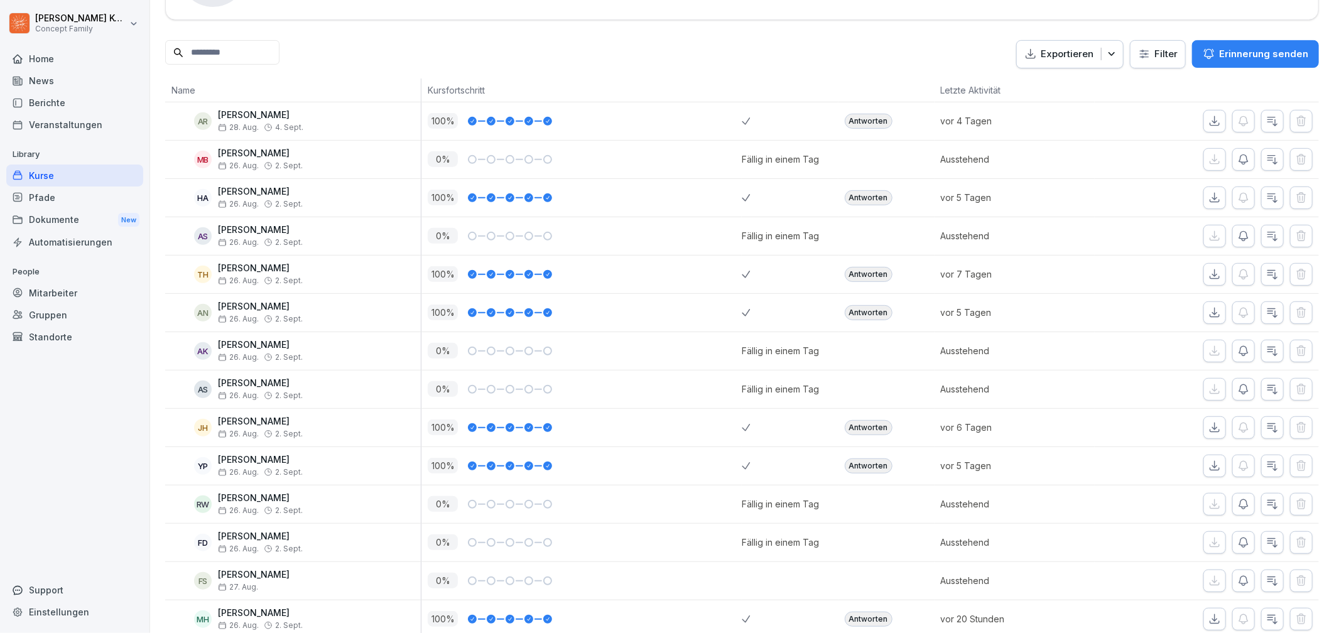
click at [862, 197] on div "Antworten" at bounding box center [869, 197] width 48 height 15
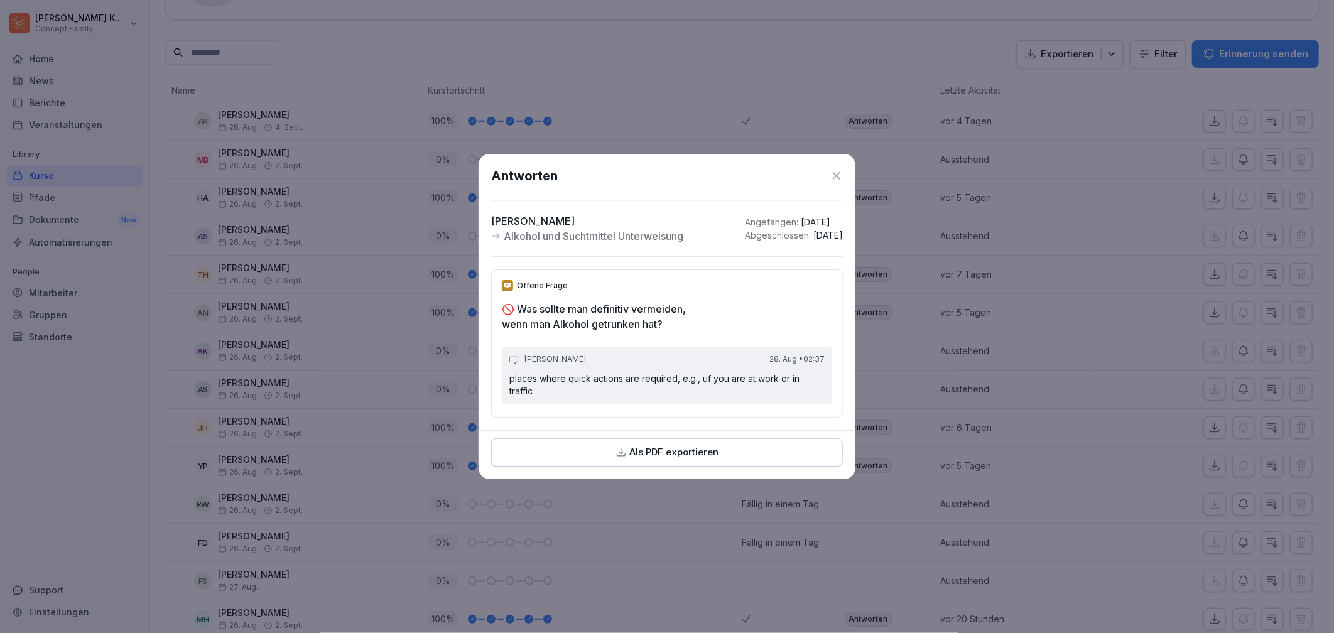
click at [834, 173] on icon at bounding box center [837, 176] width 8 height 8
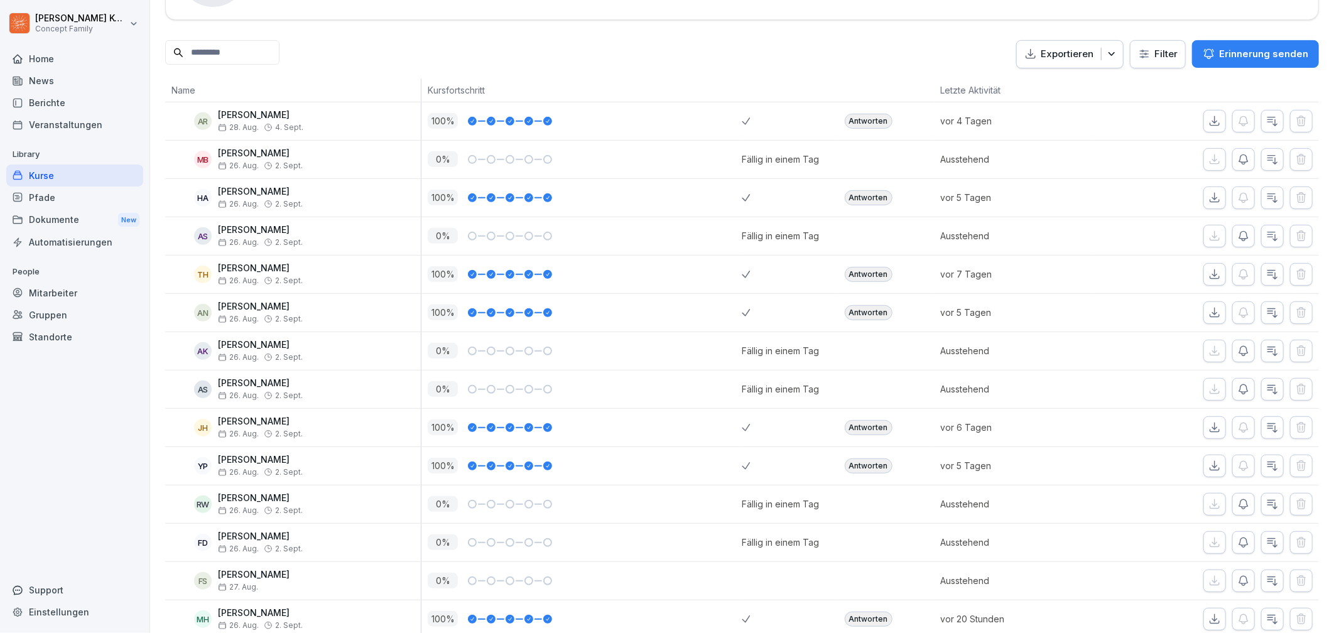
click at [858, 120] on div "Antworten" at bounding box center [869, 121] width 48 height 15
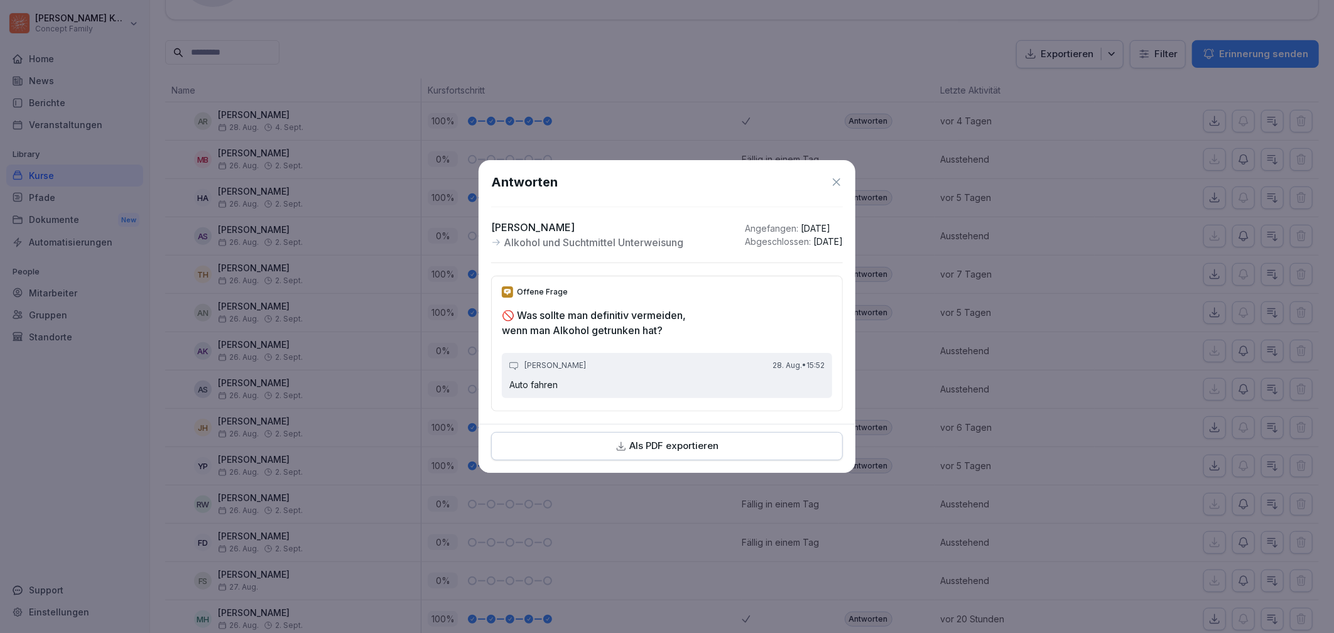
click at [838, 176] on icon at bounding box center [836, 182] width 13 height 13
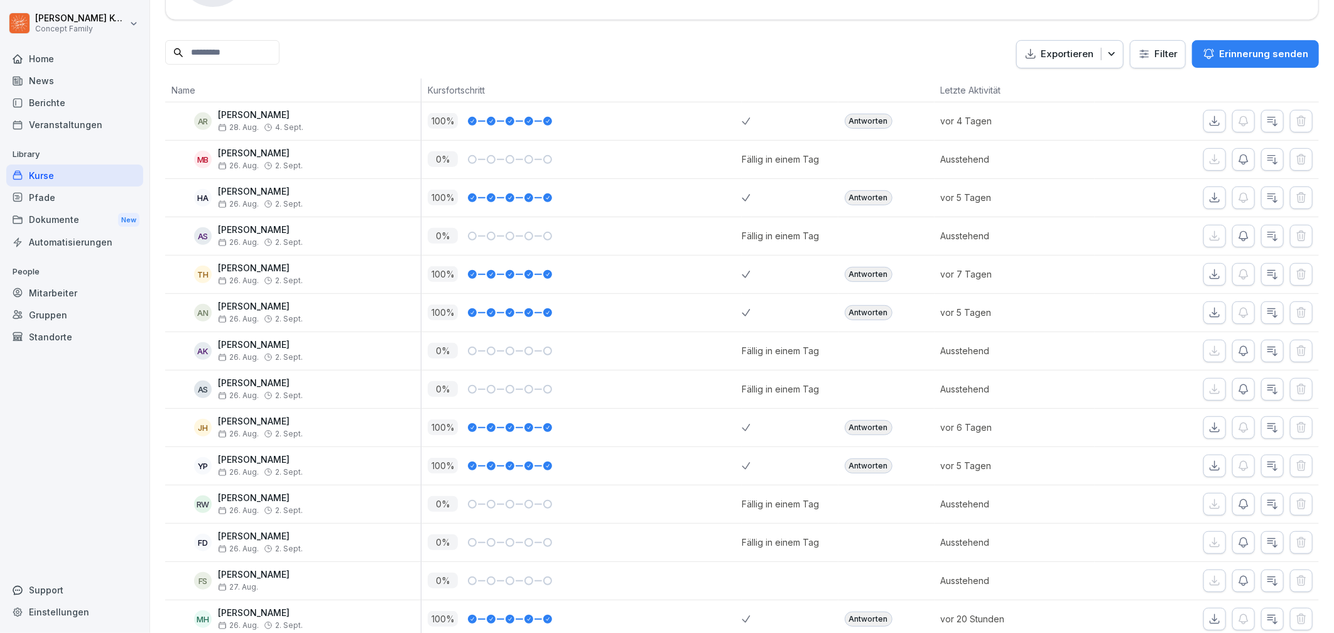
click at [873, 472] on div "Antworten" at bounding box center [869, 465] width 48 height 15
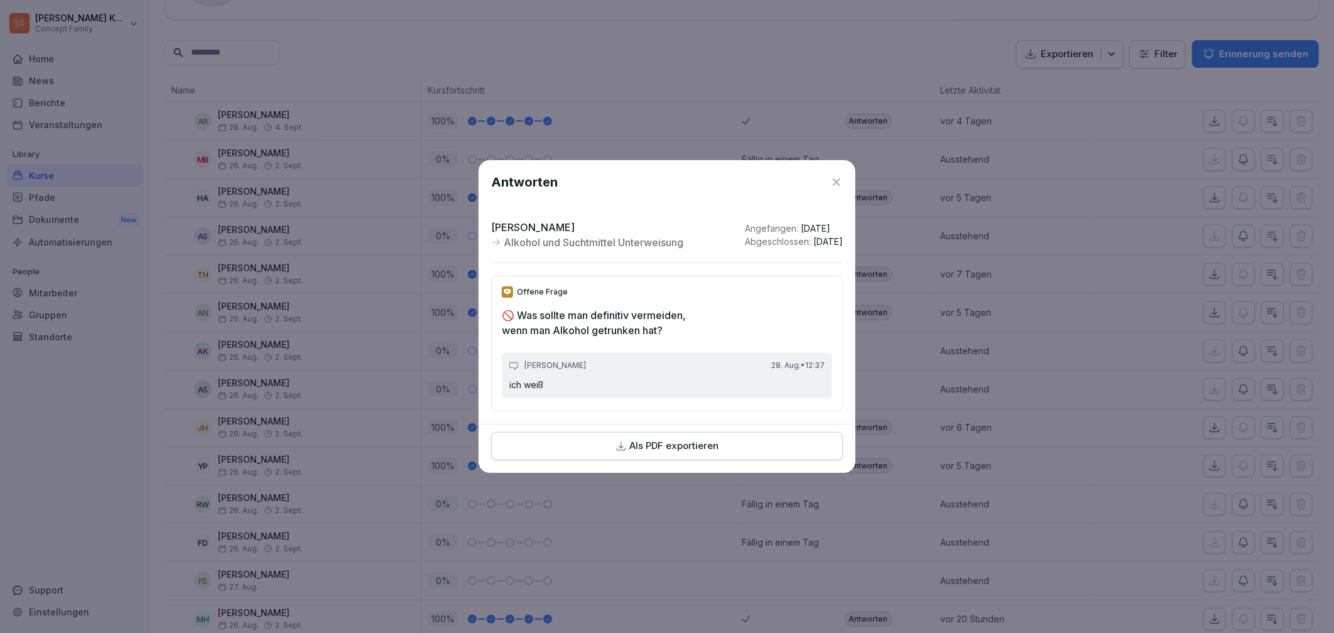
click at [836, 184] on div "Antworten" at bounding box center [667, 182] width 352 height 19
click at [835, 183] on icon at bounding box center [836, 182] width 13 height 13
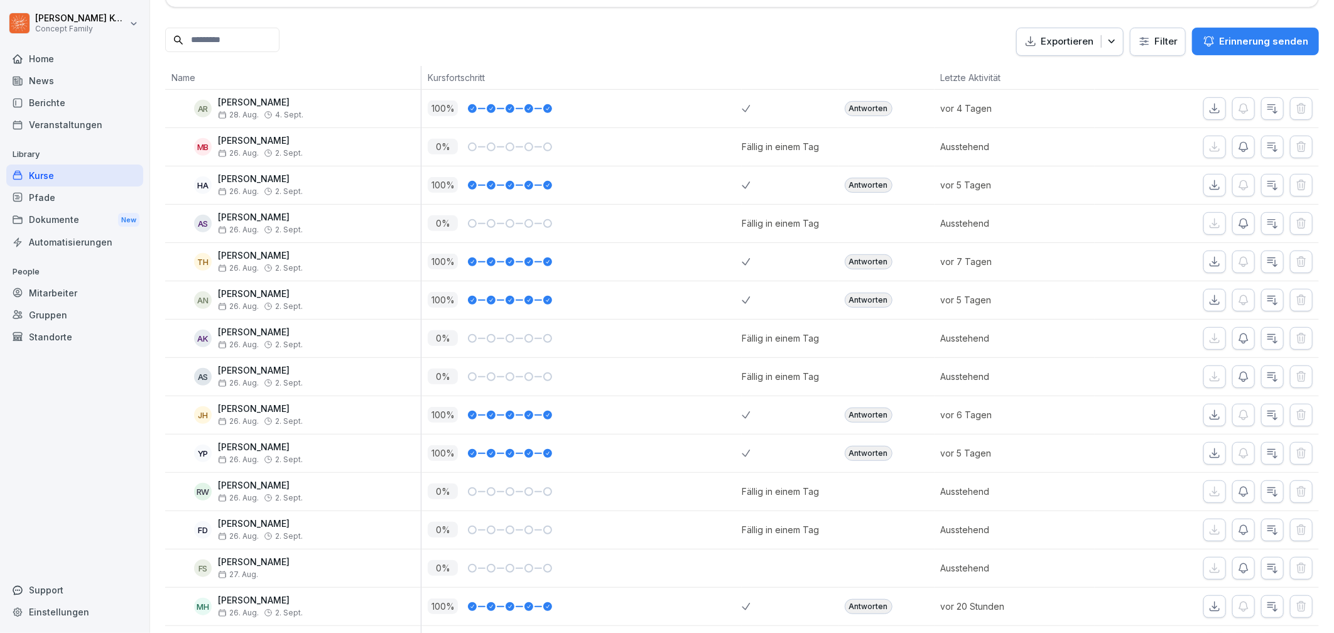
scroll to position [299, 0]
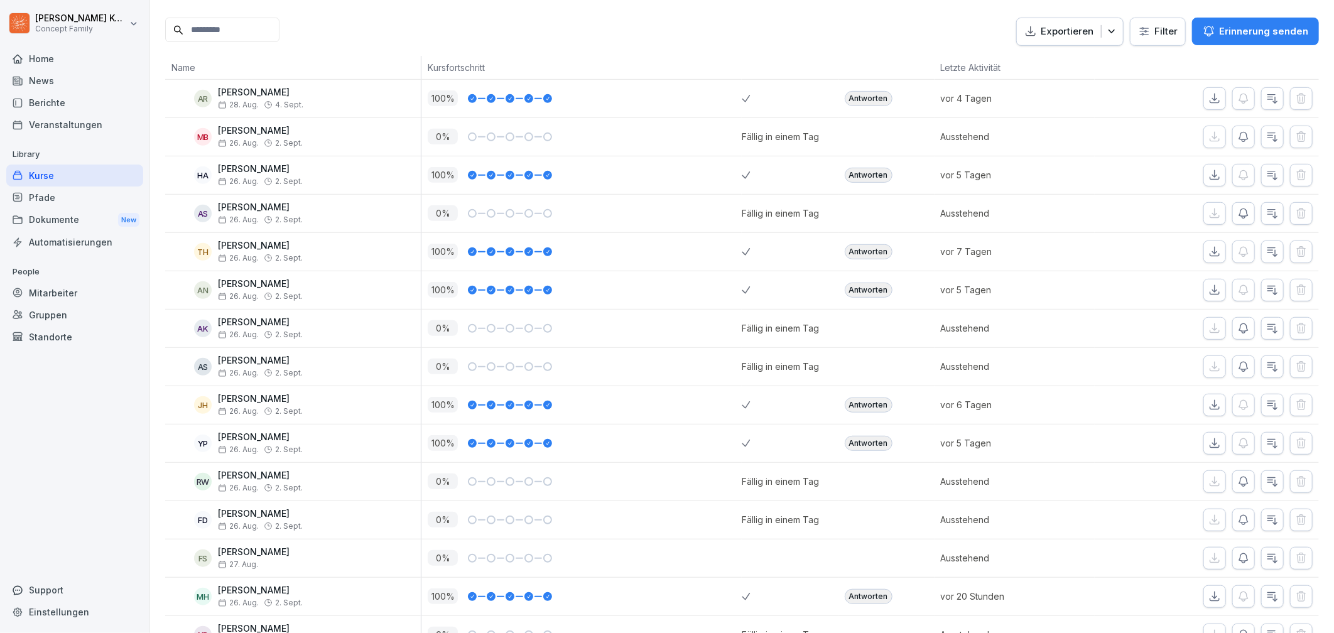
click at [867, 597] on div "Antworten" at bounding box center [869, 596] width 48 height 15
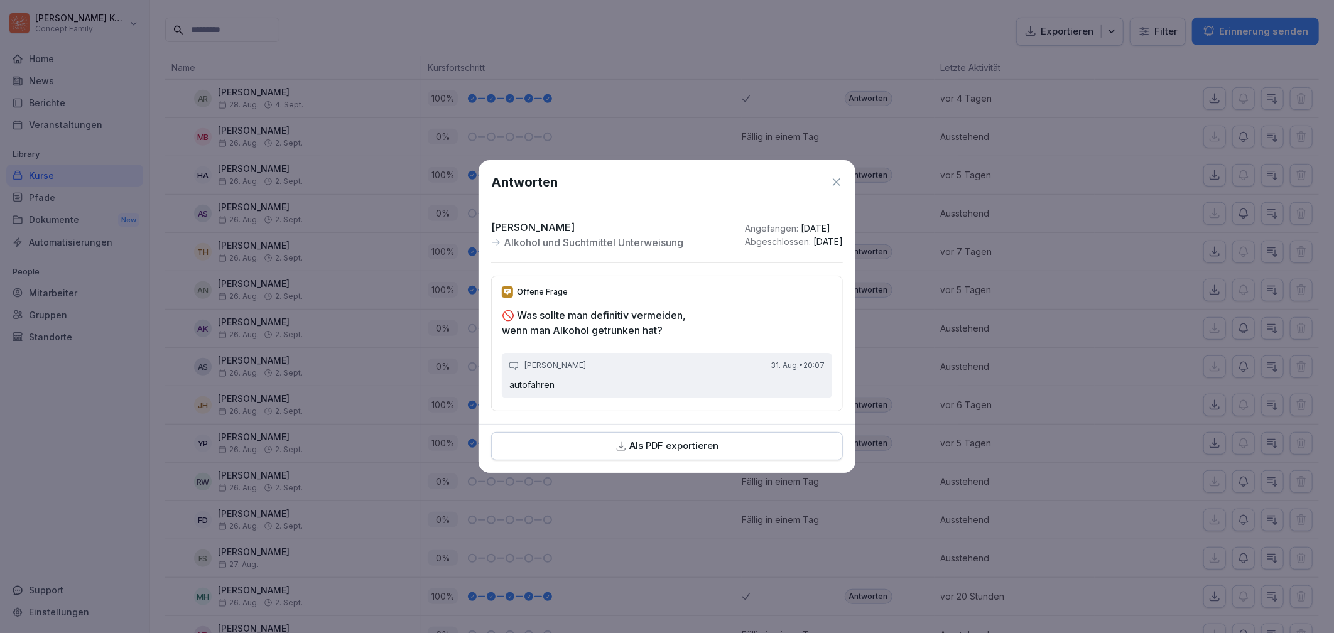
click at [832, 178] on icon at bounding box center [836, 182] width 13 height 13
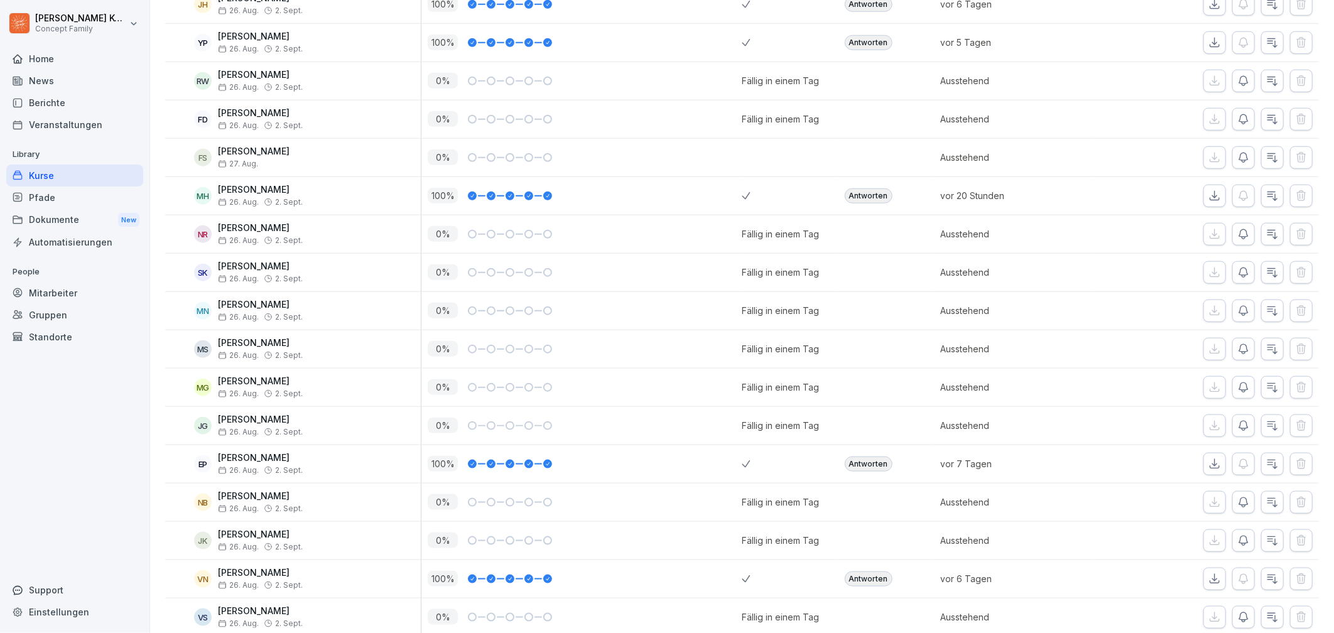
scroll to position [737, 0]
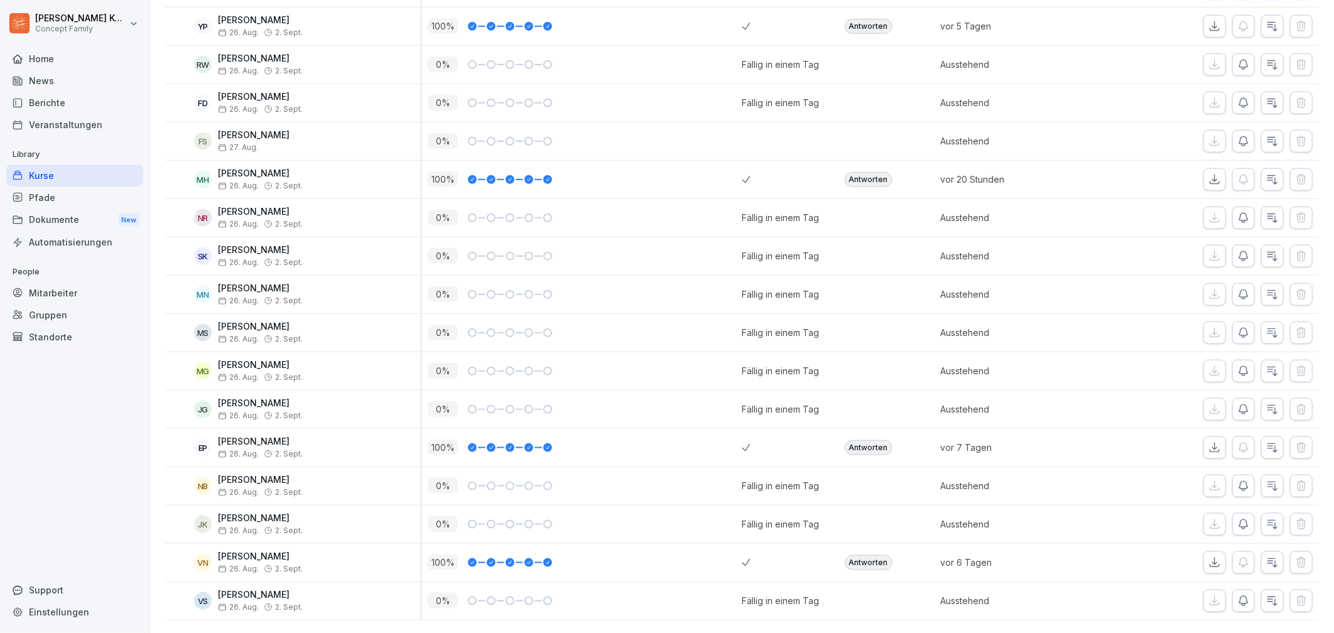
click at [865, 440] on div "Antworten" at bounding box center [869, 447] width 48 height 15
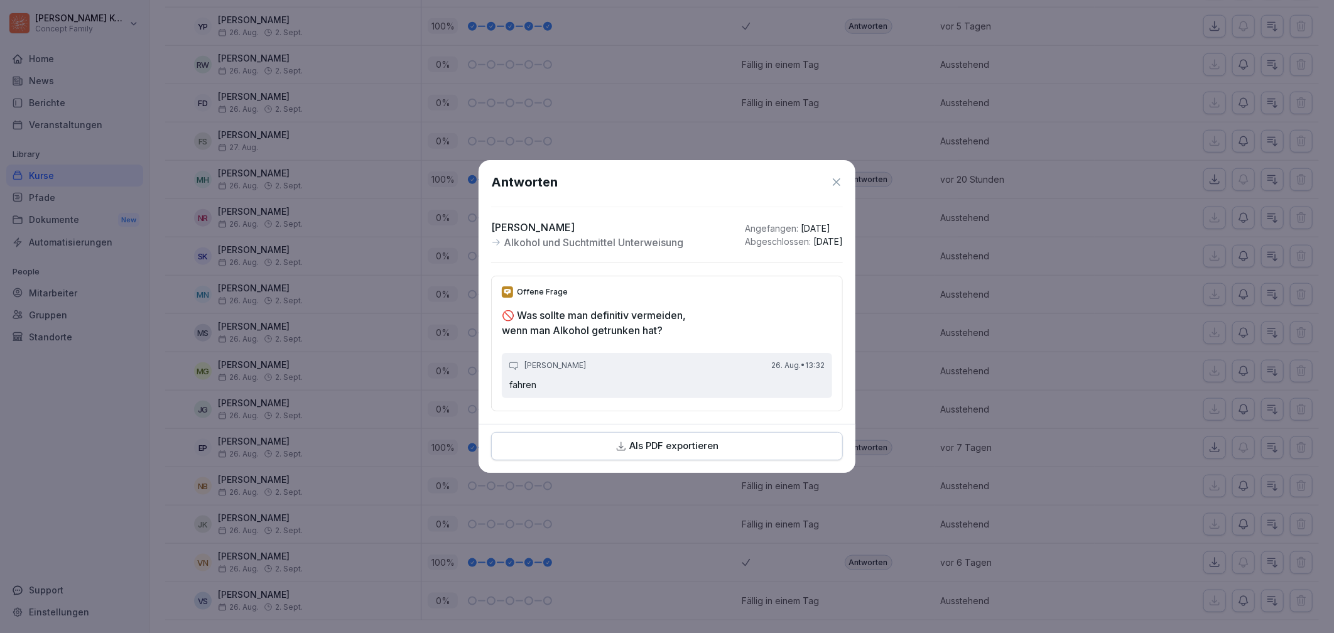
click at [838, 179] on icon at bounding box center [837, 182] width 8 height 8
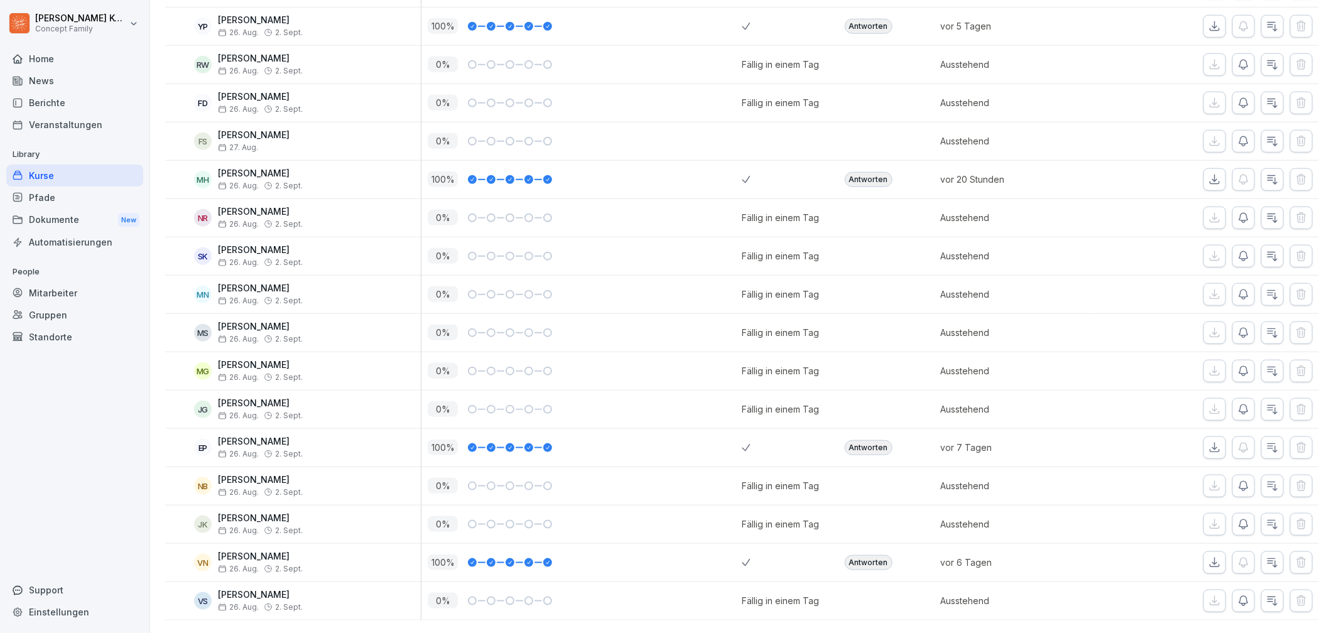
click at [872, 555] on div "Antworten" at bounding box center [869, 562] width 48 height 15
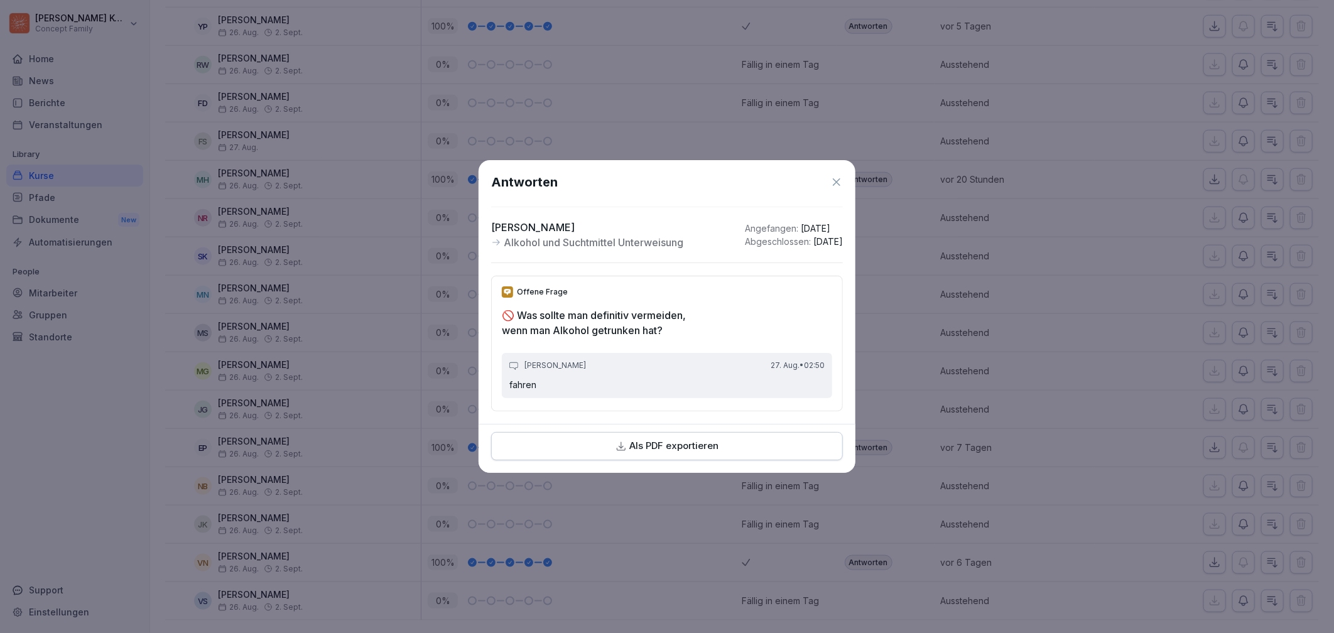
click at [842, 176] on icon at bounding box center [836, 182] width 13 height 13
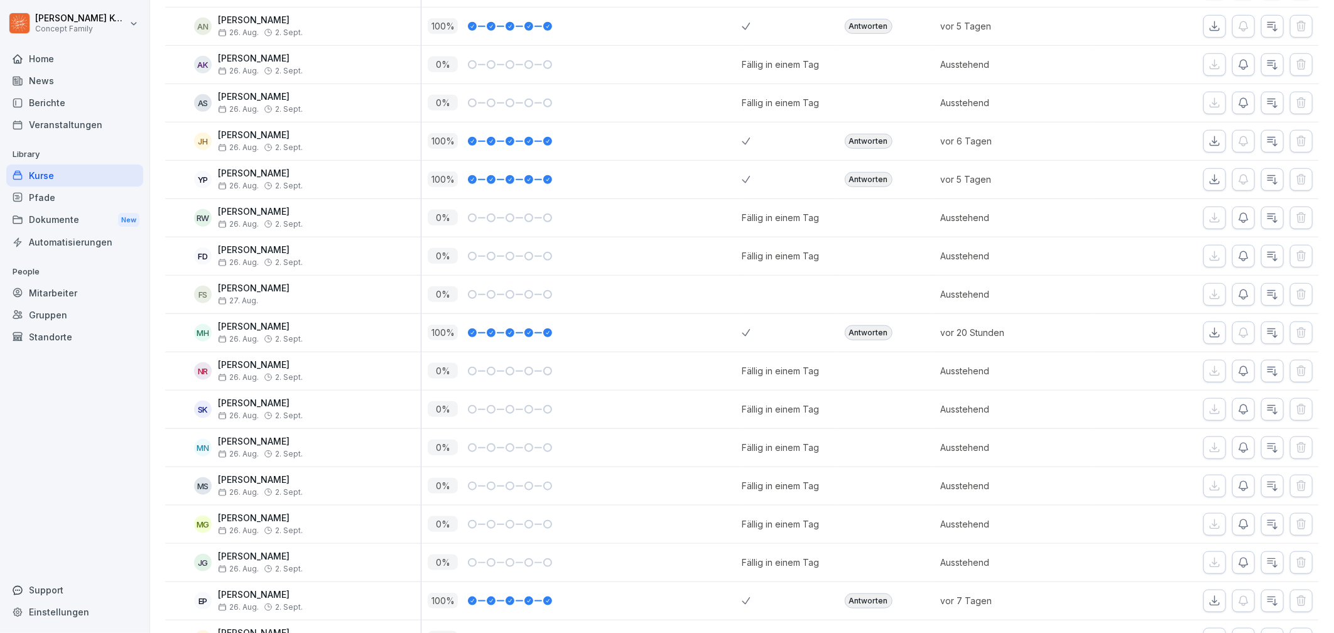
scroll to position [259, 0]
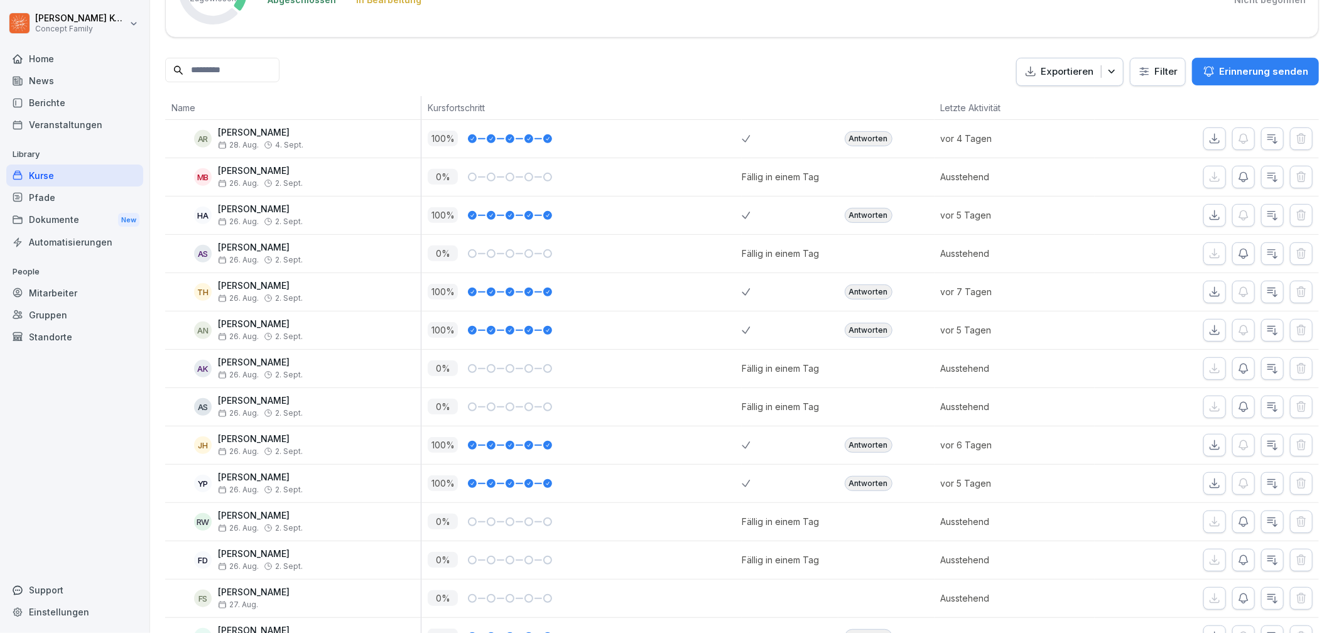
click at [58, 176] on div "Kurse" at bounding box center [74, 176] width 137 height 22
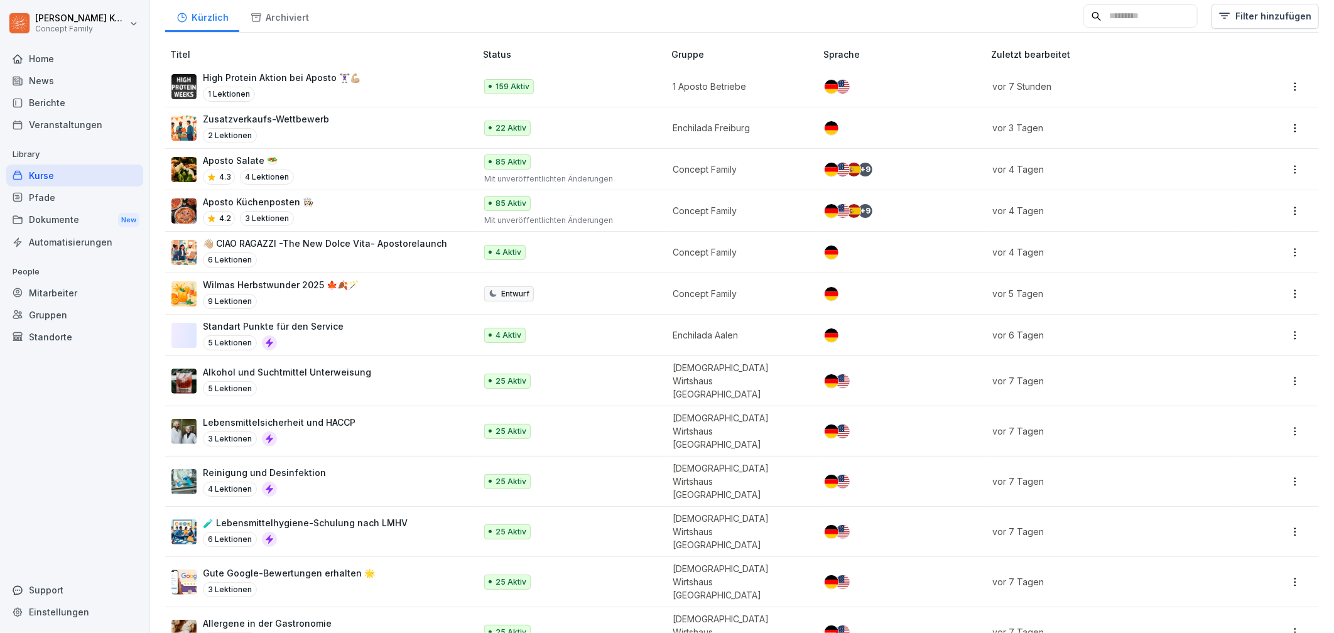
scroll to position [210, 0]
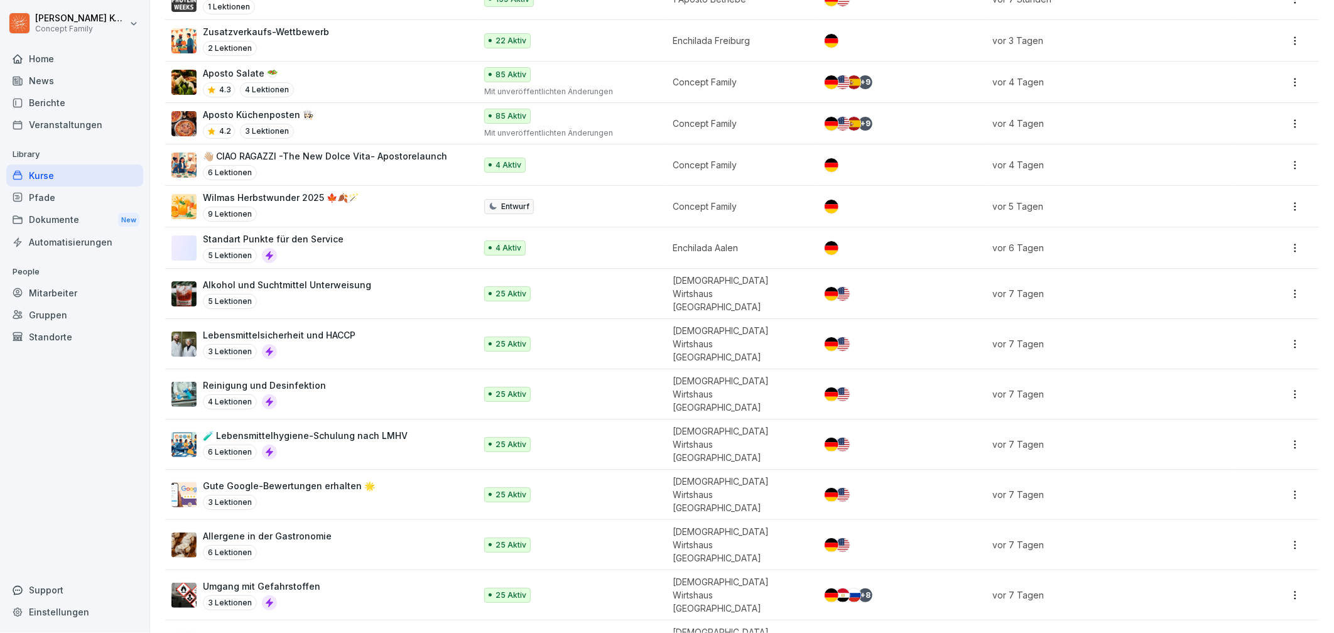
click at [362, 580] on div "Umgang mit Gefahrstoffen 3 Lektionen" at bounding box center [316, 595] width 291 height 31
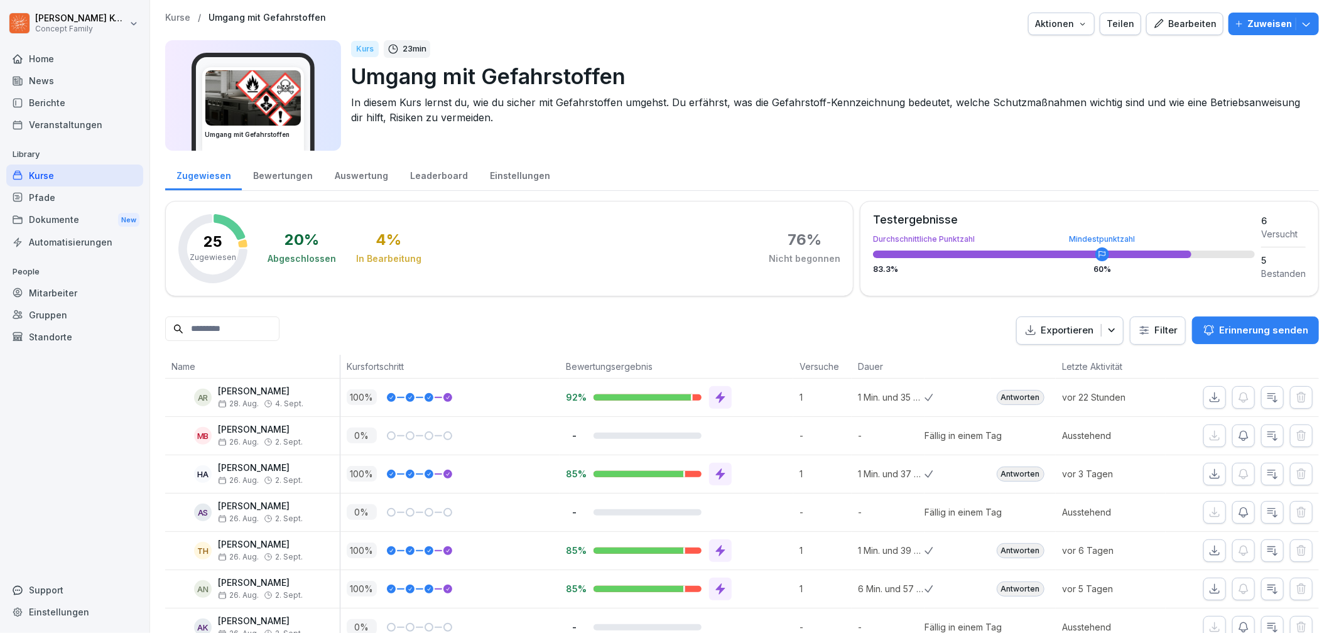
click at [293, 178] on div "Bewertungen" at bounding box center [283, 174] width 82 height 32
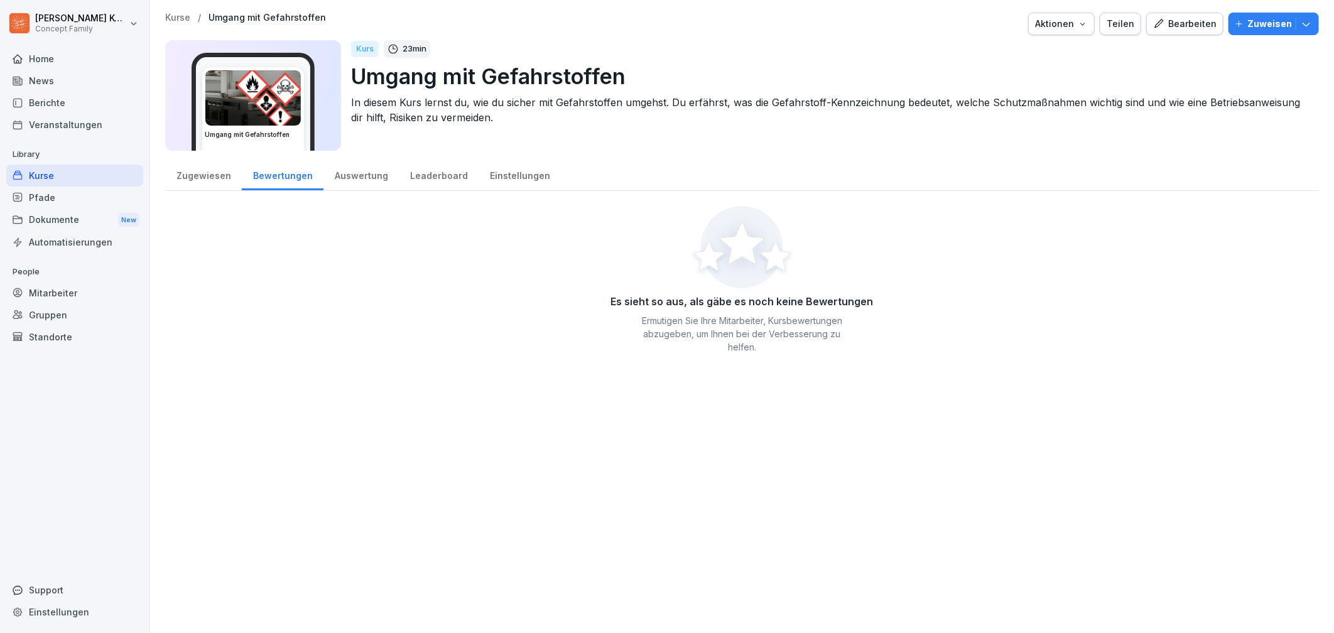
click at [215, 177] on div "Zugewiesen" at bounding box center [203, 174] width 77 height 32
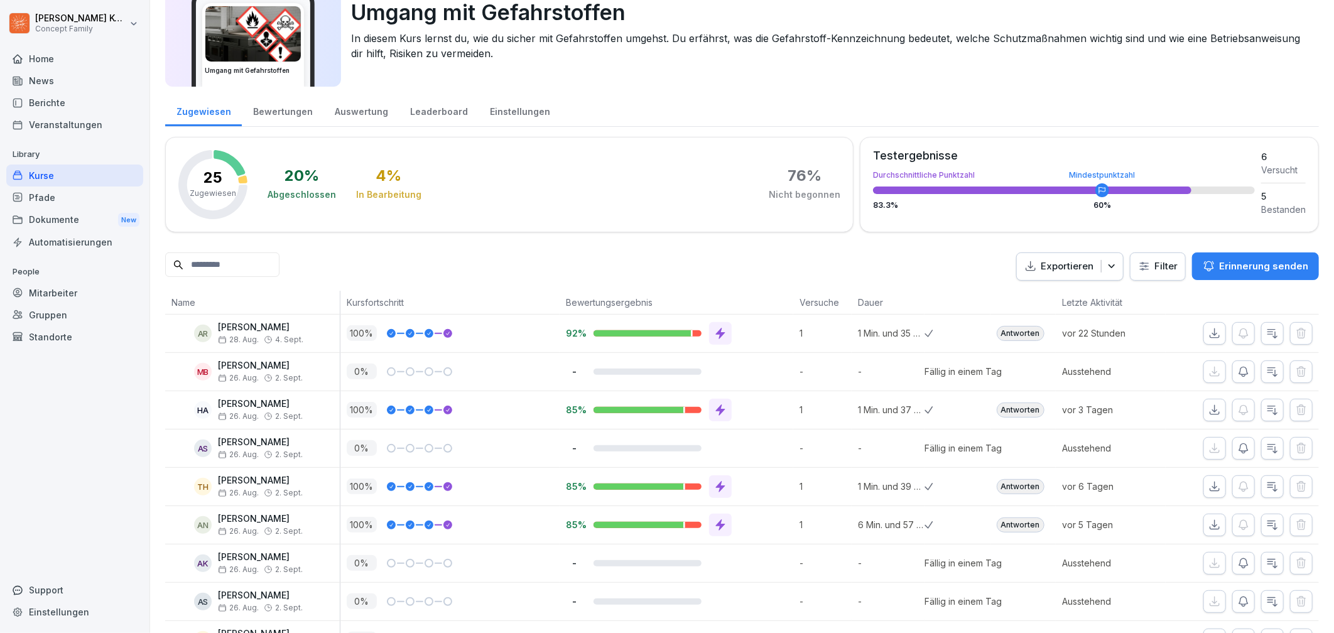
scroll to position [77, 0]
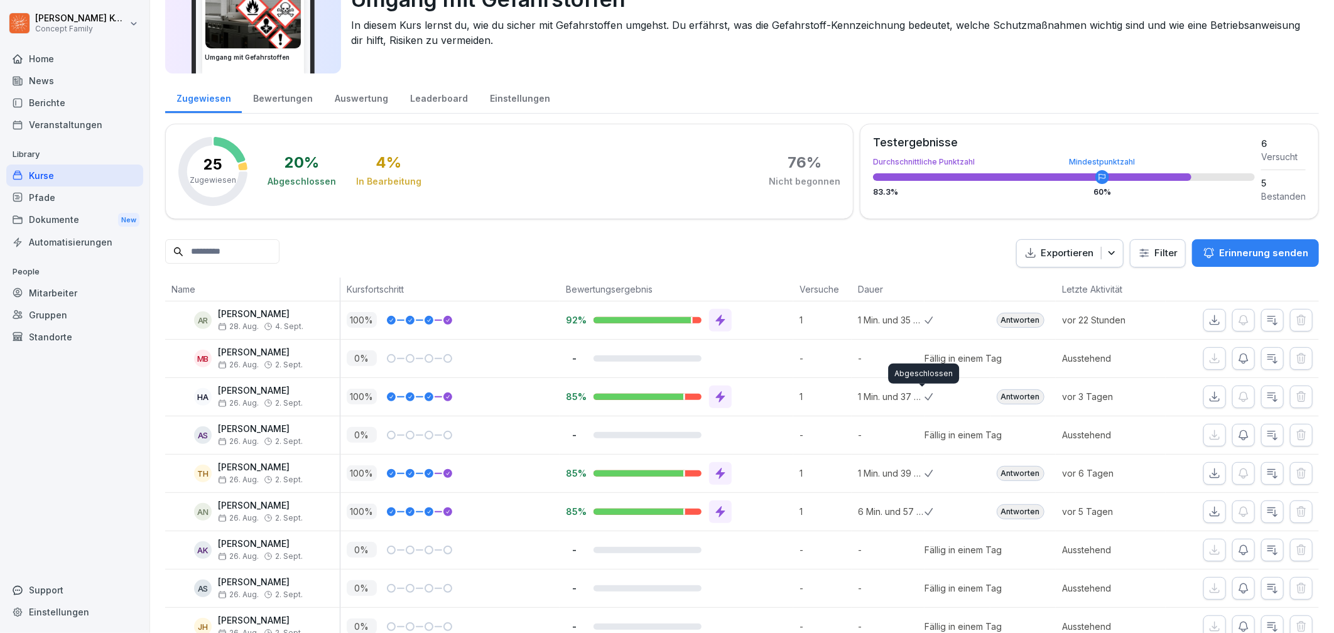
click at [1012, 317] on div "Antworten" at bounding box center [1021, 320] width 48 height 15
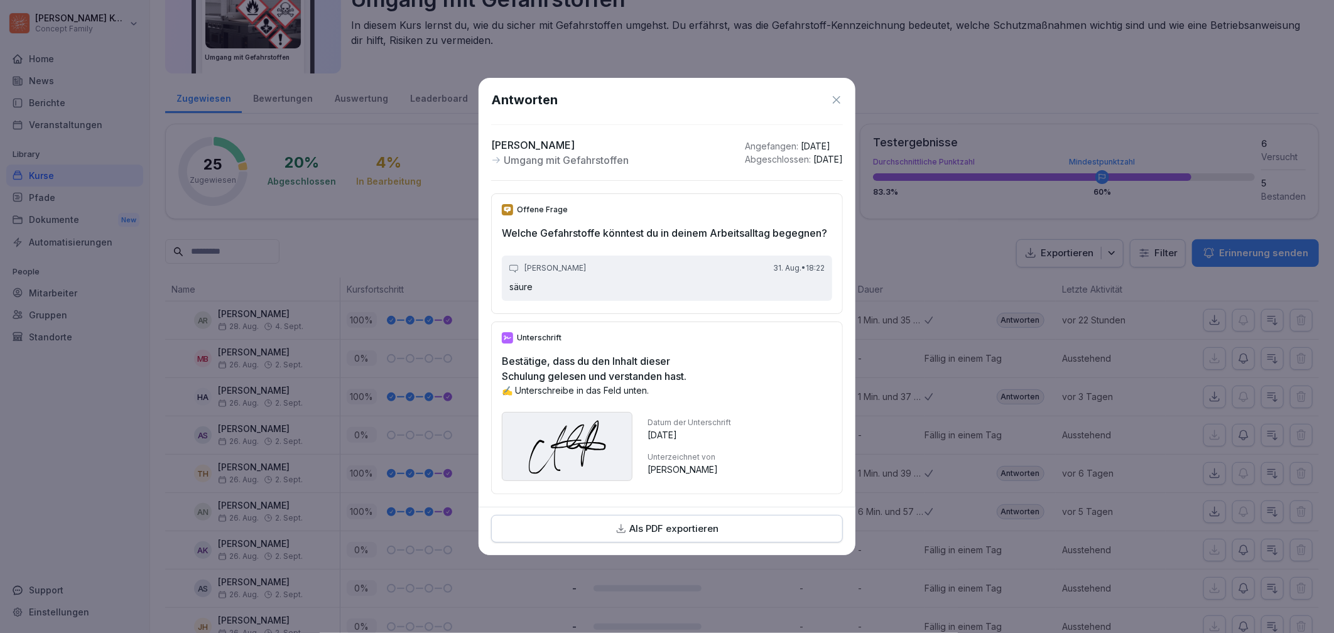
click at [840, 94] on icon at bounding box center [836, 100] width 13 height 13
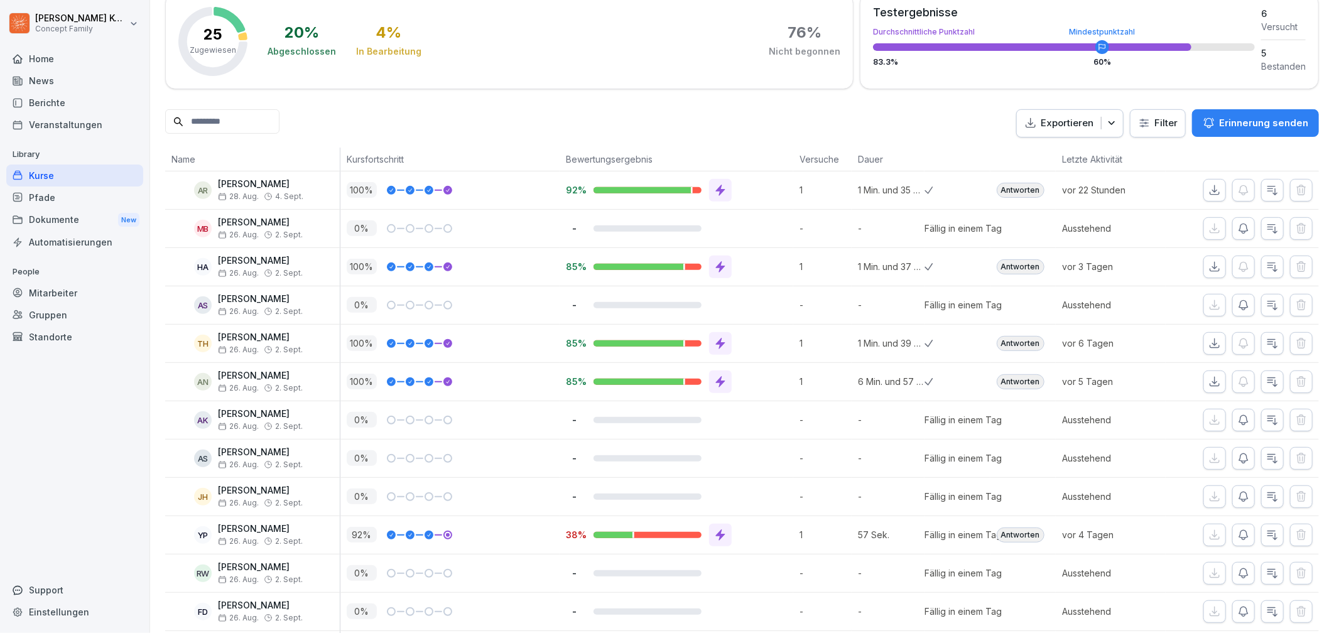
scroll to position [366, 0]
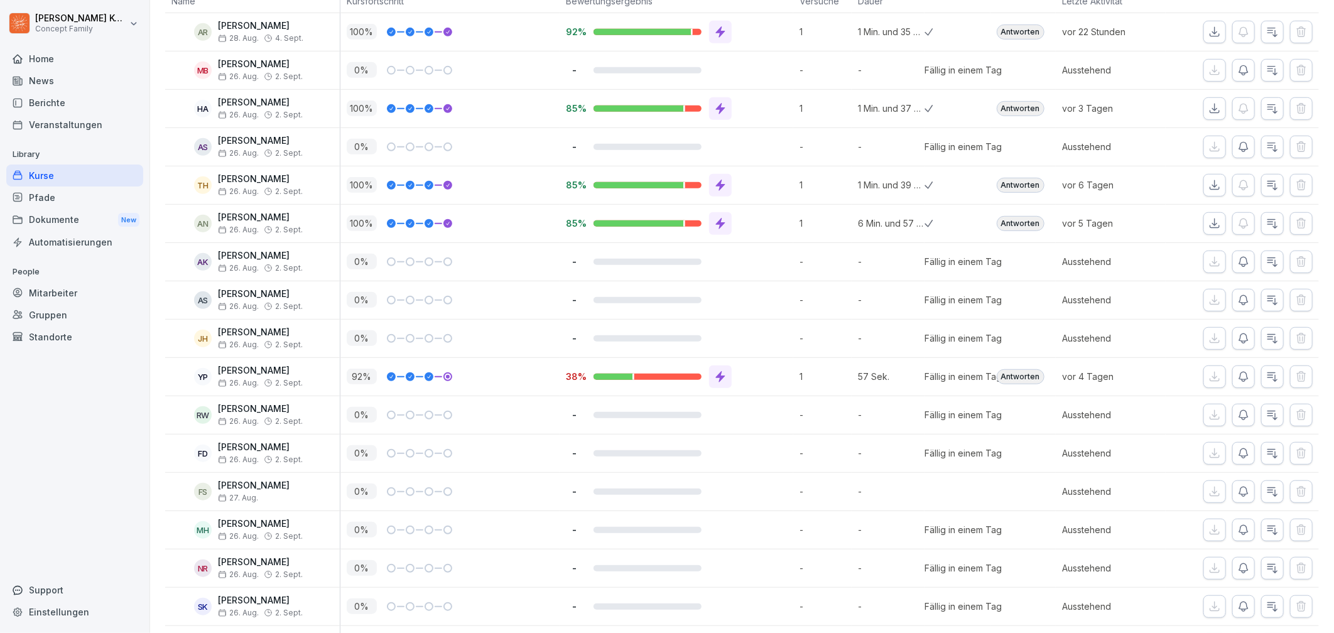
click at [1005, 377] on div "Antworten" at bounding box center [1021, 376] width 48 height 15
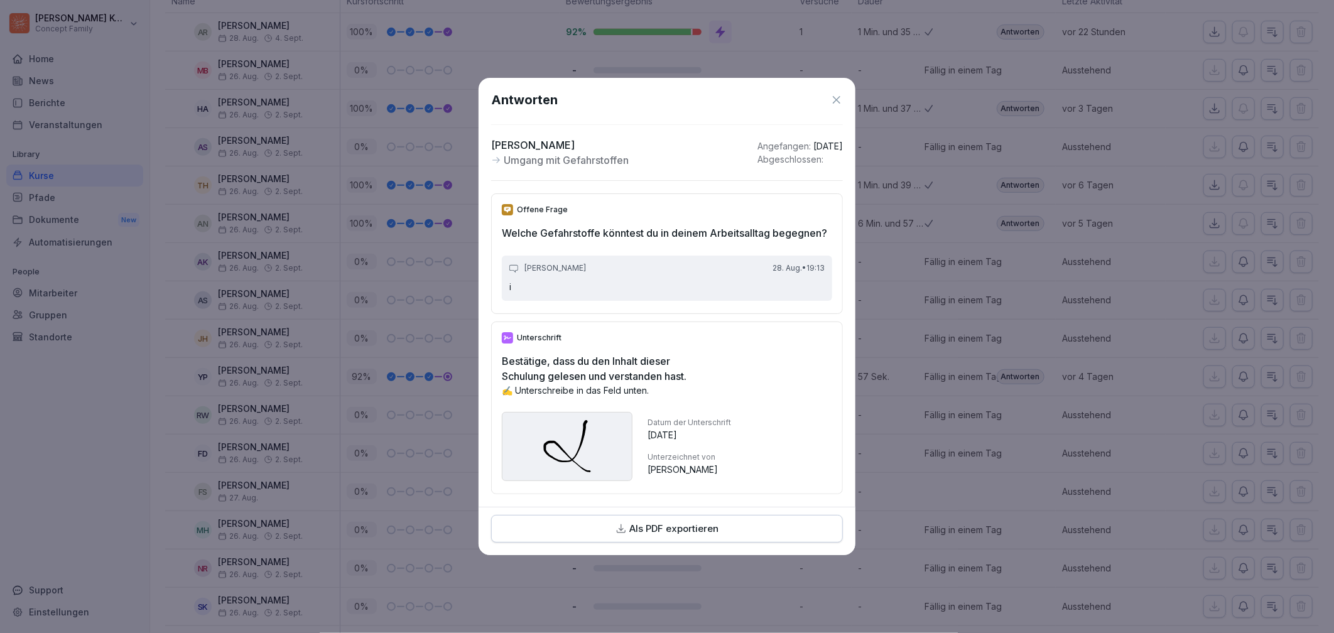
click at [833, 96] on icon at bounding box center [837, 100] width 8 height 8
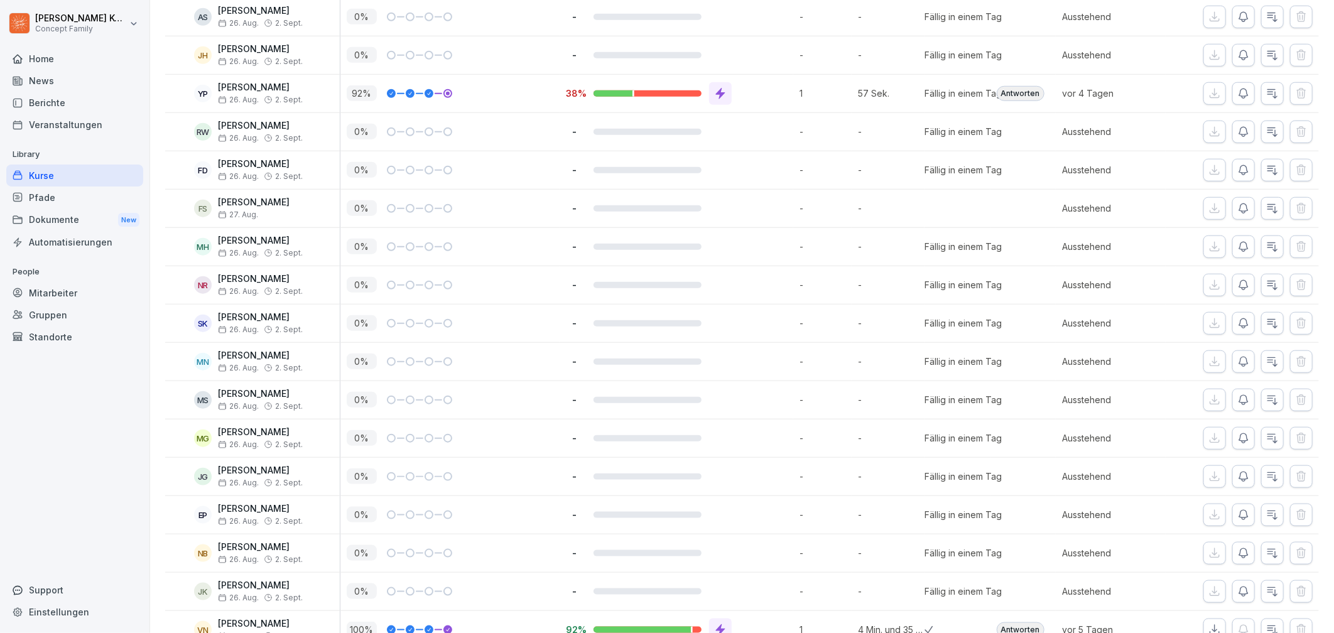
scroll to position [737, 0]
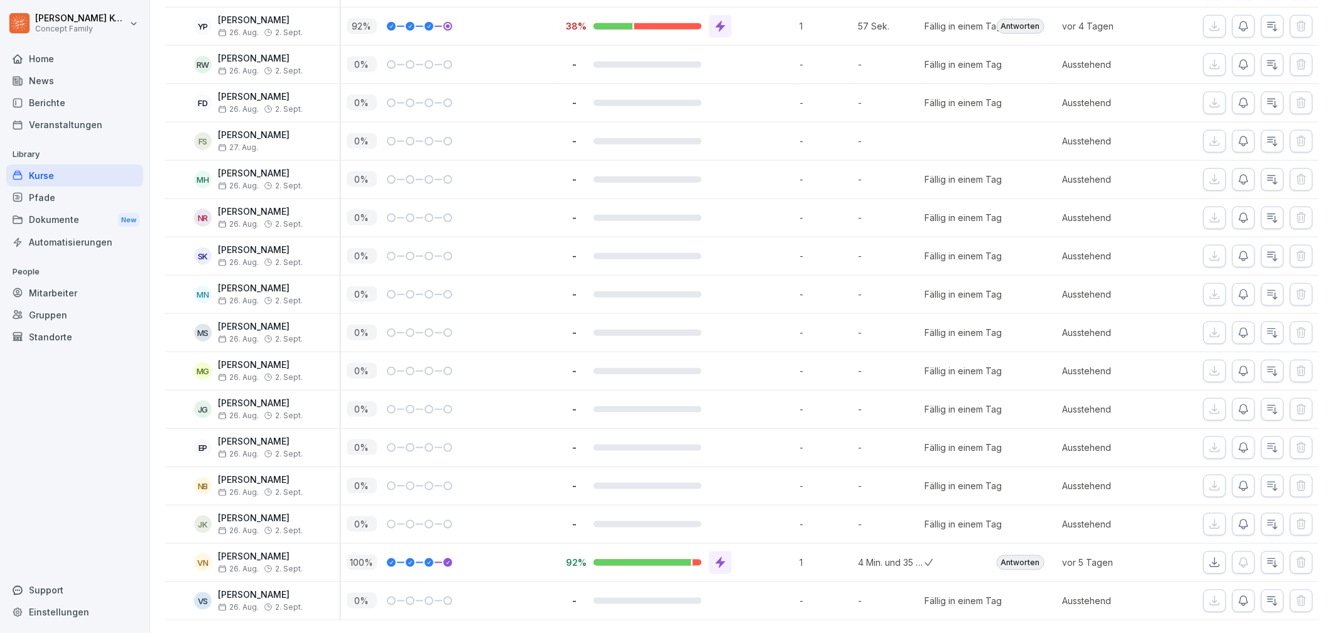
click at [1020, 555] on div "Antworten" at bounding box center [1021, 562] width 48 height 15
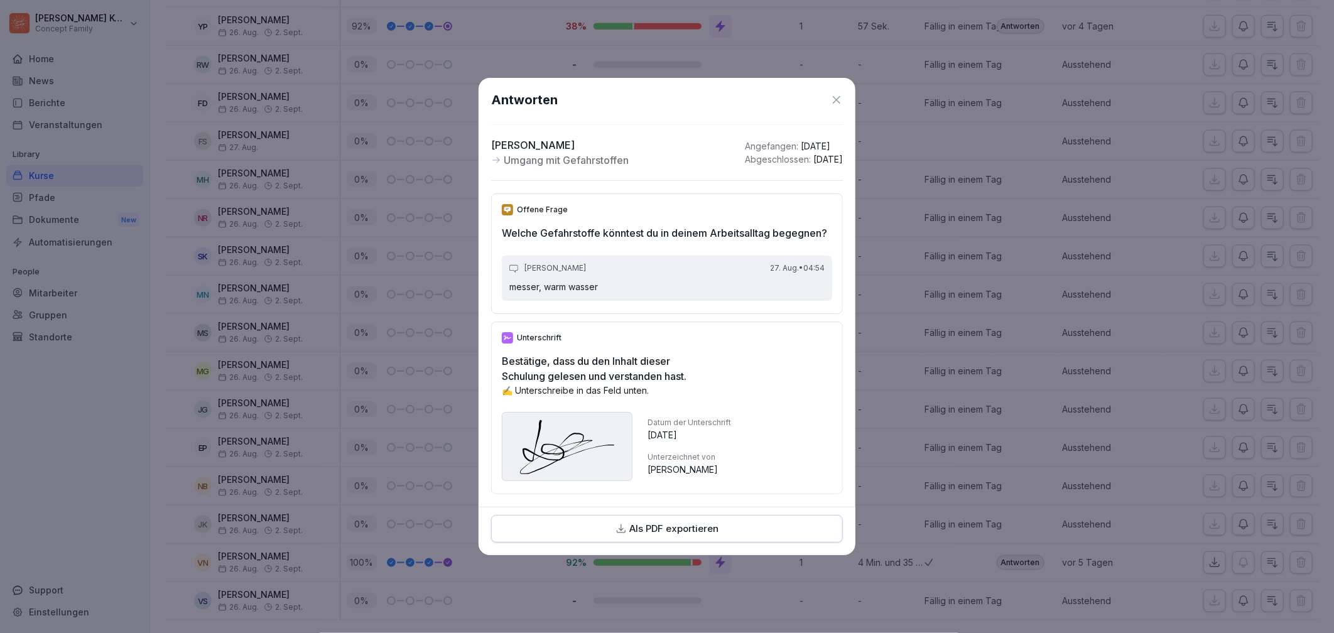
click at [830, 94] on icon at bounding box center [836, 100] width 13 height 13
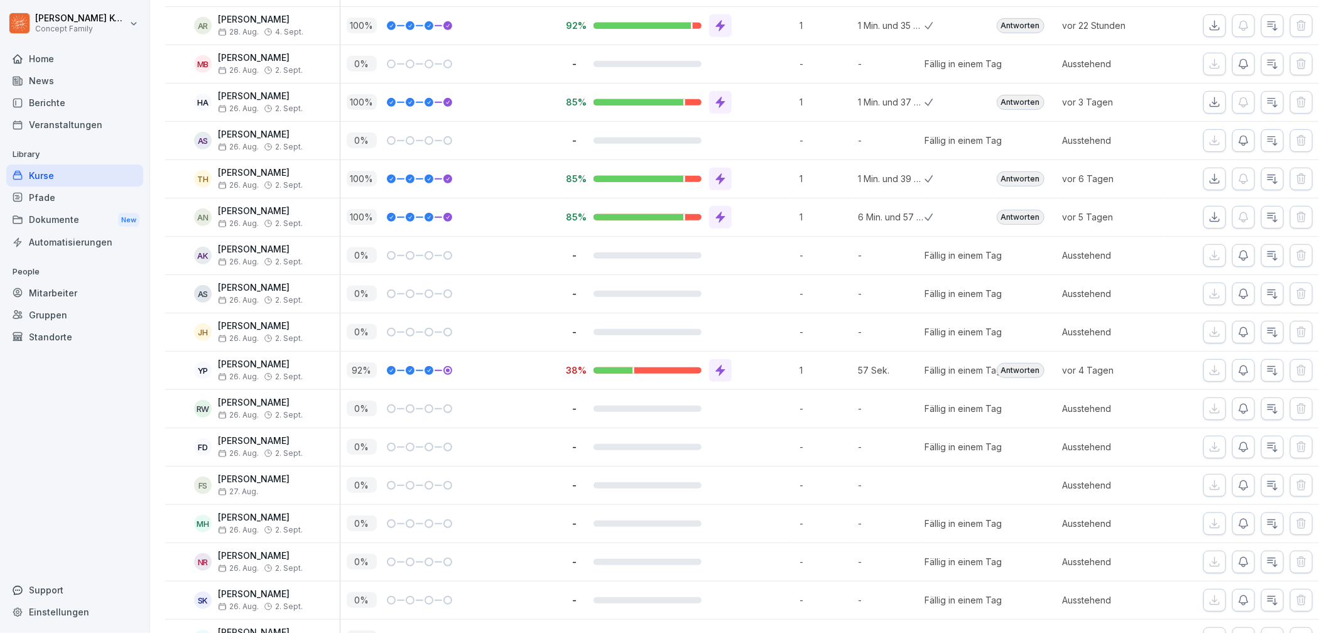
scroll to position [312, 0]
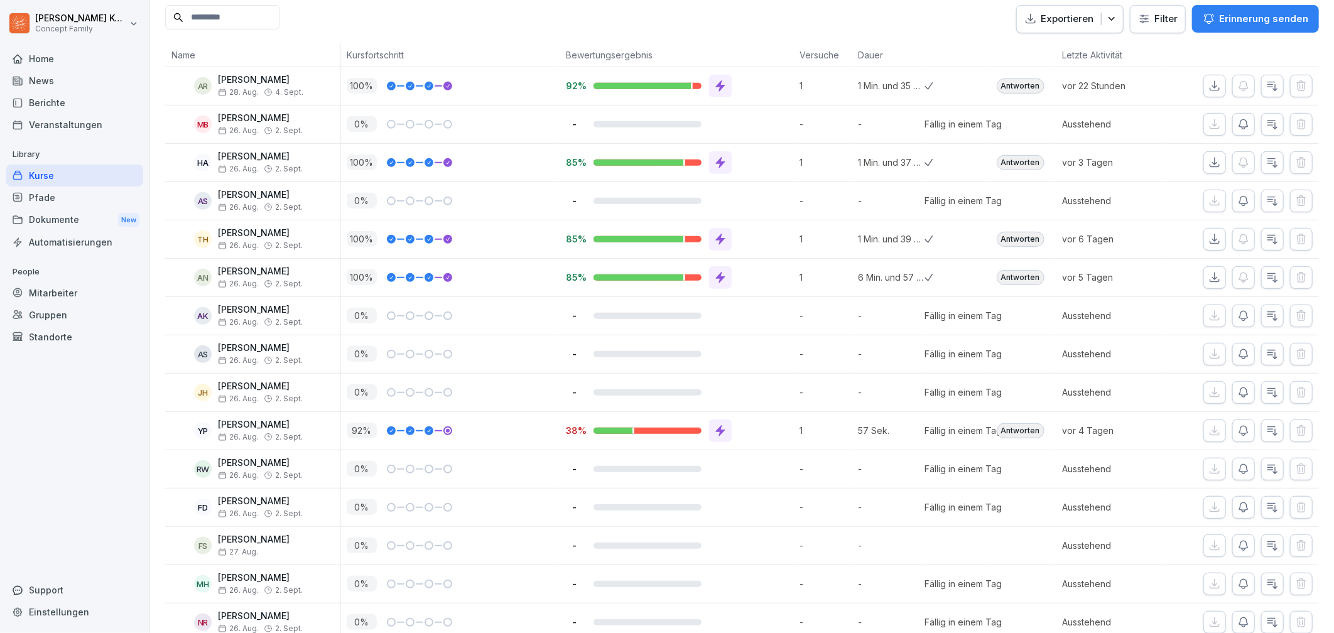
click at [1030, 275] on div "Antworten" at bounding box center [1021, 277] width 48 height 15
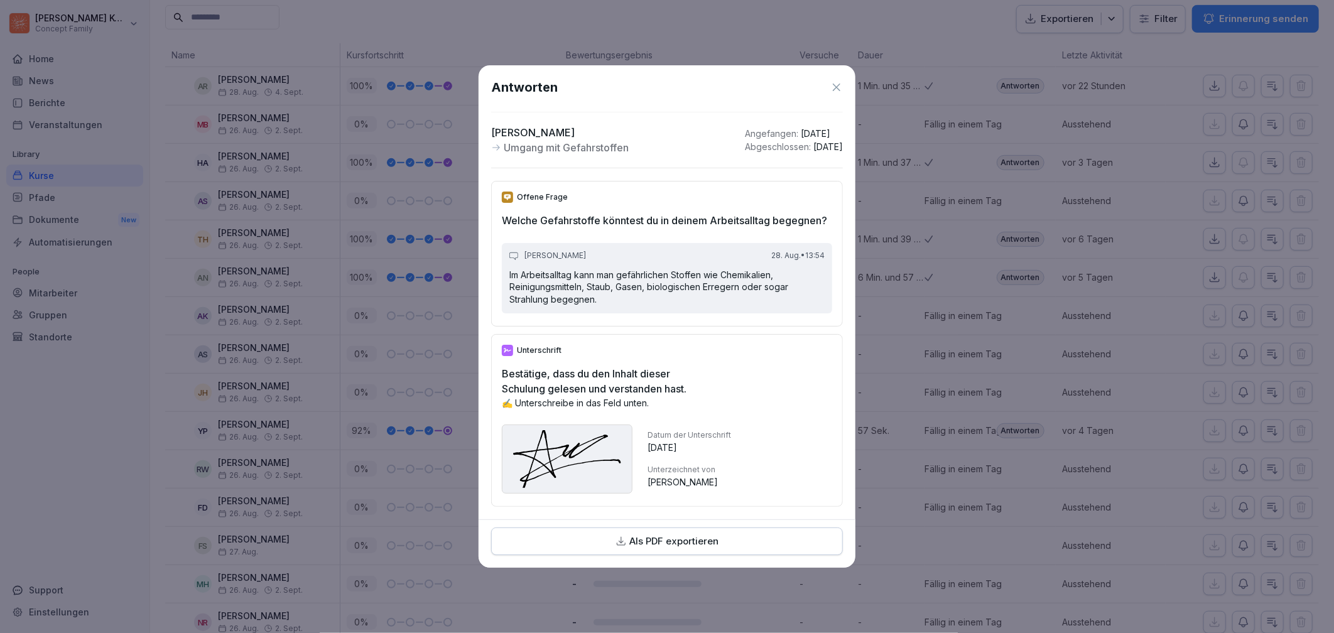
click at [837, 81] on icon at bounding box center [836, 87] width 13 height 13
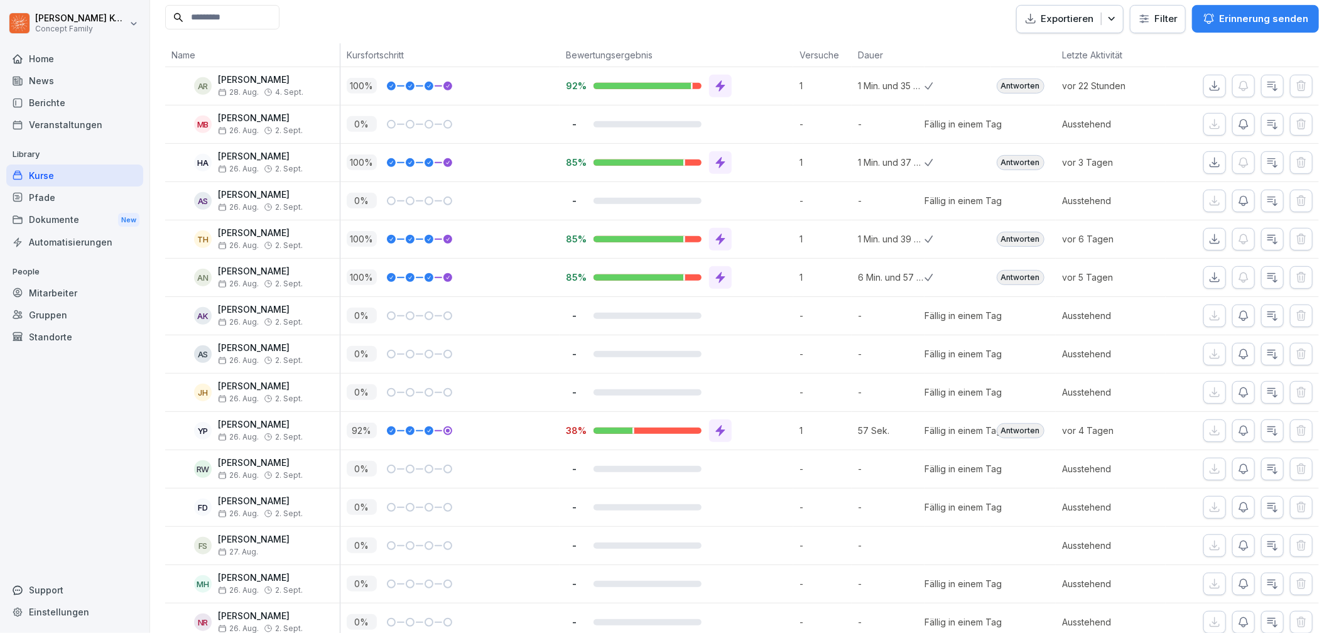
click at [1024, 239] on div "Antworten" at bounding box center [1021, 239] width 48 height 15
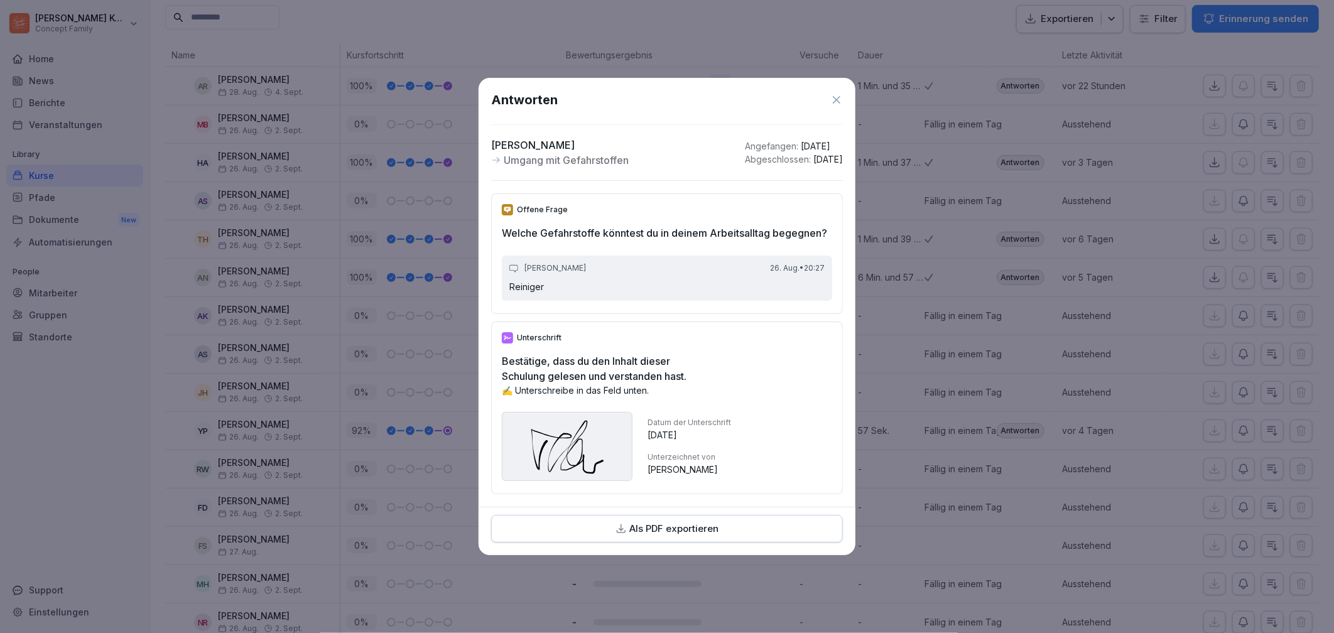
click at [836, 94] on icon at bounding box center [836, 100] width 13 height 13
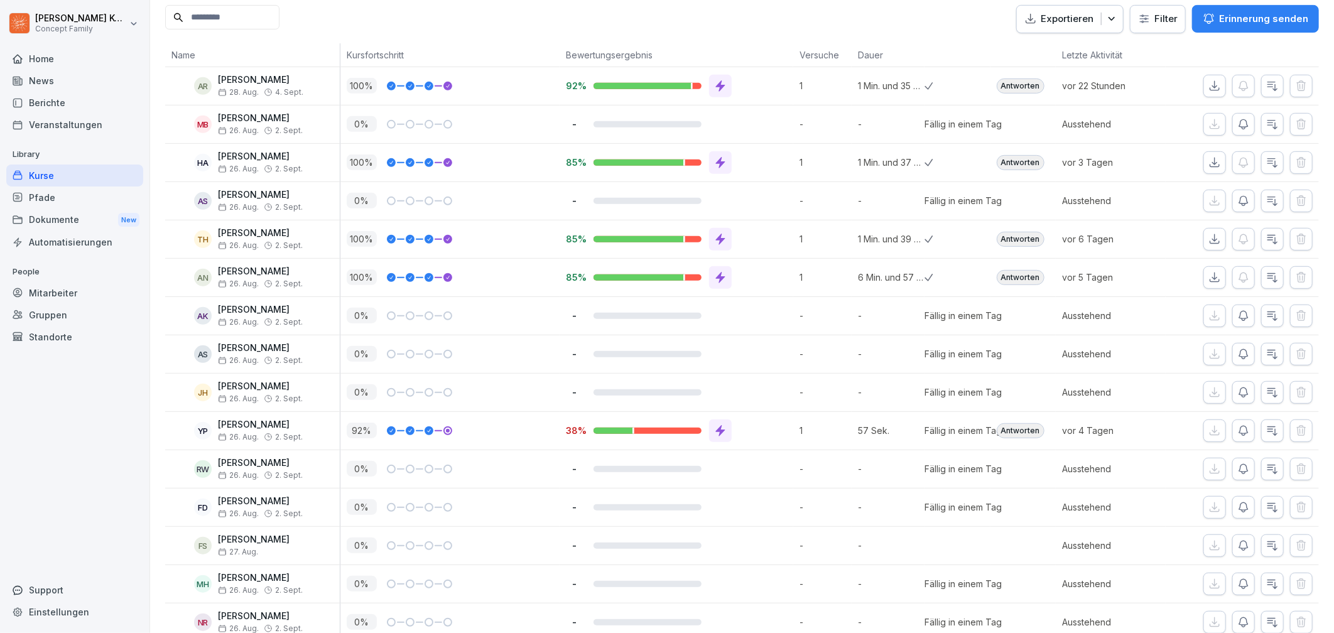
click at [1000, 161] on div "Antworten" at bounding box center [1021, 162] width 48 height 15
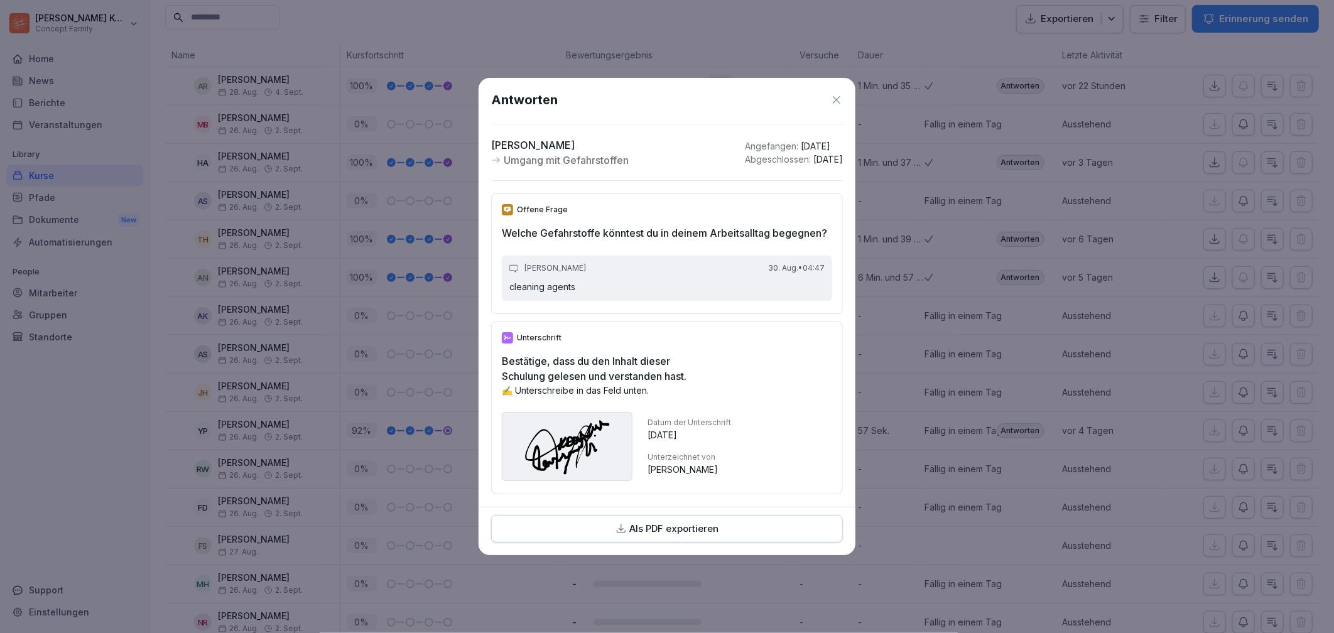
click at [832, 94] on icon at bounding box center [836, 100] width 13 height 13
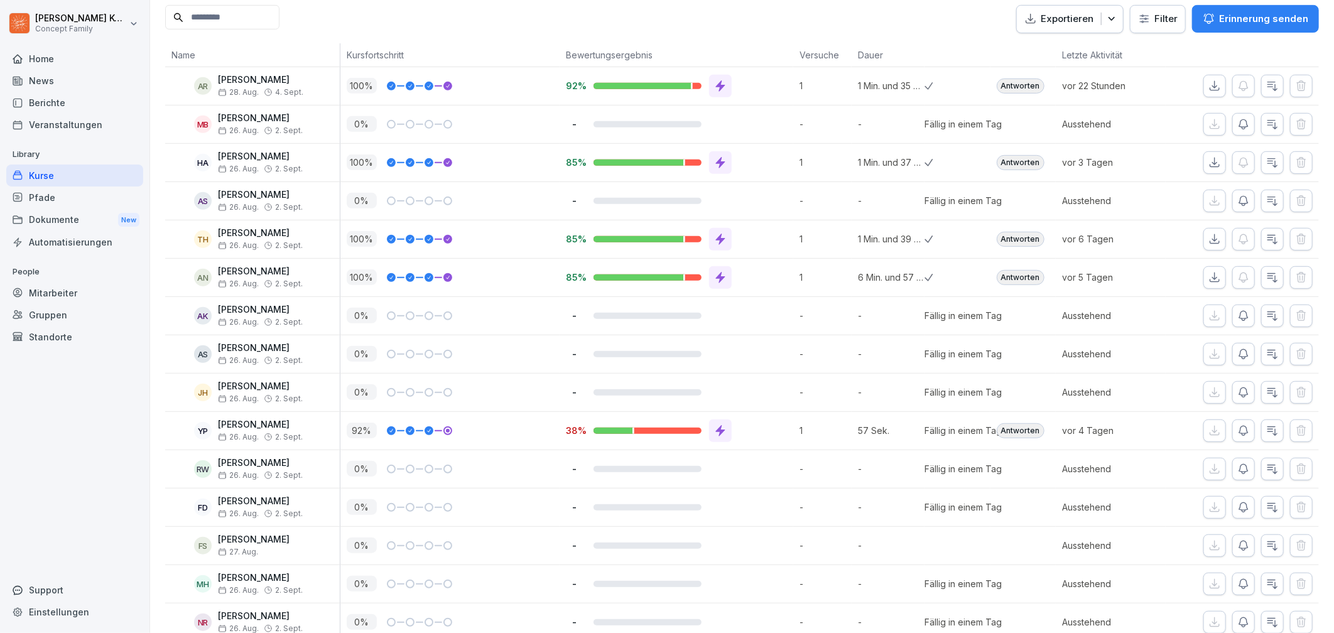
click at [41, 177] on div "Kurse" at bounding box center [74, 176] width 137 height 22
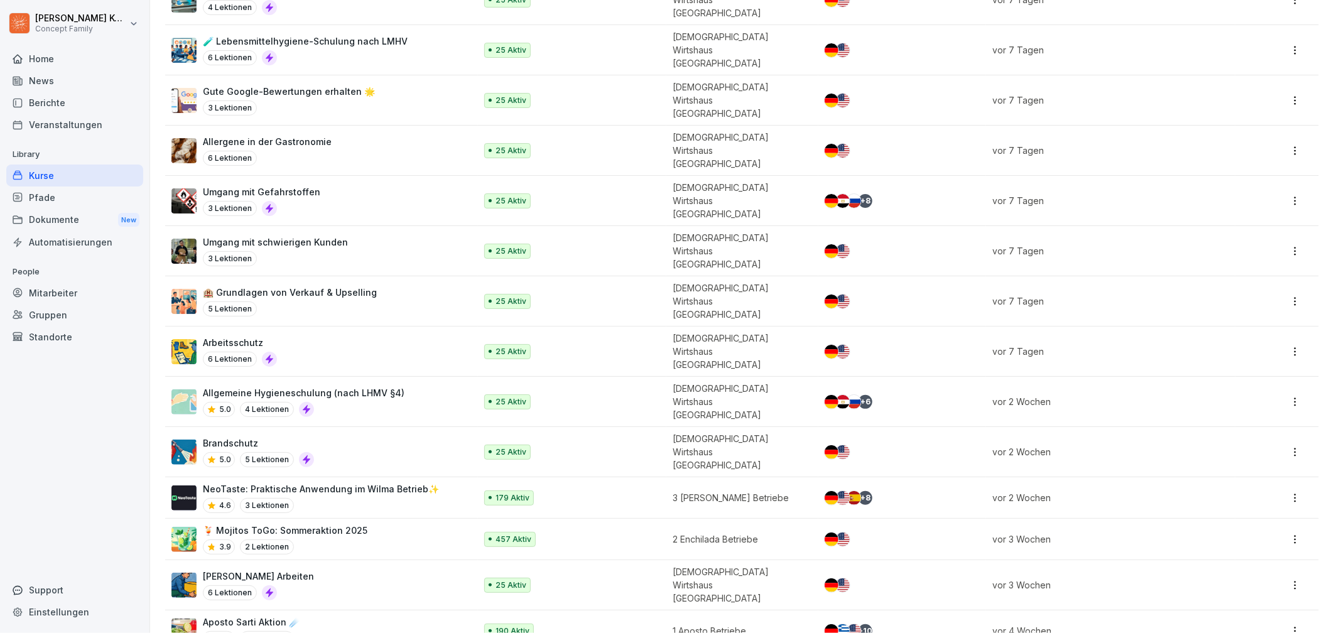
scroll to position [602, 0]
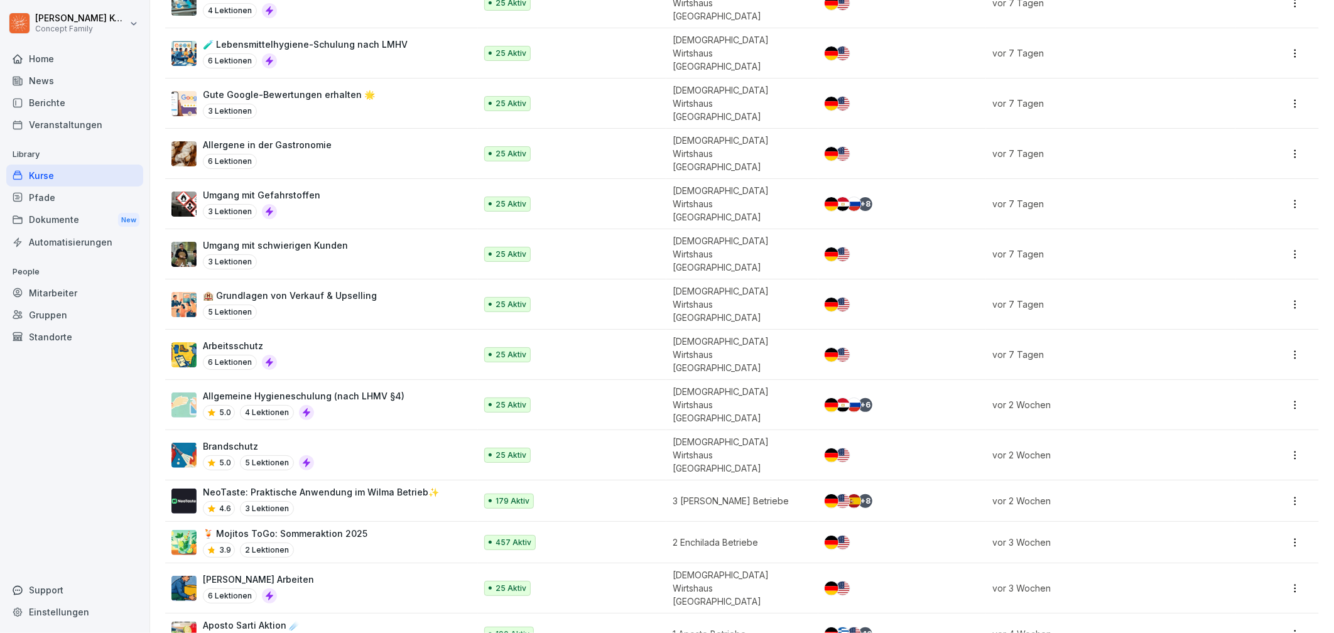
click at [555, 448] on div "25 Aktiv" at bounding box center [567, 455] width 167 height 15
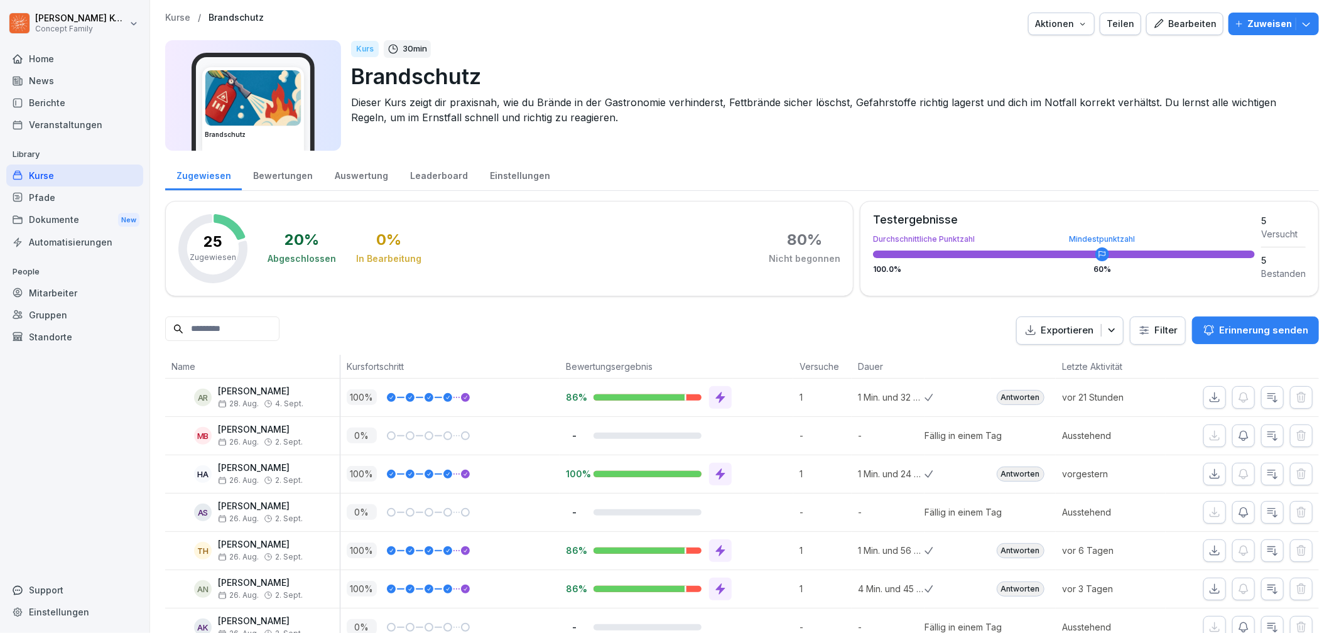
click at [1002, 393] on div "Antworten" at bounding box center [1021, 397] width 48 height 15
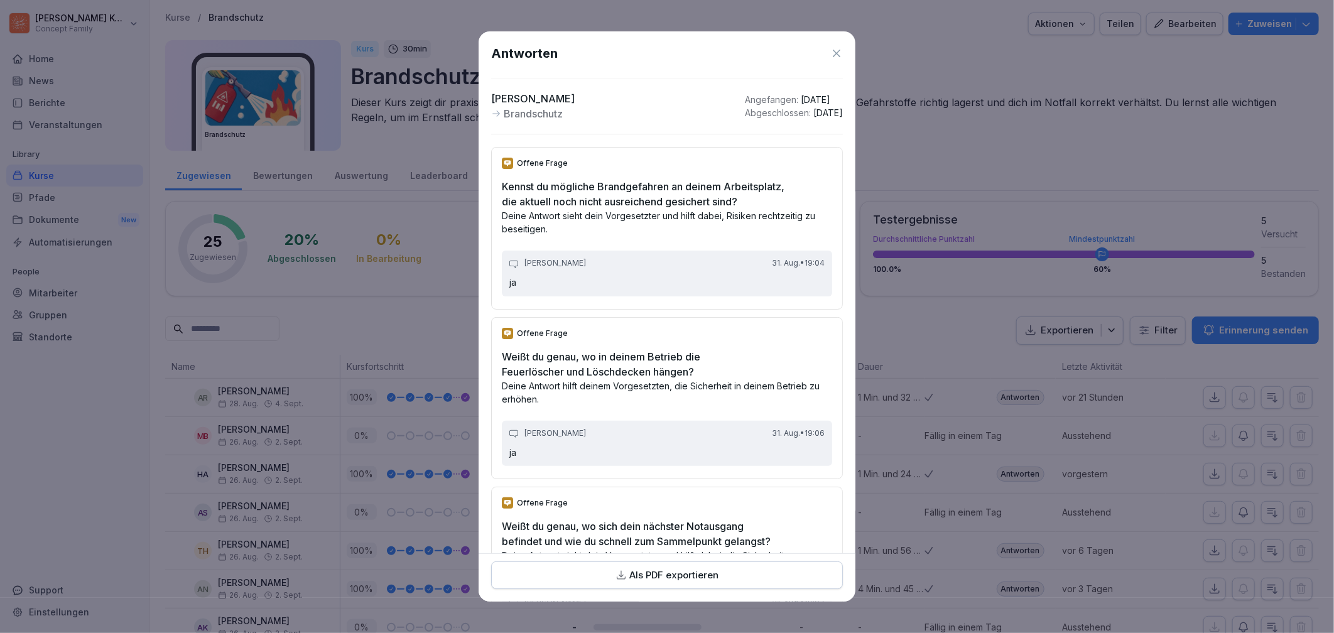
click at [818, 59] on div "Antworten" at bounding box center [667, 53] width 352 height 19
click at [830, 55] on icon at bounding box center [836, 53] width 13 height 13
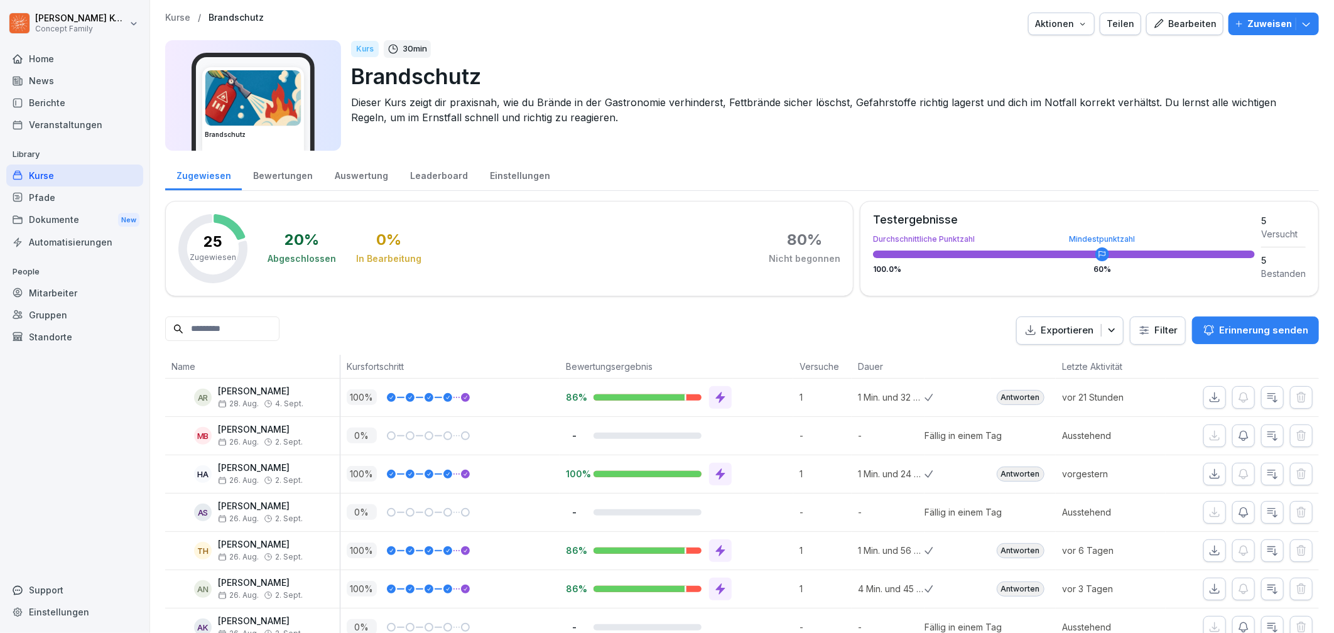
click at [21, 175] on icon at bounding box center [18, 175] width 10 height 10
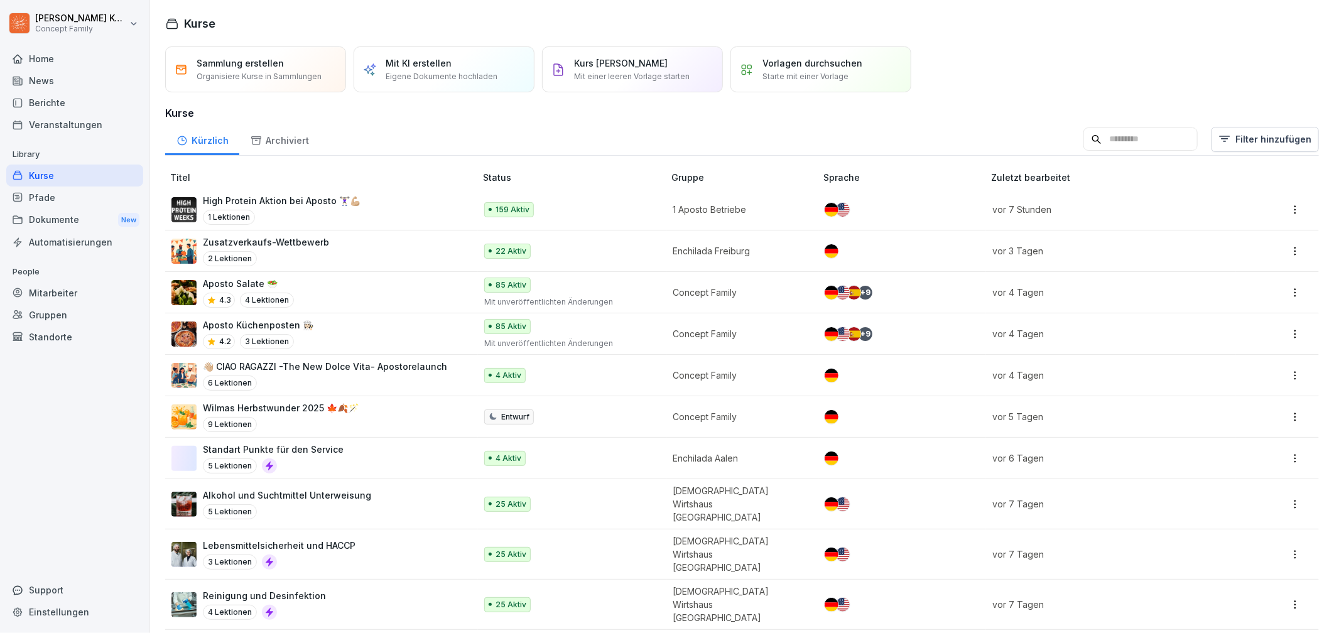
click at [65, 178] on div "Kurse" at bounding box center [74, 176] width 137 height 22
click at [41, 177] on div "Kurse" at bounding box center [74, 176] width 137 height 22
click at [286, 225] on td "High Protein Aktion bei Aposto 🏋🏻‍♀️💪🏼 1 Lektionen" at bounding box center [321, 209] width 313 height 41
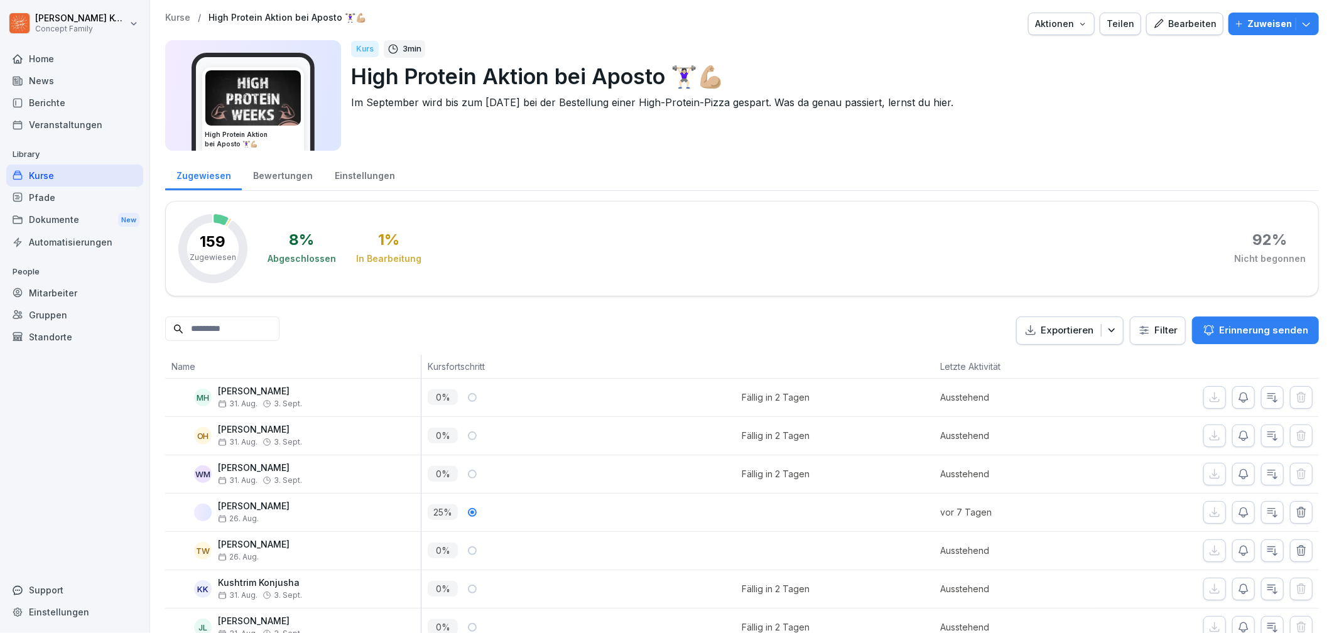
click at [262, 174] on div "Bewertungen" at bounding box center [283, 174] width 82 height 32
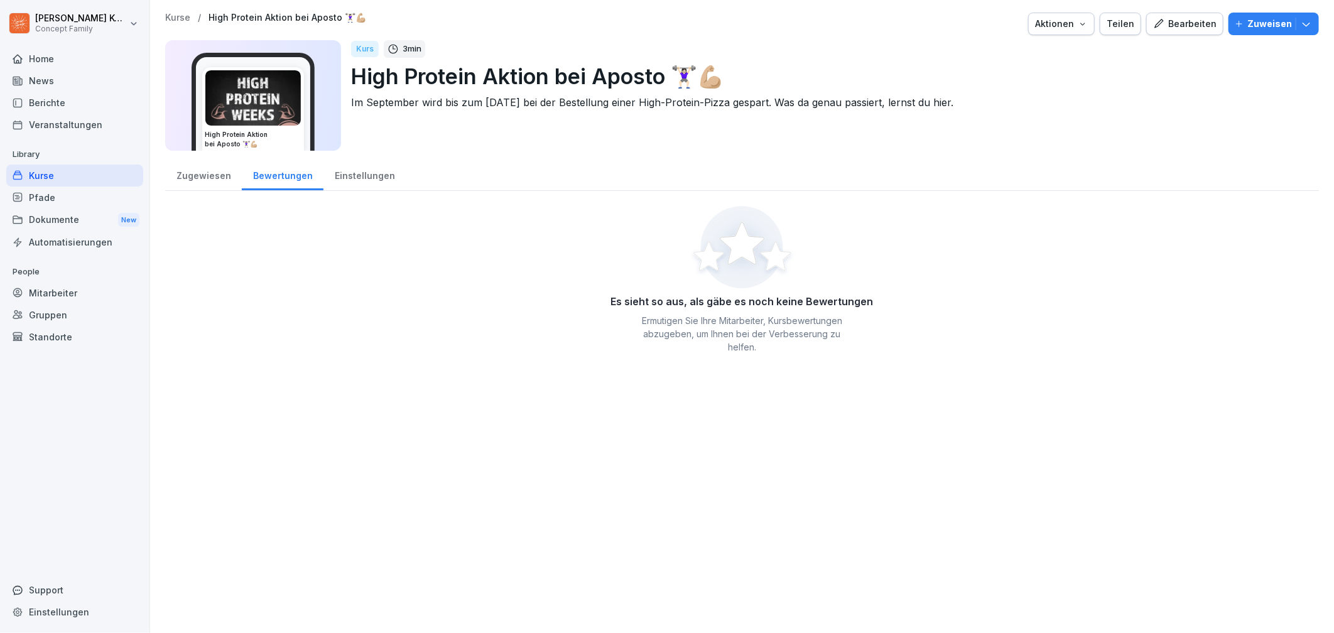
click at [63, 171] on div "Kurse" at bounding box center [74, 176] width 137 height 22
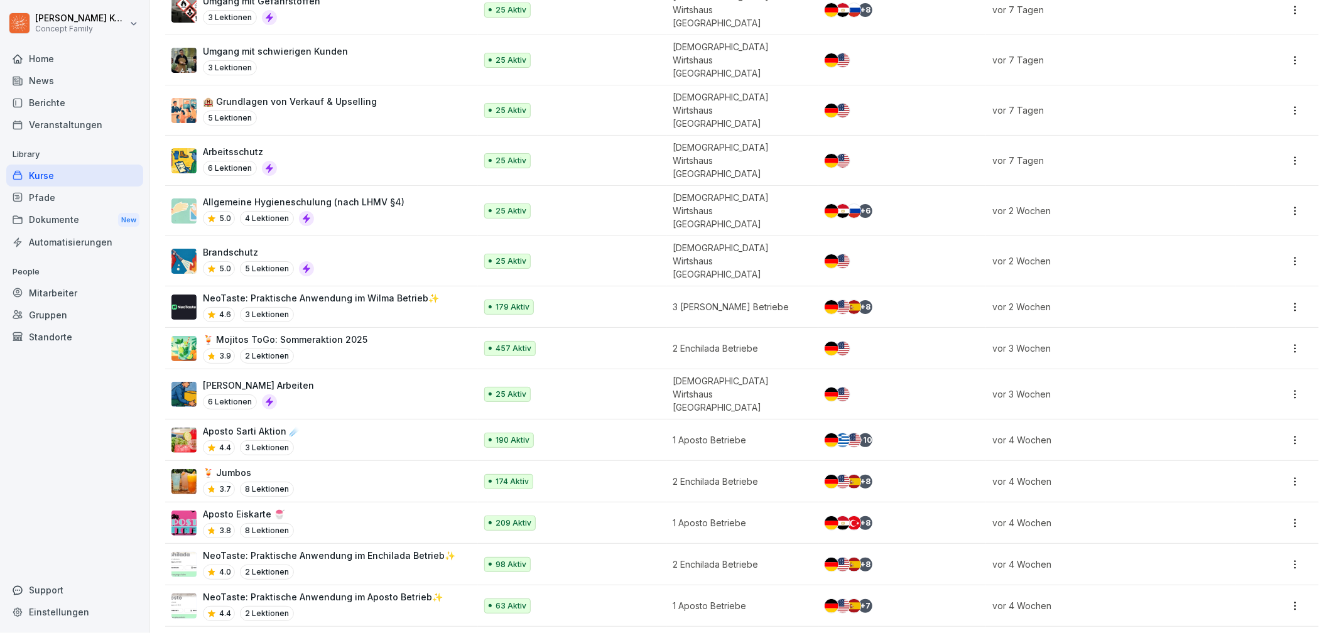
scroll to position [862, 0]
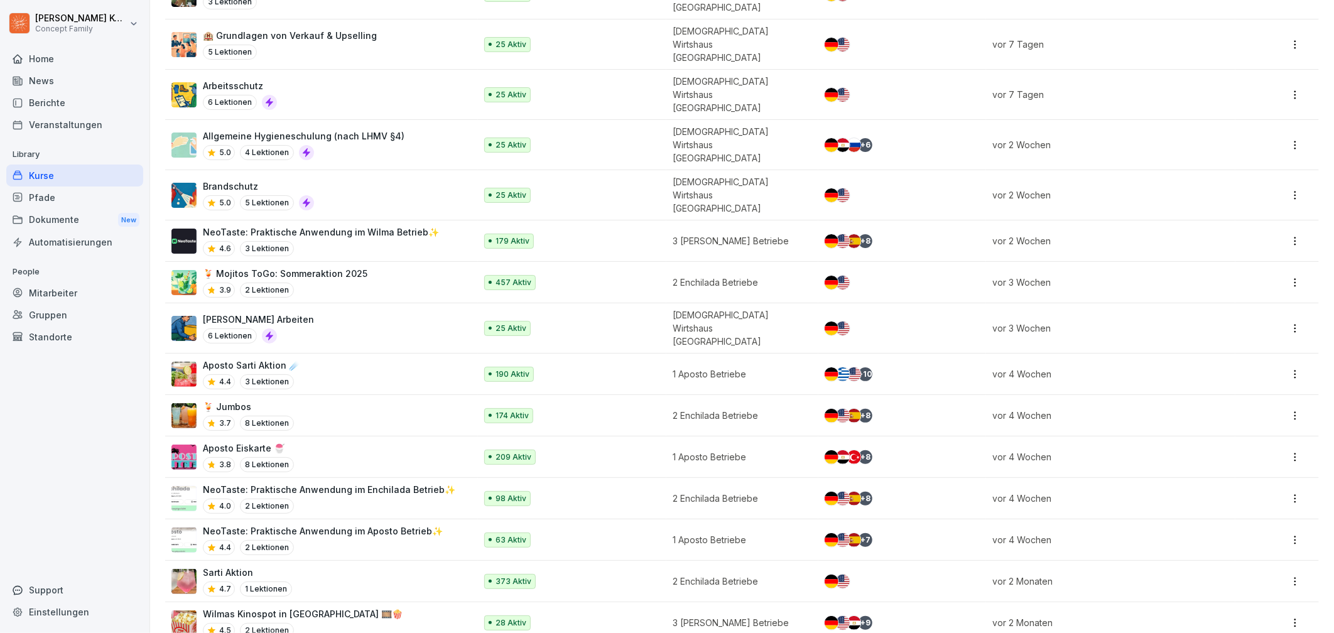
click at [67, 171] on div "Kurse" at bounding box center [74, 176] width 137 height 22
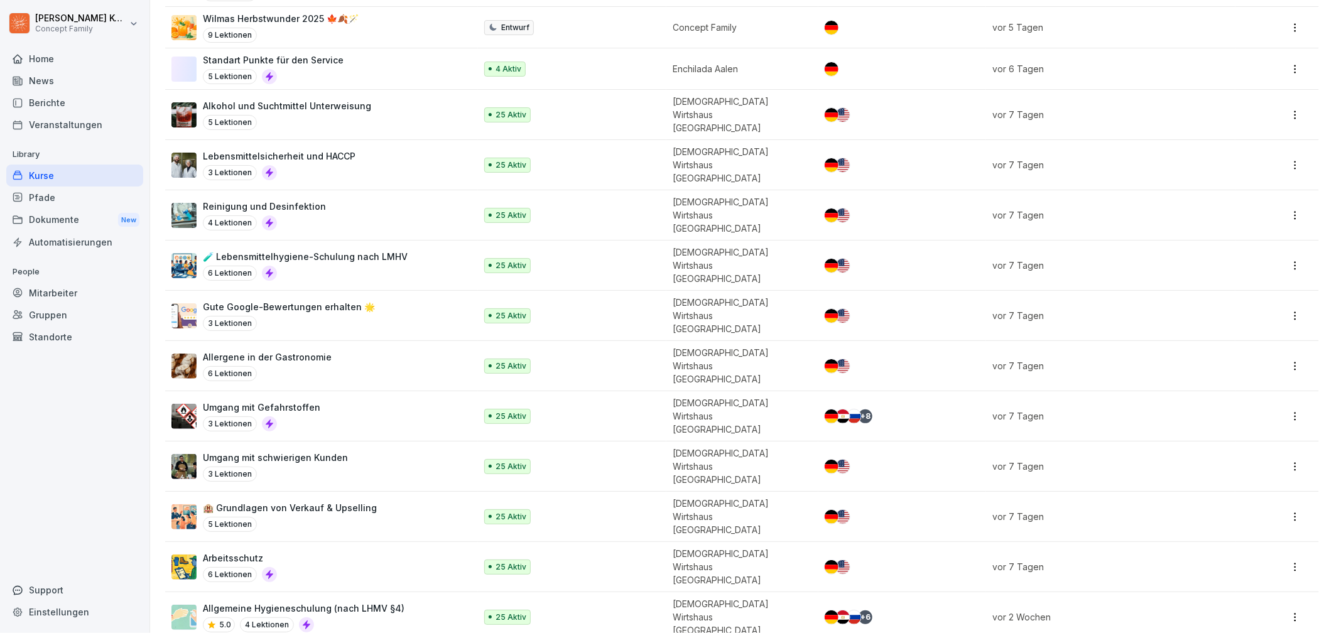
scroll to position [407, 0]
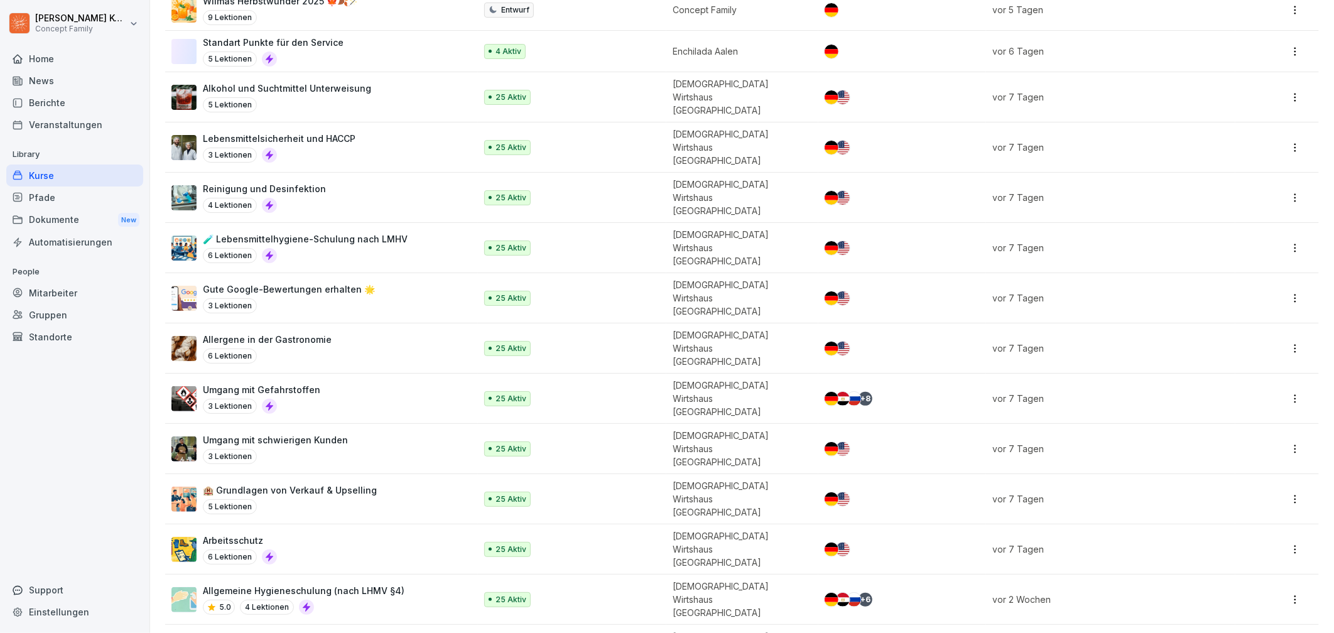
click at [55, 63] on div "Home" at bounding box center [74, 59] width 137 height 22
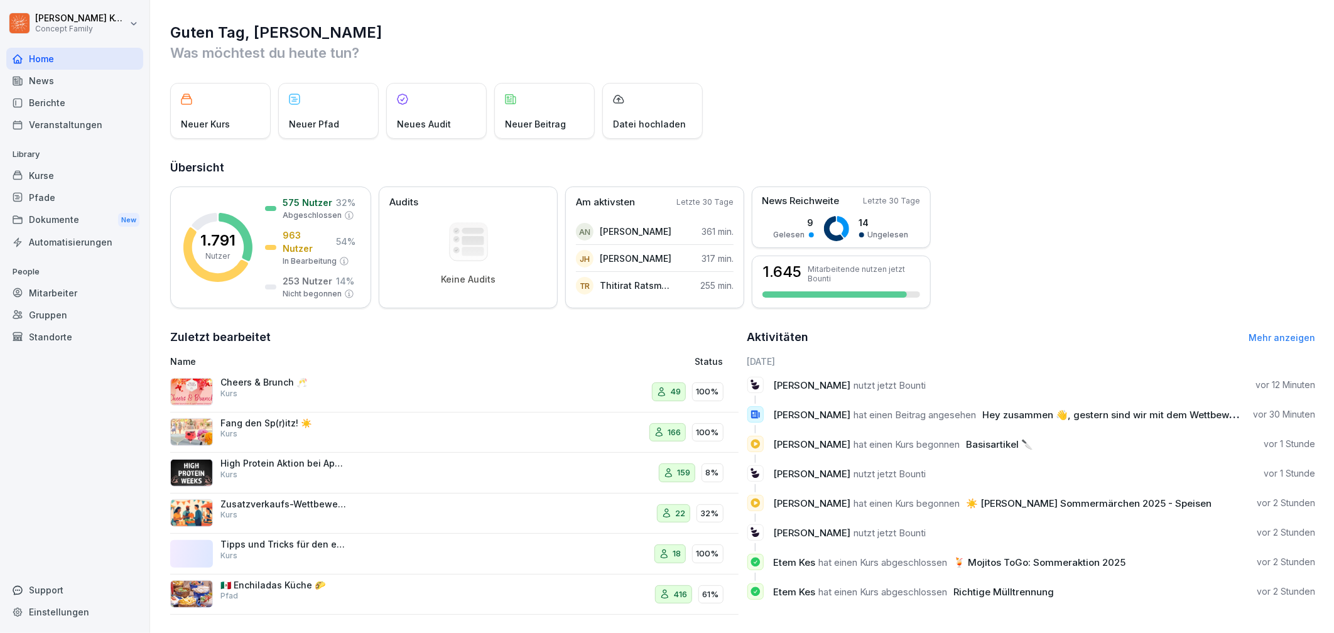
click at [33, 330] on div "Standorte" at bounding box center [74, 337] width 137 height 22
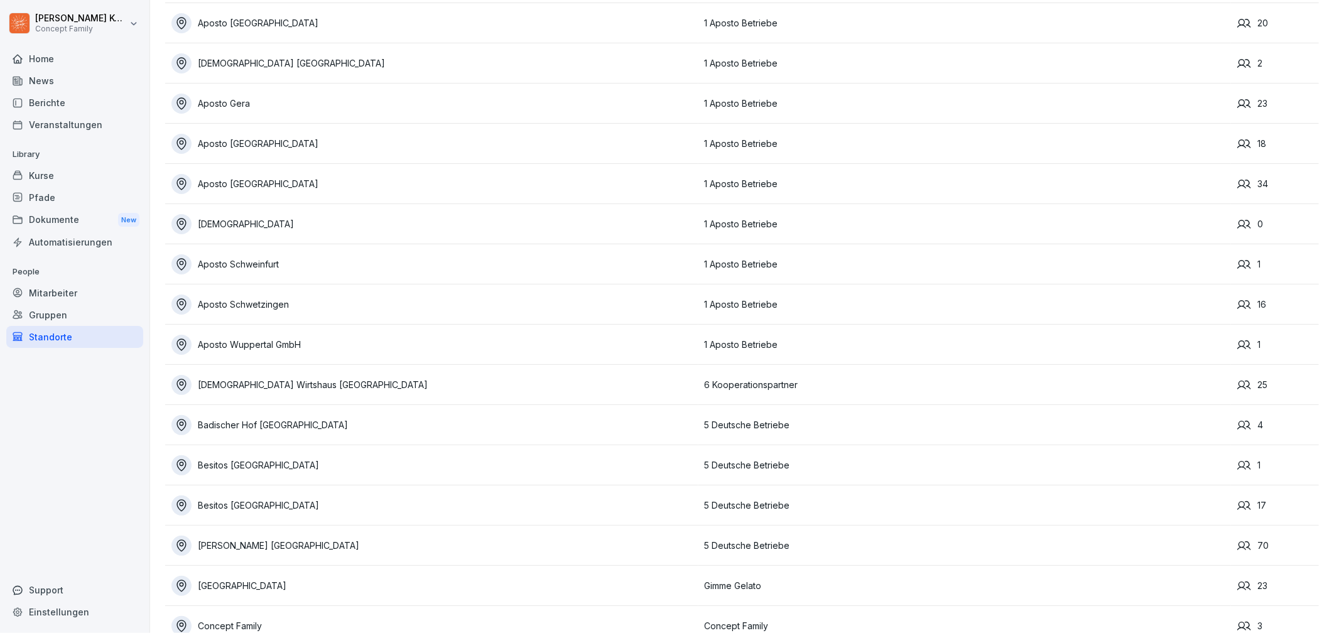
scroll to position [224, 0]
click at [318, 227] on div "[DEMOGRAPHIC_DATA]" at bounding box center [434, 224] width 527 height 20
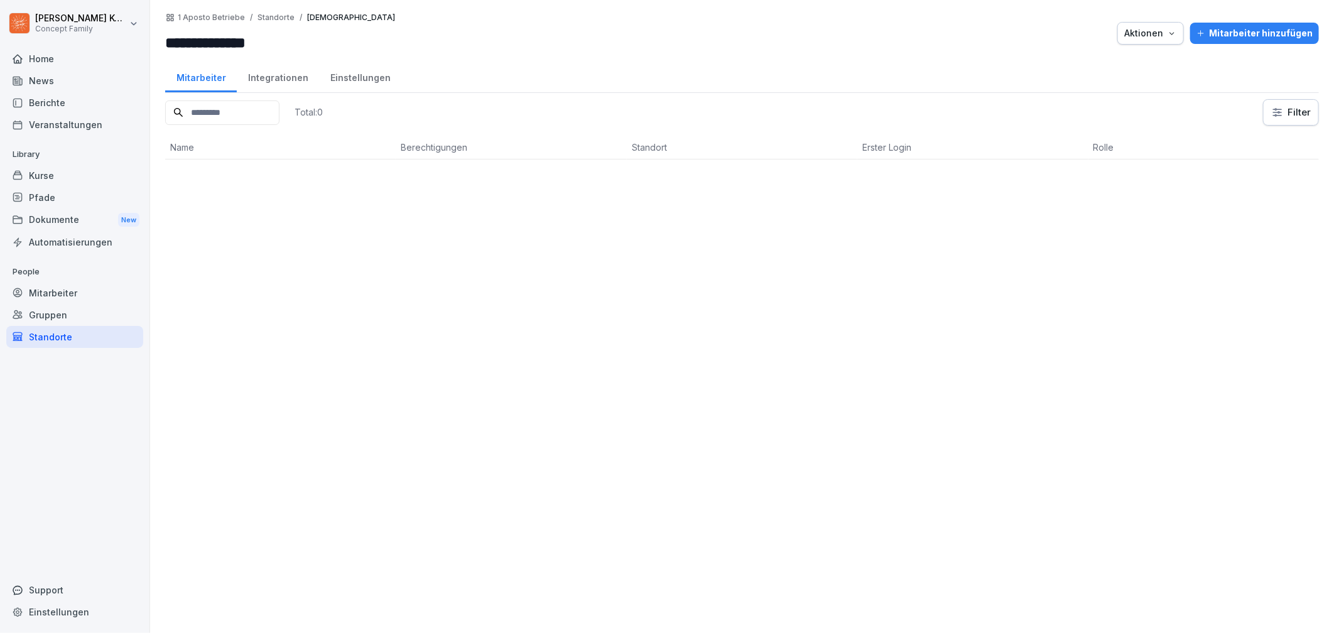
click at [30, 331] on div "Standorte" at bounding box center [74, 337] width 137 height 22
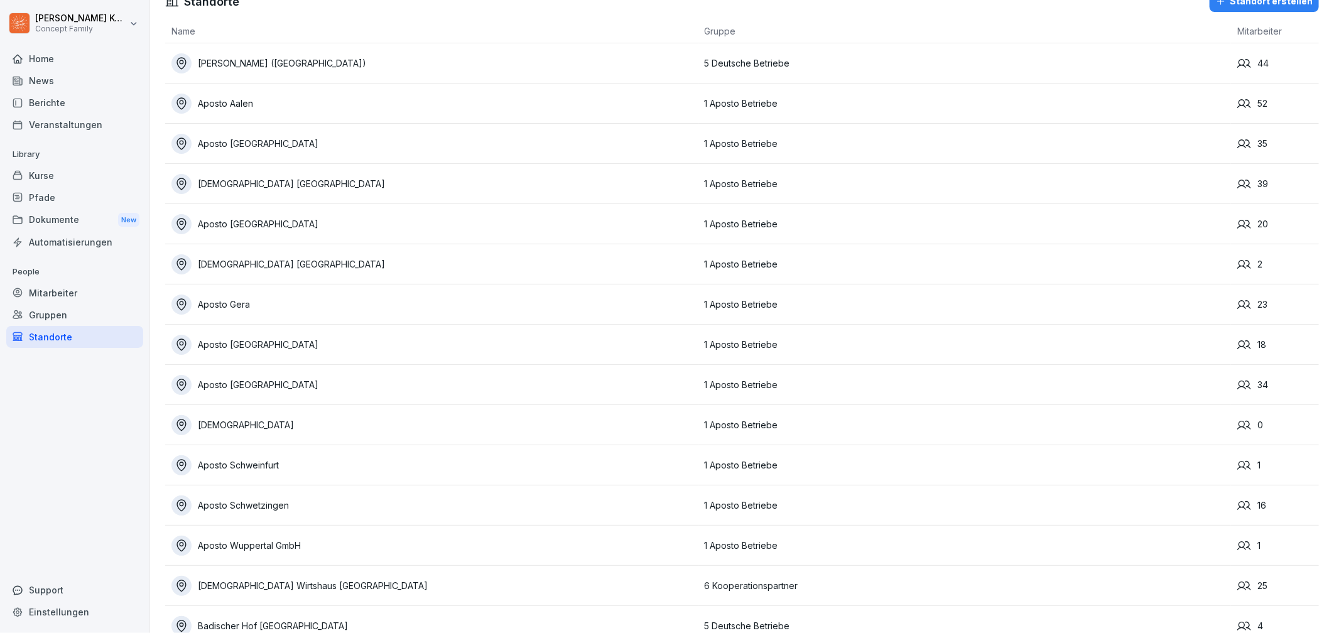
scroll to position [25, 0]
click at [216, 418] on div "[DEMOGRAPHIC_DATA]" at bounding box center [434, 422] width 527 height 20
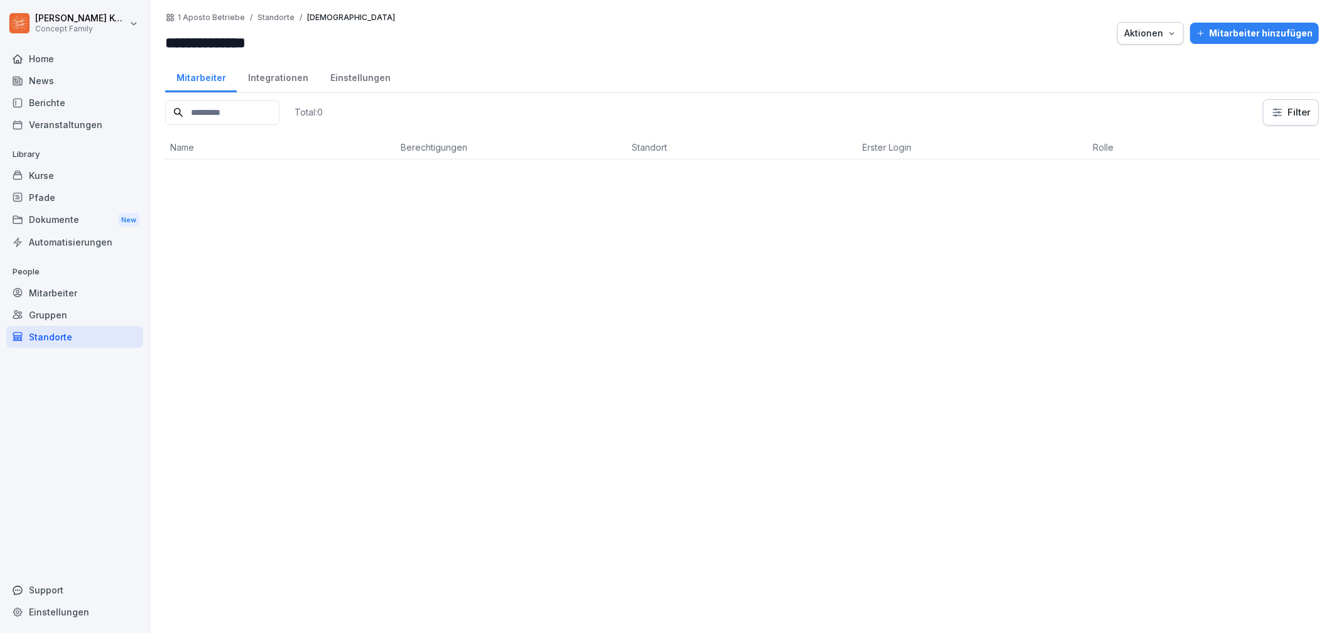
click at [278, 74] on div "Integrationen" at bounding box center [278, 76] width 82 height 32
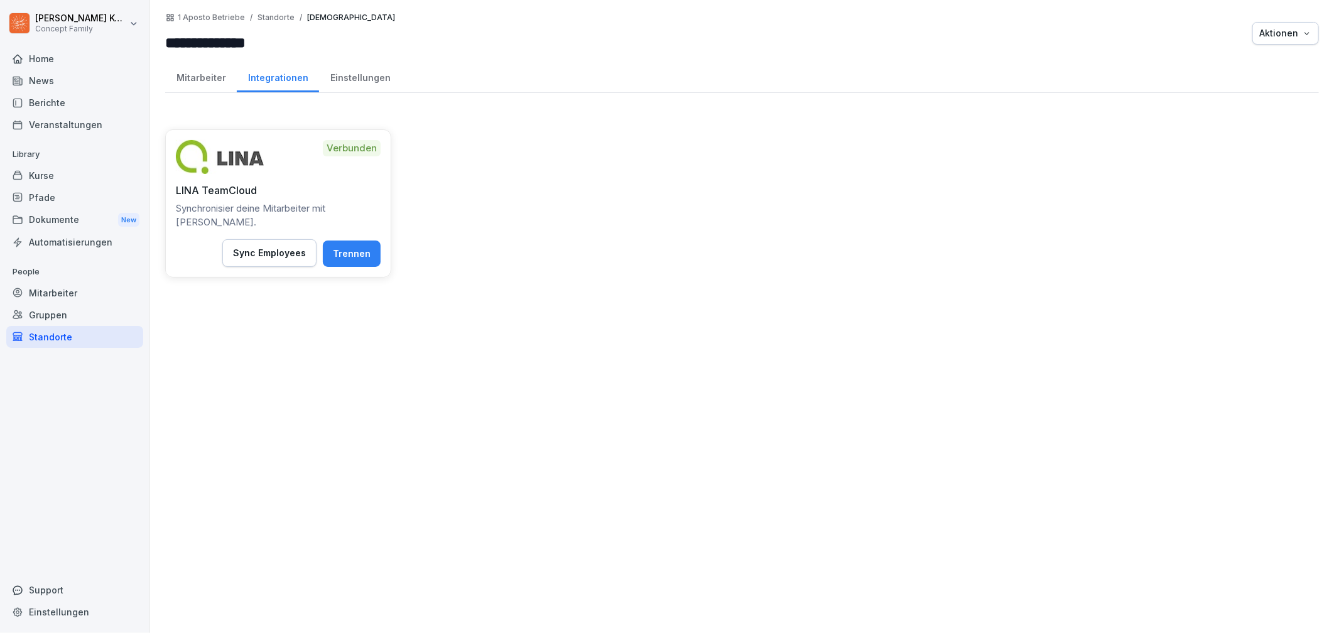
click at [337, 243] on button "Trennen" at bounding box center [352, 254] width 58 height 26
click at [1309, 42] on div "**********" at bounding box center [742, 316] width 1184 height 633
click at [1286, 36] on div "Aktionen" at bounding box center [1285, 33] width 53 height 14
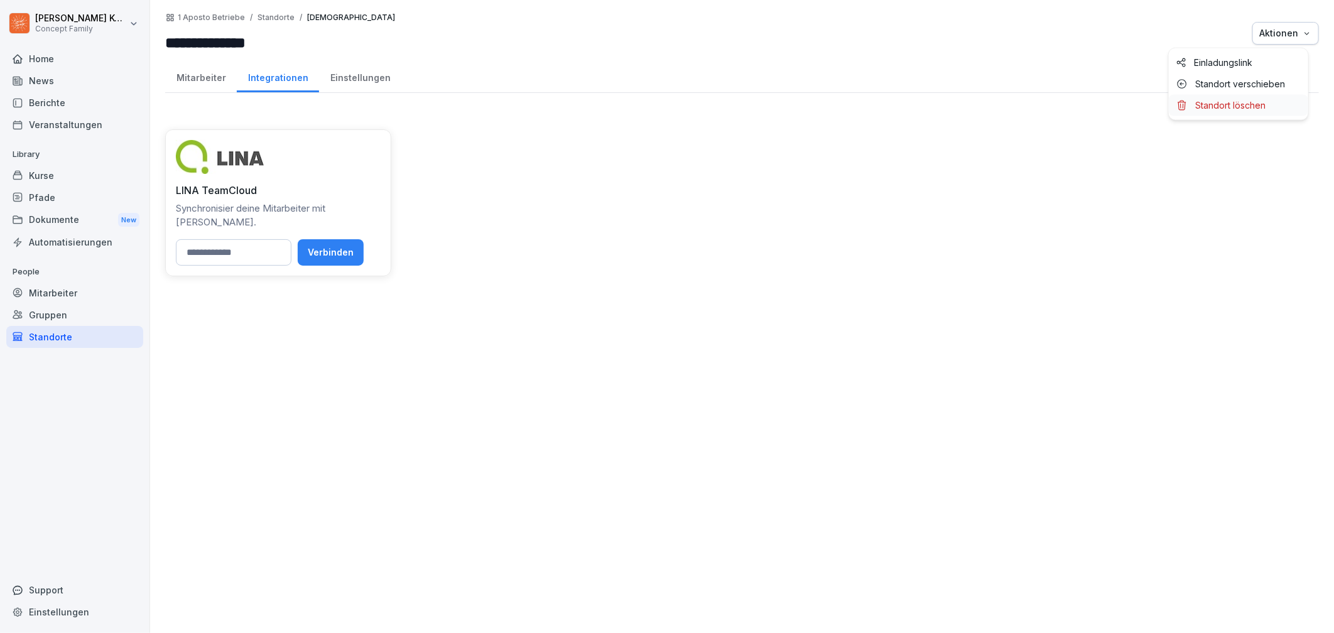
click at [1228, 102] on p "Standort löschen" at bounding box center [1230, 105] width 70 height 11
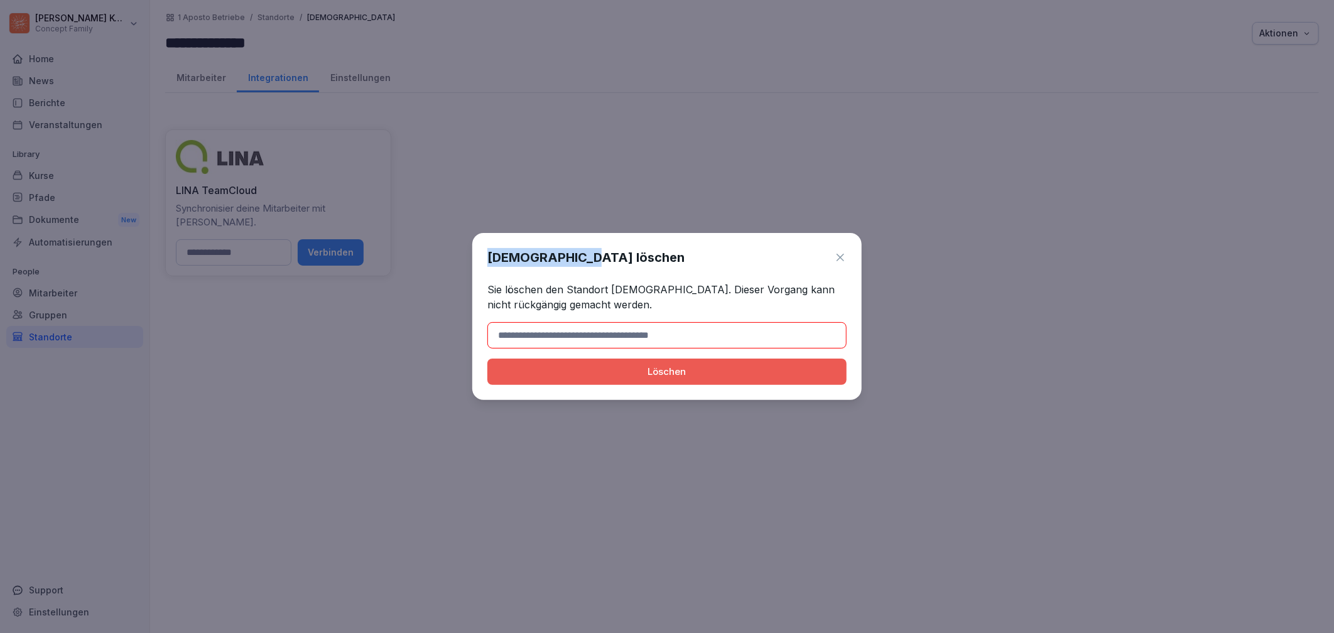
drag, startPoint x: 585, startPoint y: 258, endPoint x: 393, endPoint y: 244, distance: 192.1
click at [393, 244] on body "**********" at bounding box center [667, 316] width 1334 height 633
copy body "[DEMOGRAPHIC_DATA]"
click at [498, 323] on input at bounding box center [666, 335] width 359 height 26
paste input "**********"
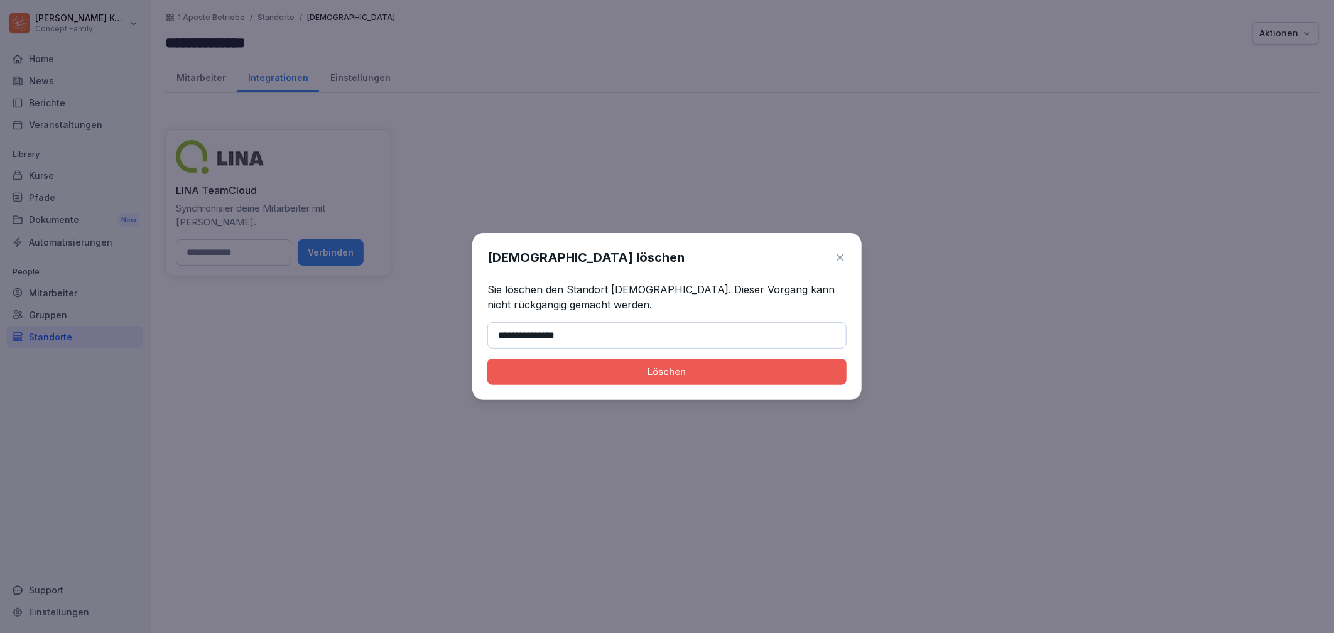
click at [624, 376] on div "Löschen" at bounding box center [666, 372] width 339 height 14
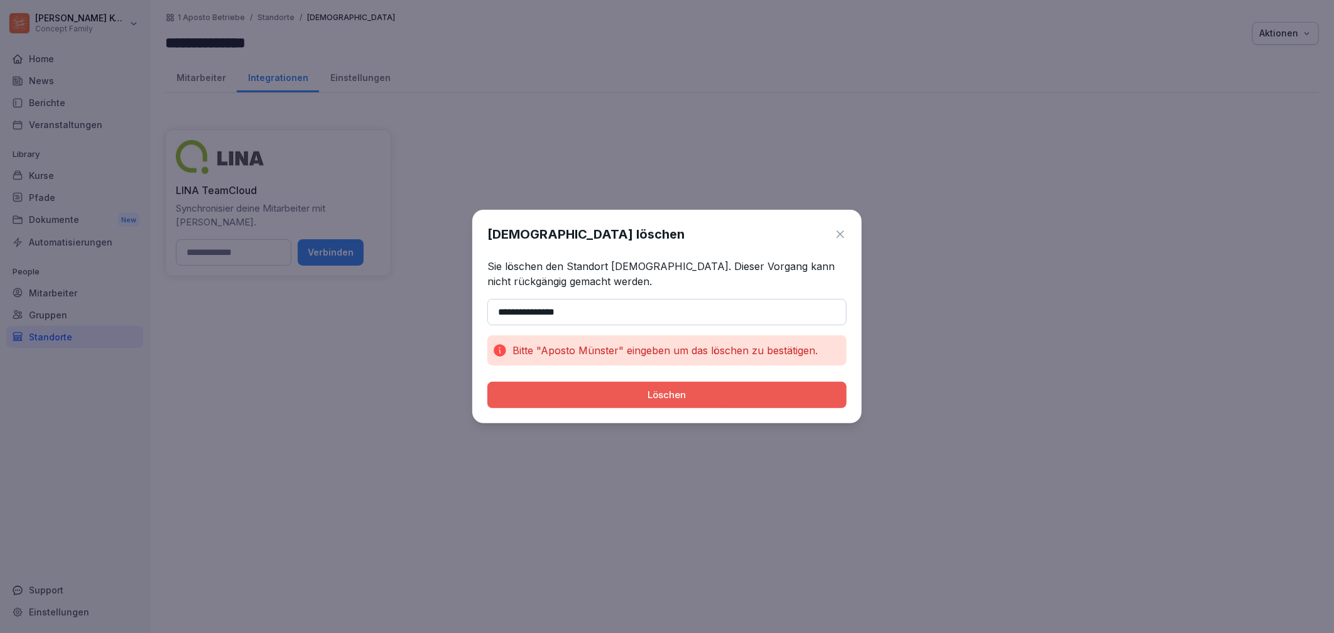
click at [503, 310] on input "**********" at bounding box center [666, 312] width 359 height 26
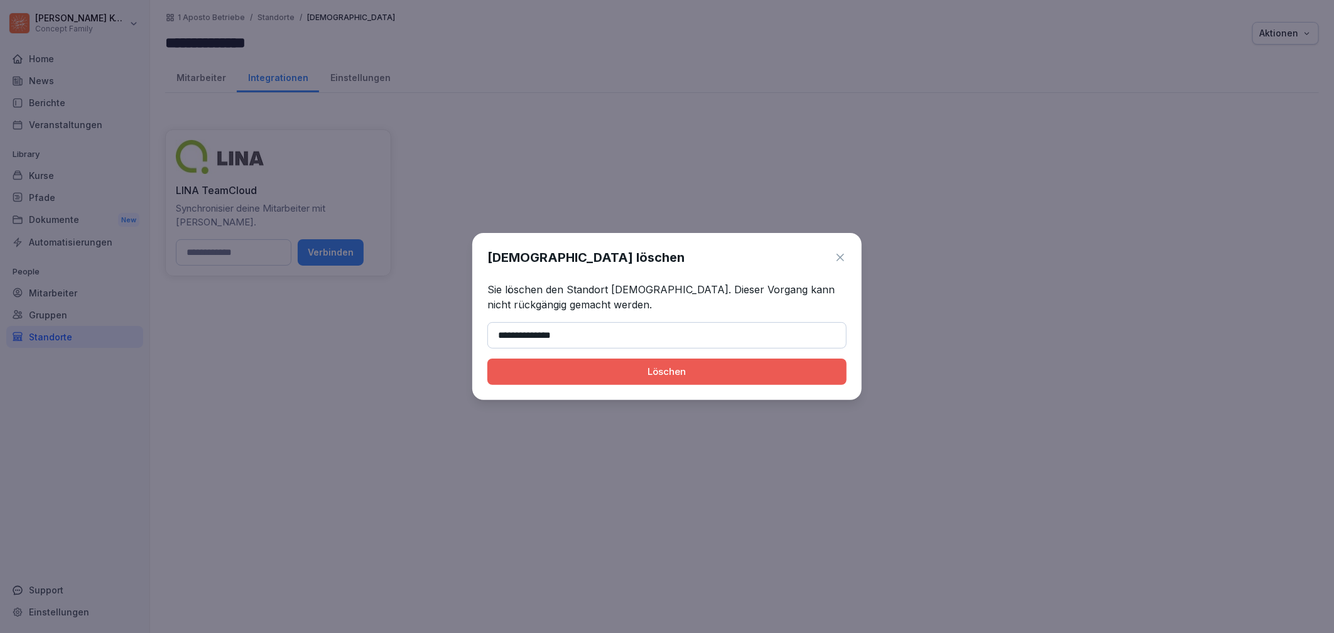
type input "**********"
click at [568, 369] on div "Löschen" at bounding box center [666, 372] width 339 height 14
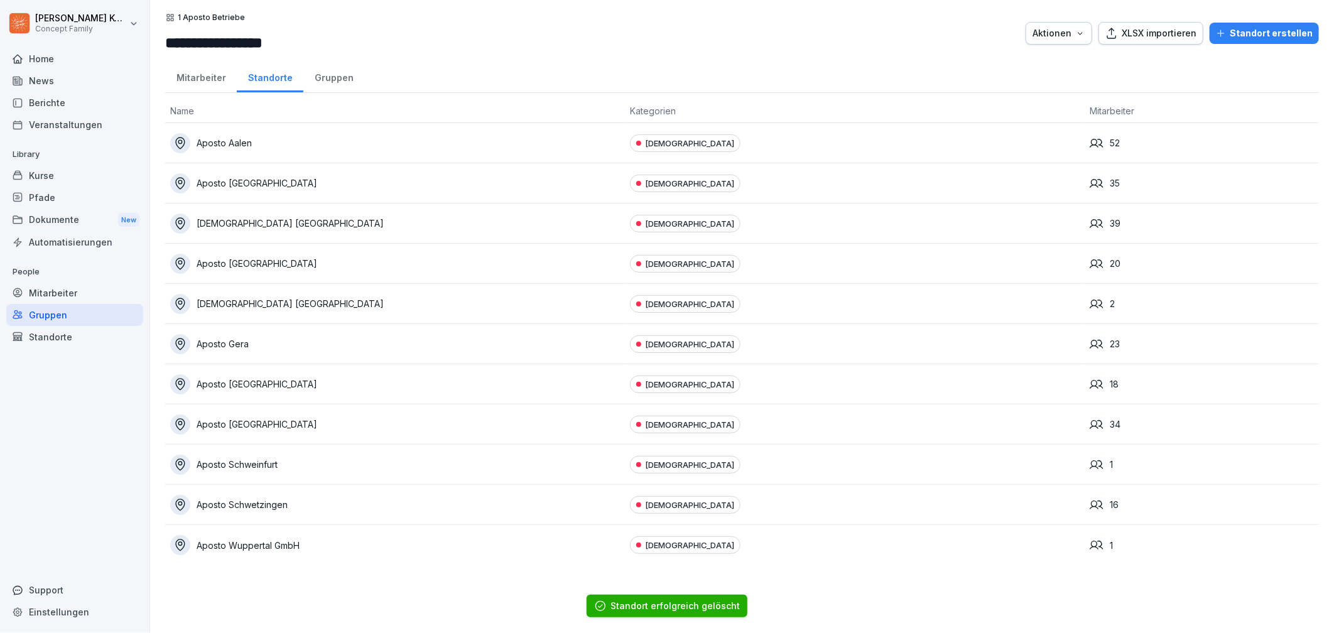
click at [55, 333] on div "Standorte" at bounding box center [74, 337] width 137 height 22
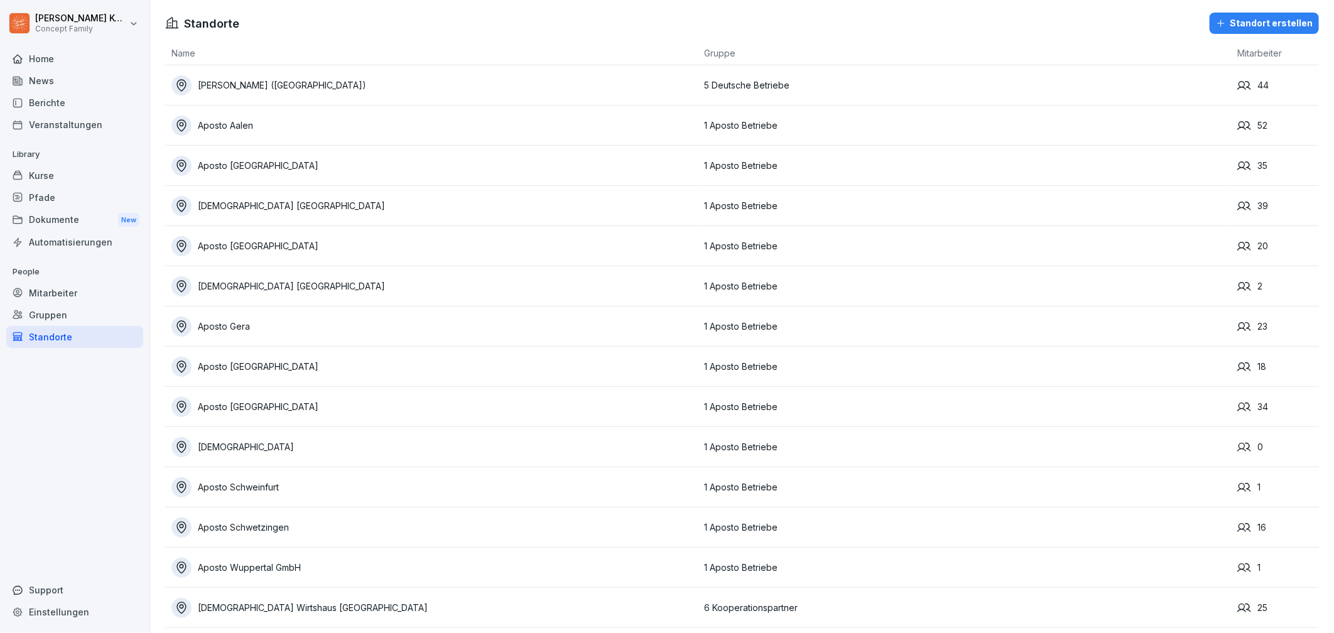
click at [35, 177] on div "Kurse" at bounding box center [74, 176] width 137 height 22
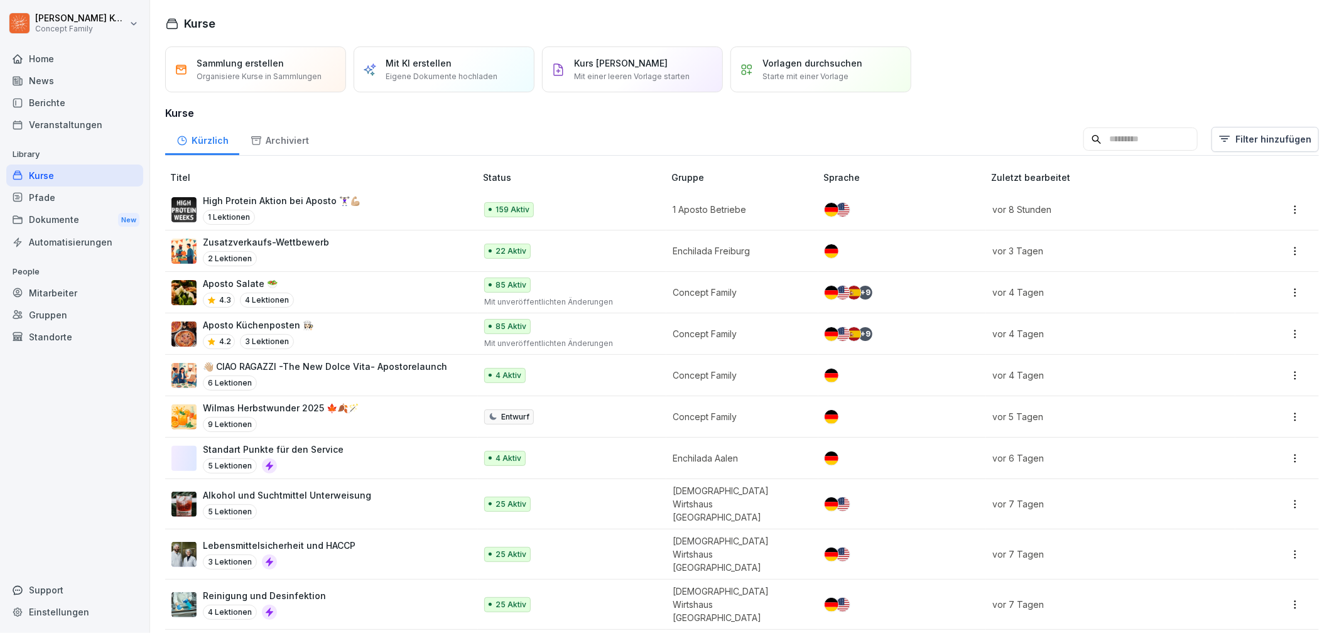
click at [373, 217] on div "High Protein Aktion bei Aposto 🏋🏻‍♀️💪🏼 1 Lektionen" at bounding box center [316, 209] width 291 height 31
